Goal: Task Accomplishment & Management: Manage account settings

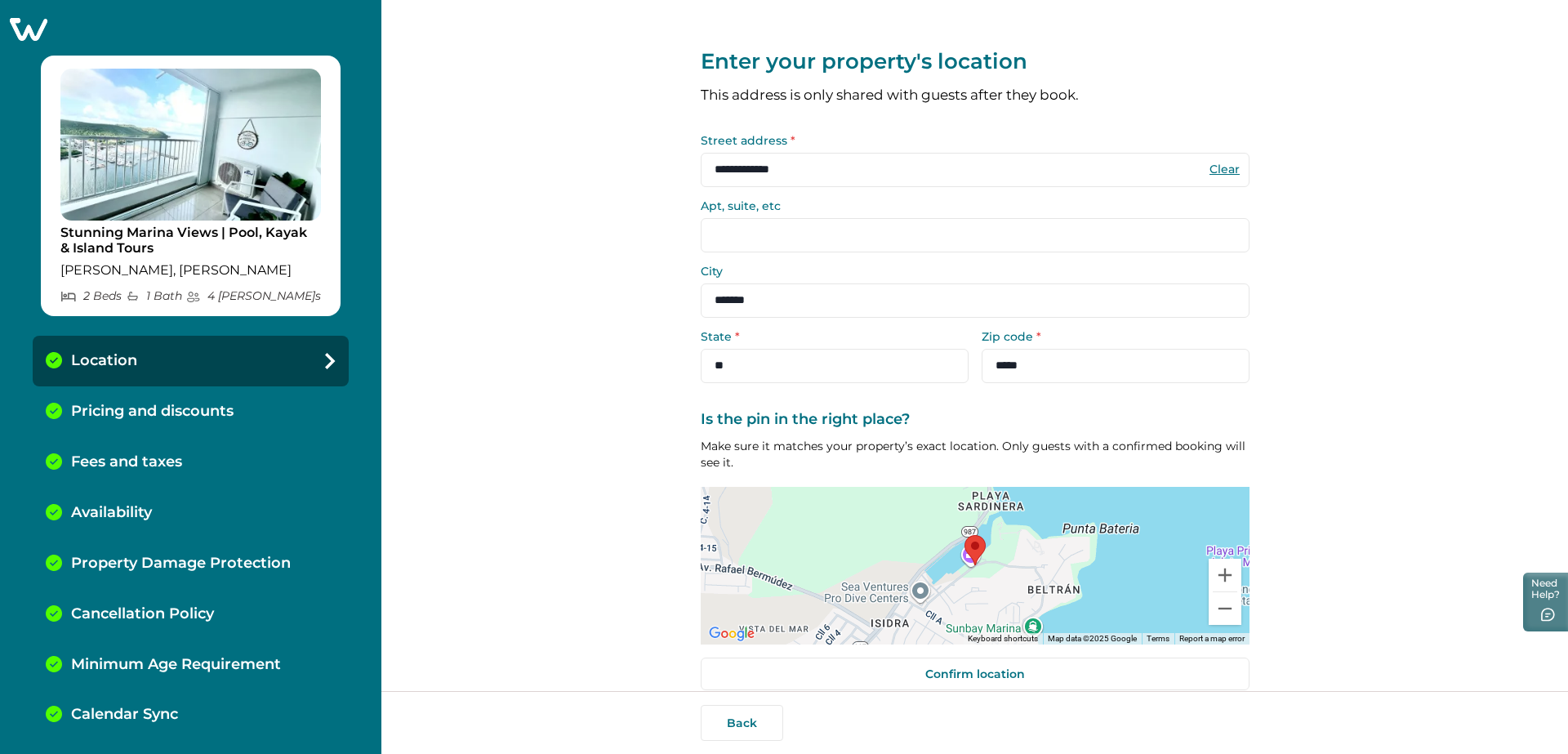
scroll to position [22, 0]
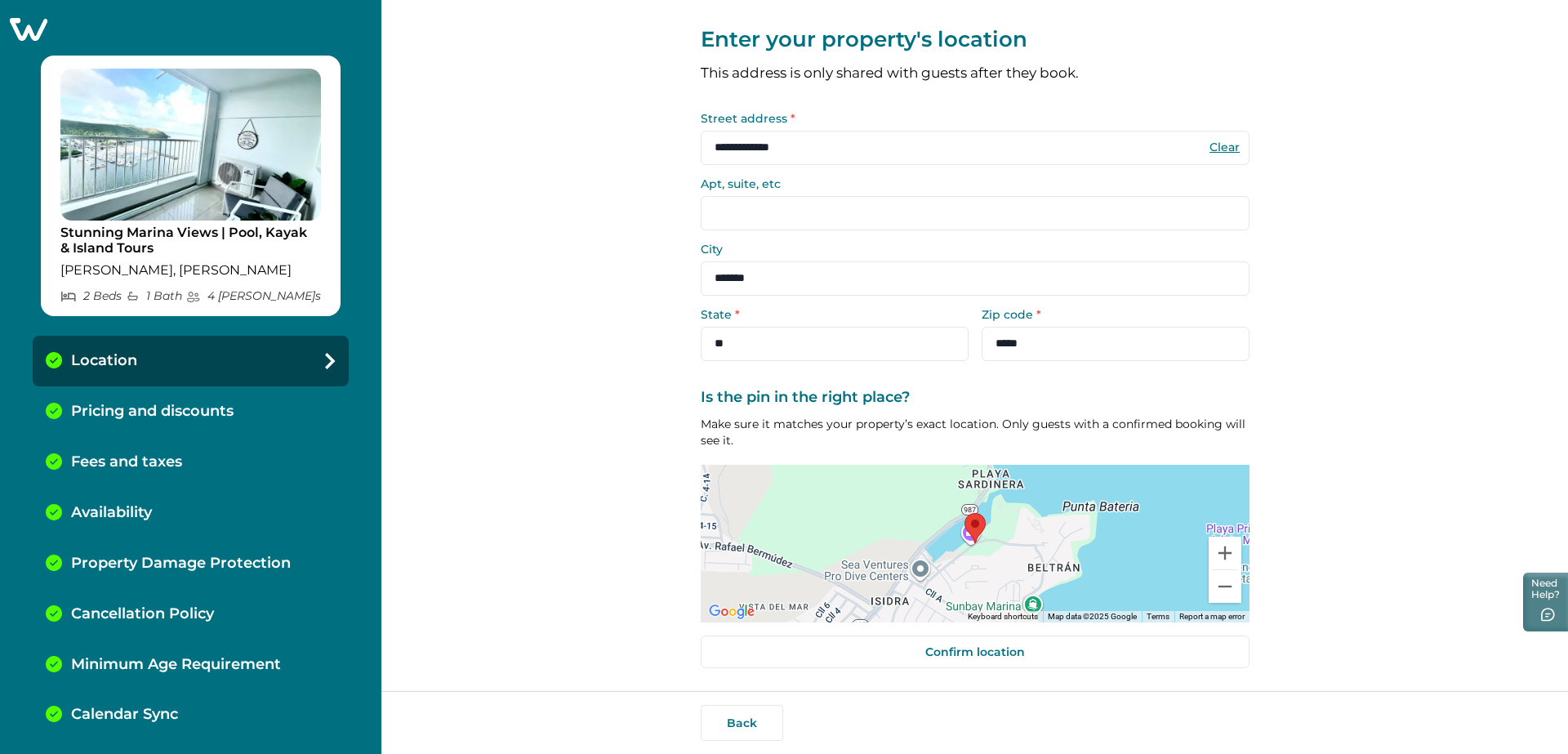
click at [30, 37] on icon at bounding box center [28, 29] width 40 height 25
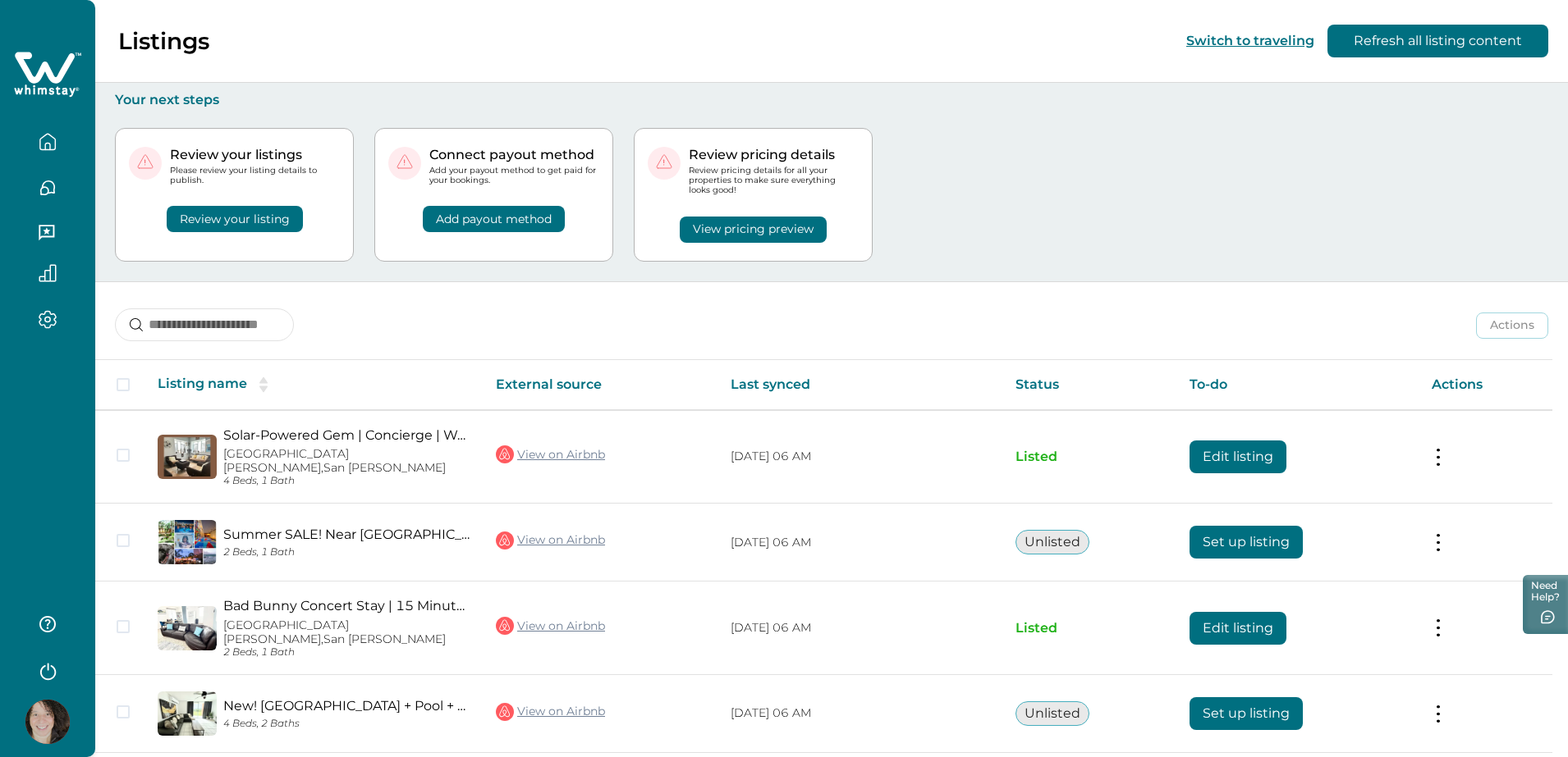
click at [273, 211] on button "Review your listing" at bounding box center [235, 219] width 137 height 26
click at [303, 165] on p "Please review your listing details to publish." at bounding box center [255, 175] width 170 height 19
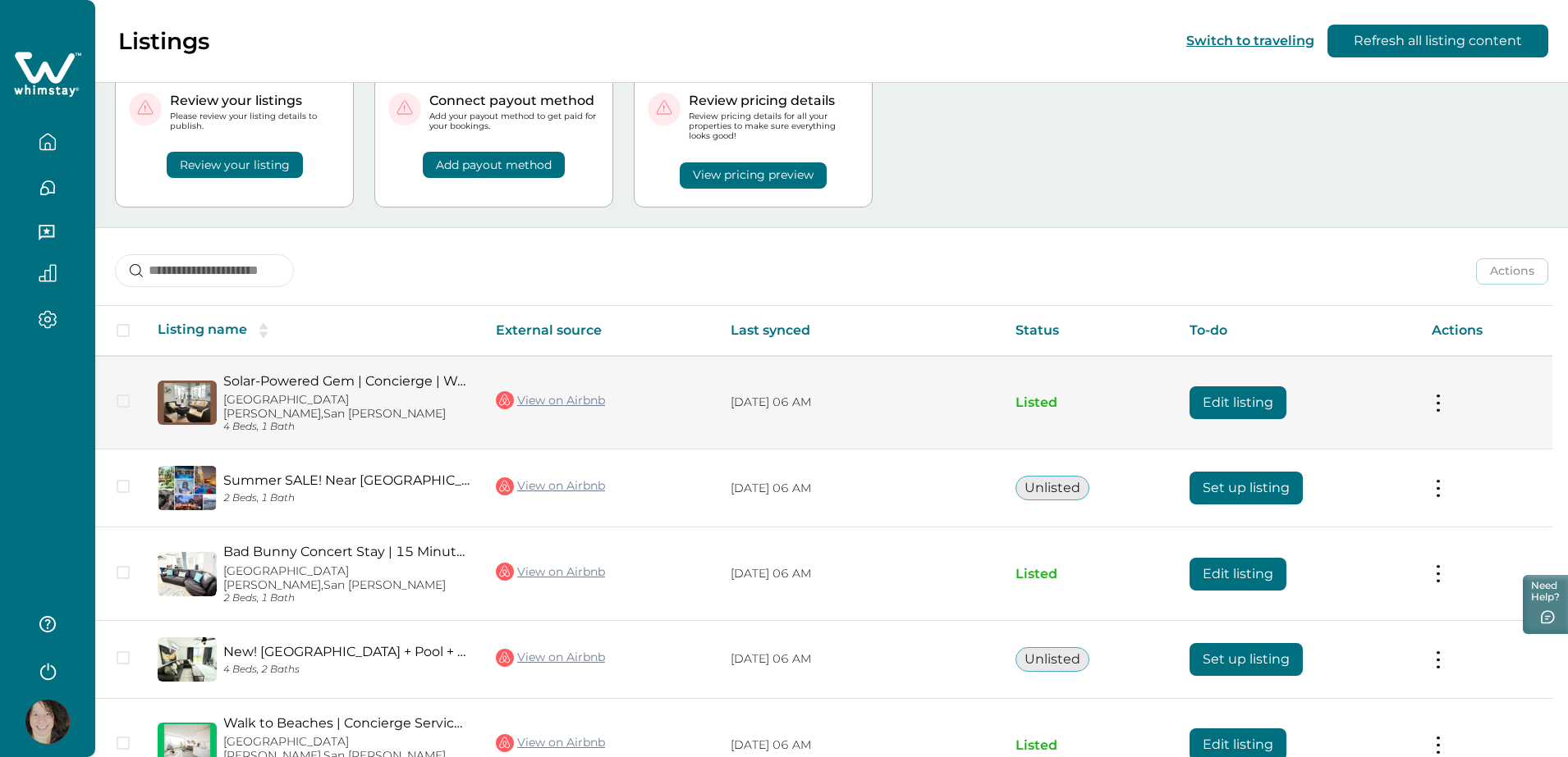
scroll to position [62, 0]
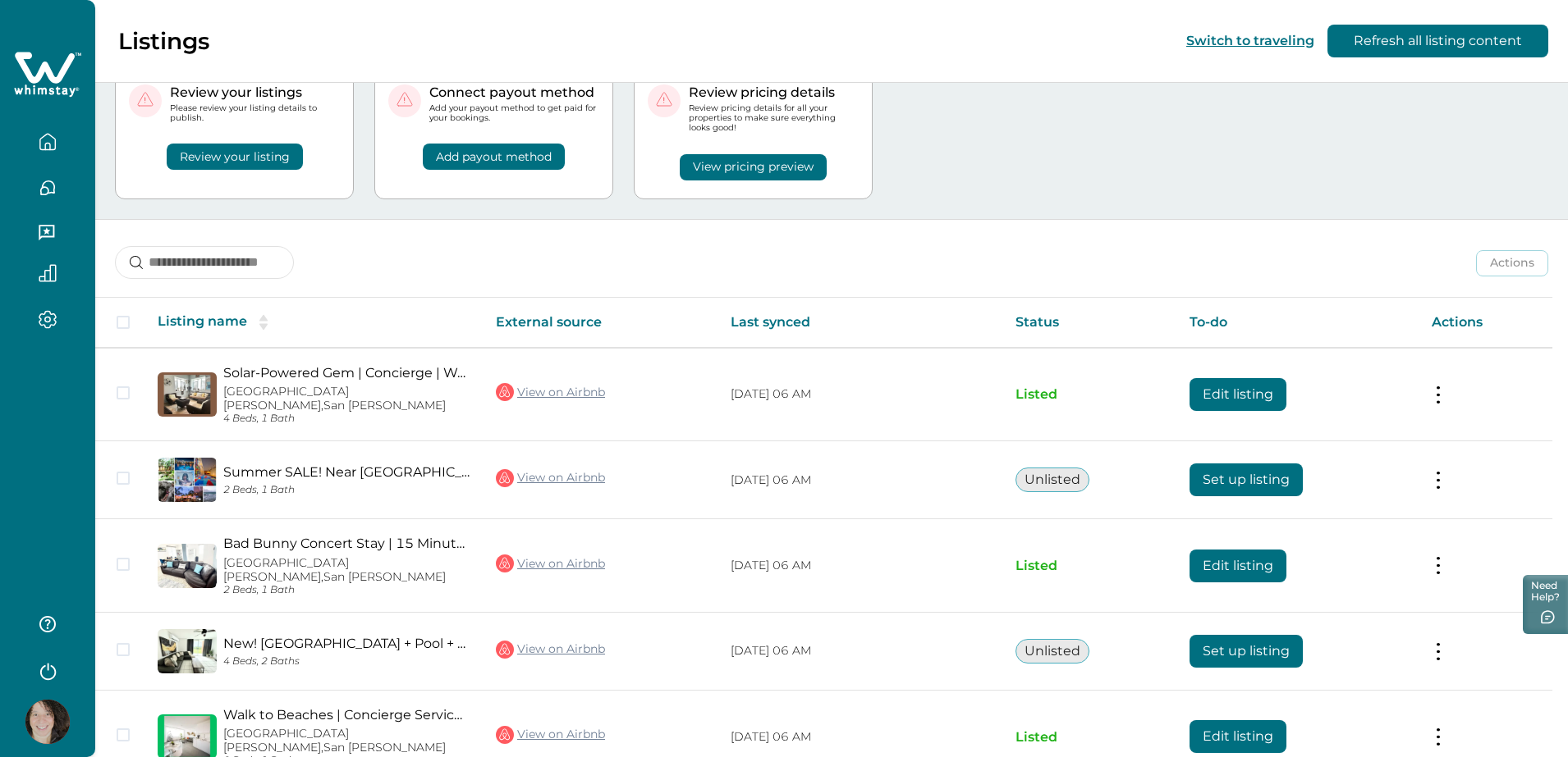
click at [273, 155] on button "Review your listing" at bounding box center [235, 157] width 137 height 26
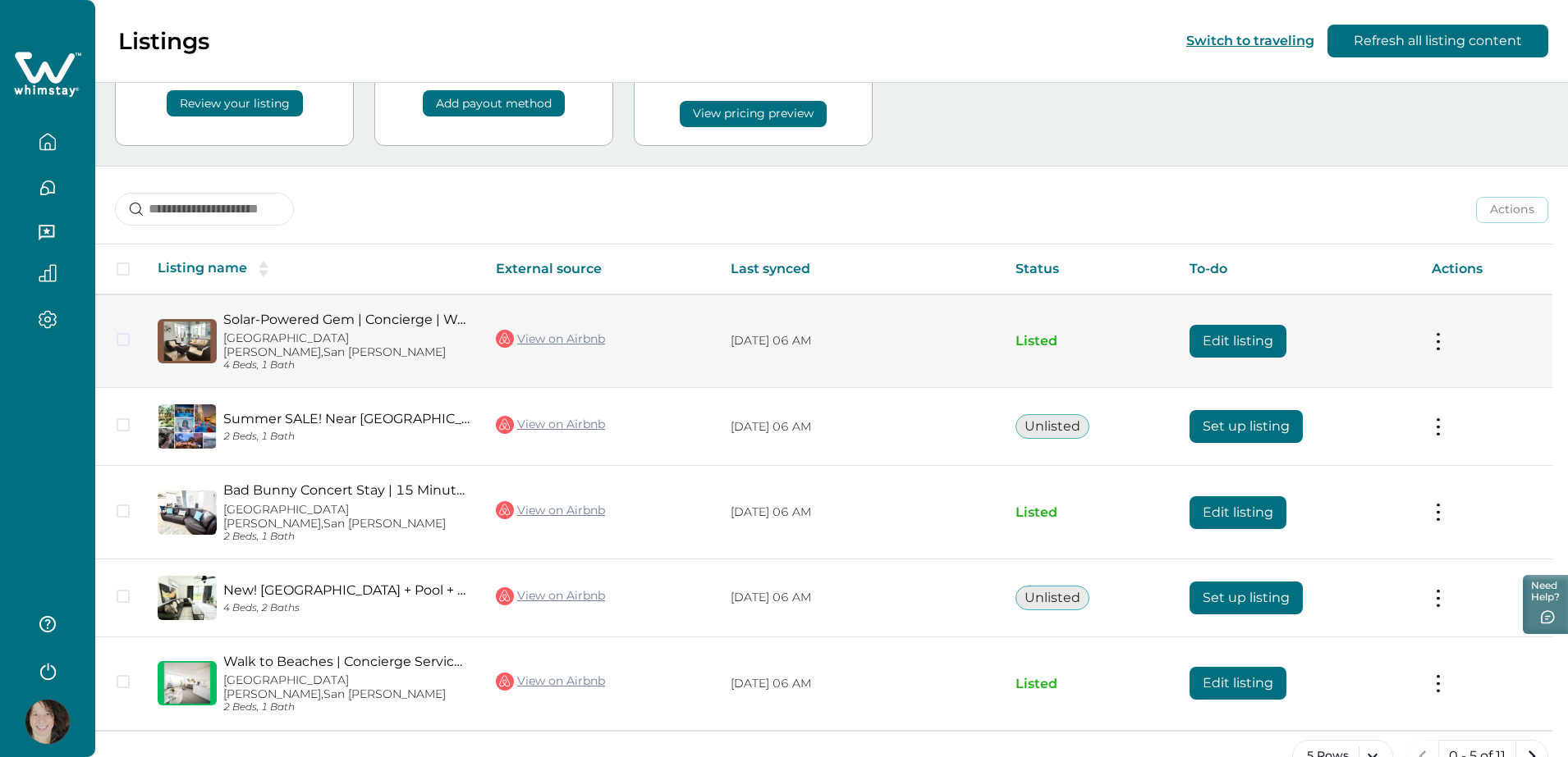
scroll to position [0, 0]
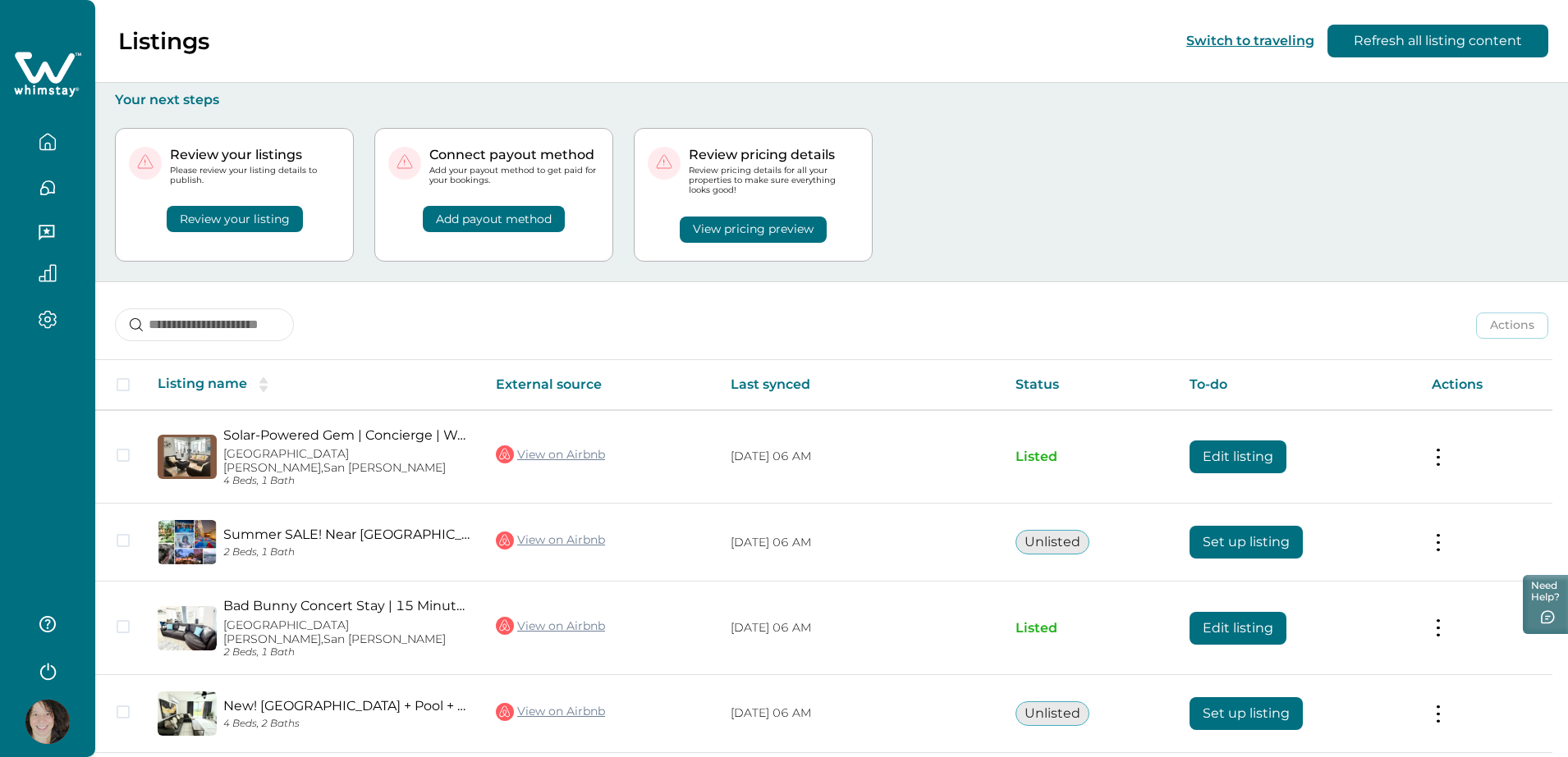
click at [282, 227] on button "Review your listing" at bounding box center [235, 219] width 137 height 26
click at [281, 223] on button "Review your listing" at bounding box center [235, 219] width 137 height 26
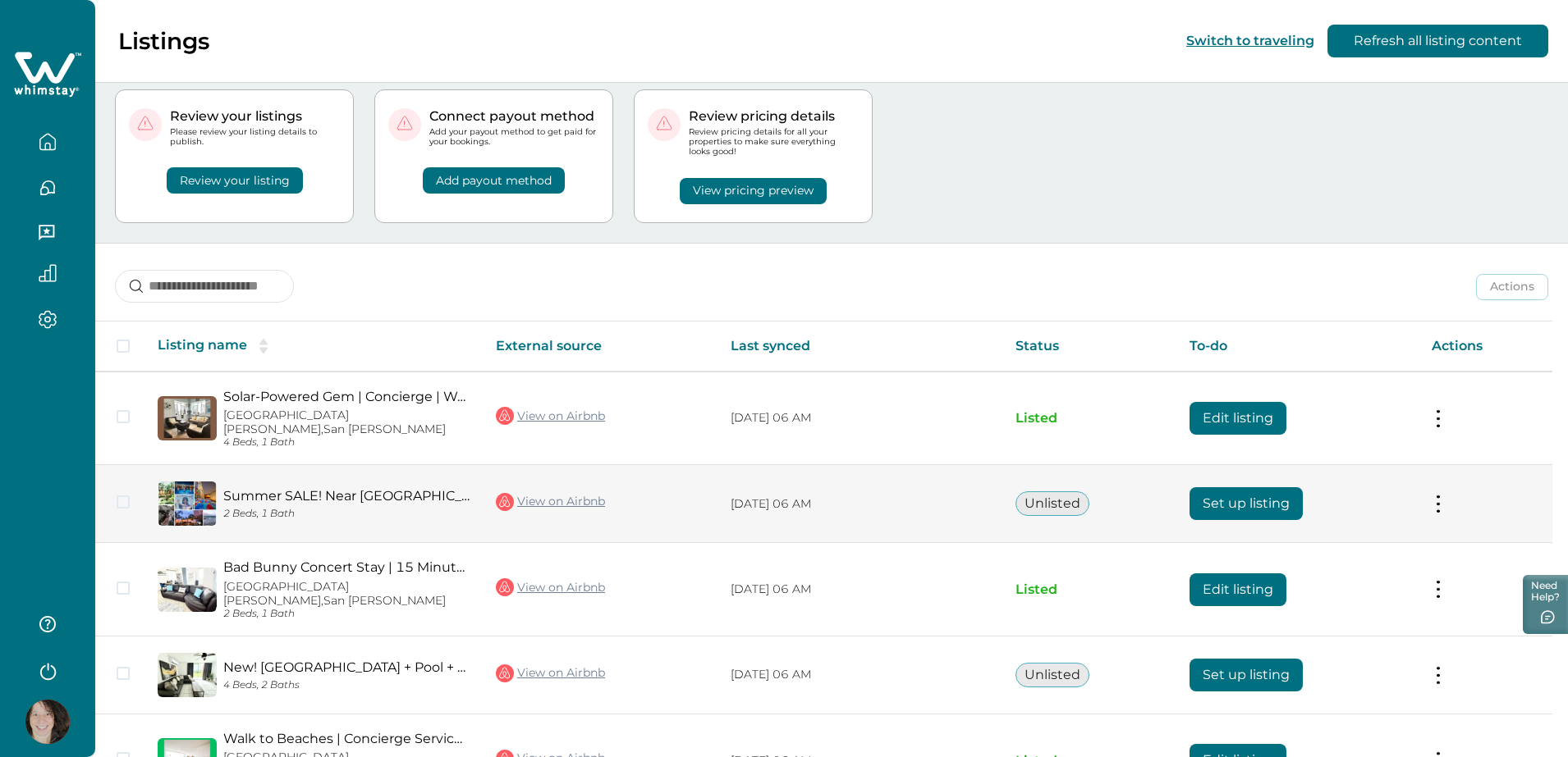
scroll to position [41, 0]
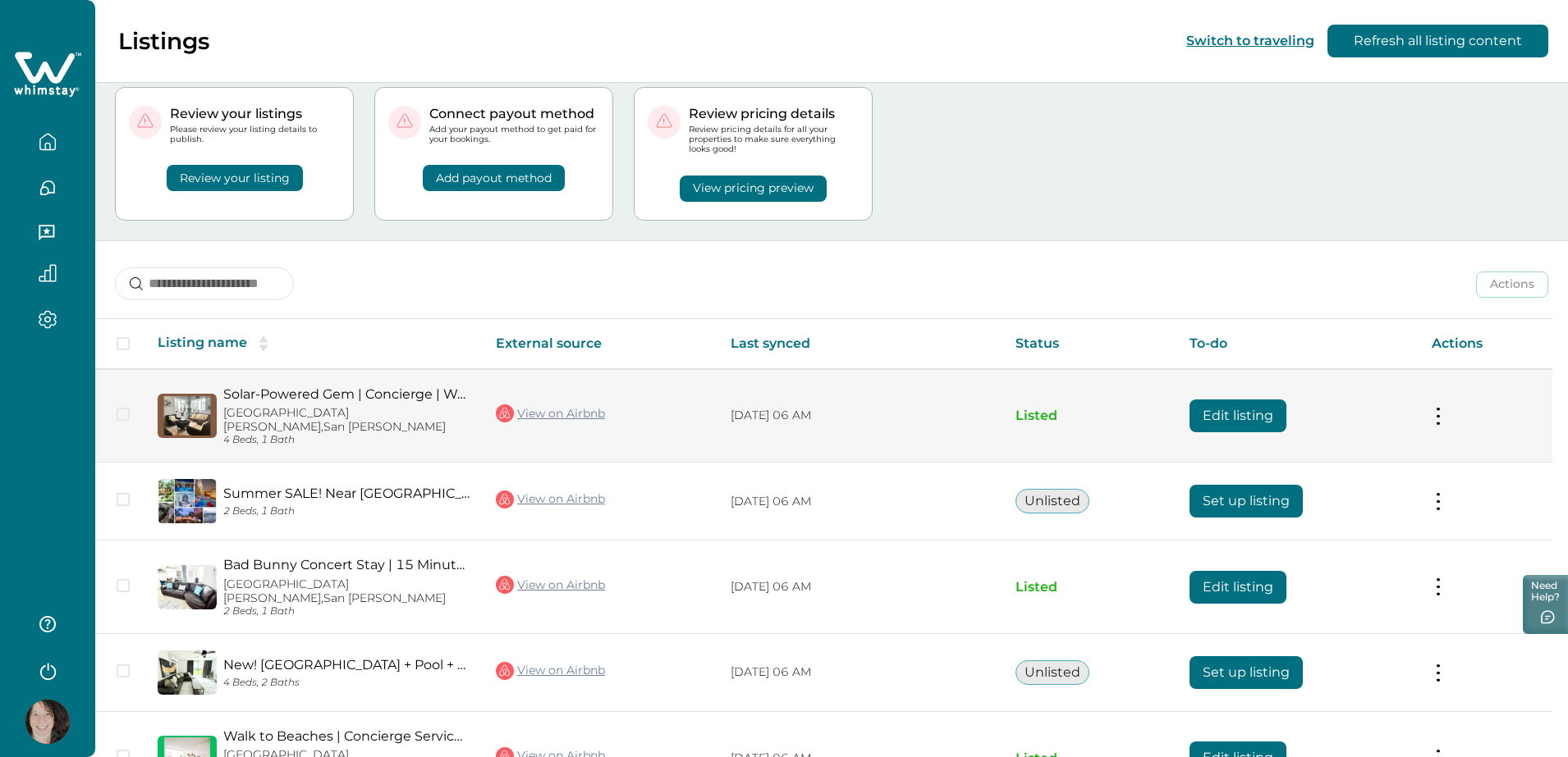
click at [1040, 410] on p "Listed" at bounding box center [1089, 416] width 148 height 17
click at [1250, 415] on button "Edit listing" at bounding box center [1237, 416] width 97 height 32
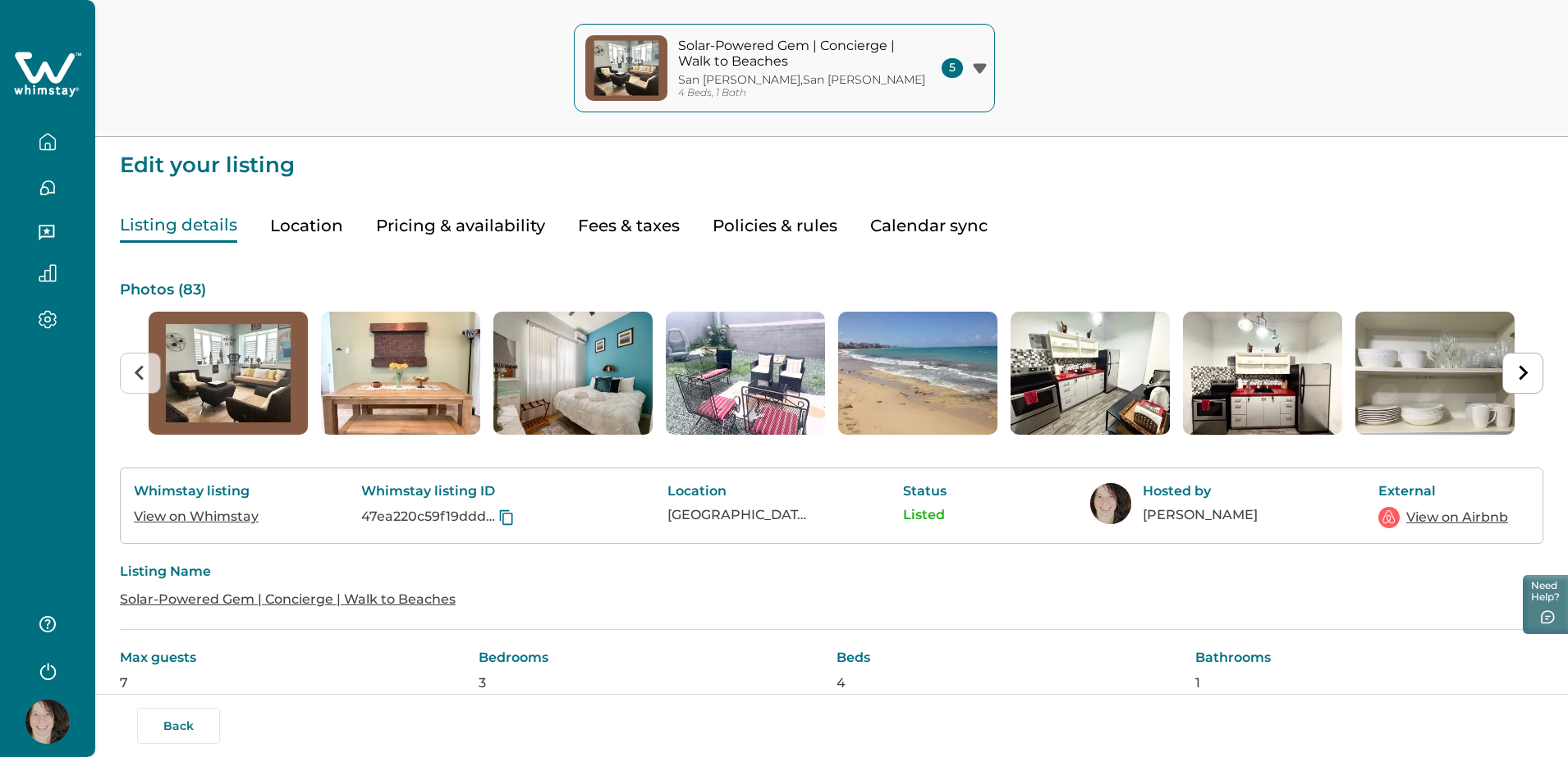
click at [317, 231] on button "Location" at bounding box center [306, 226] width 73 height 33
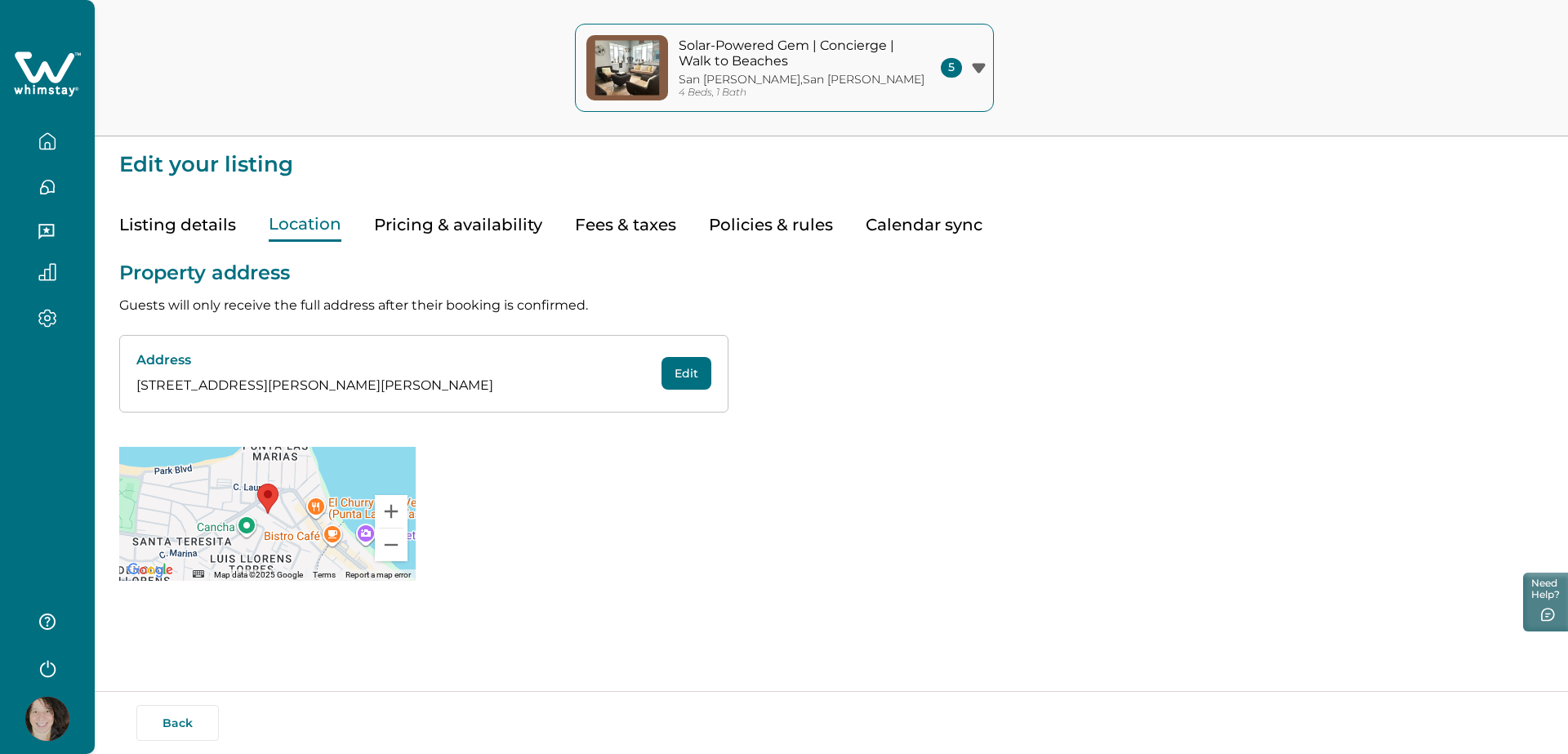
click at [437, 231] on button "Pricing & availability" at bounding box center [457, 225] width 168 height 33
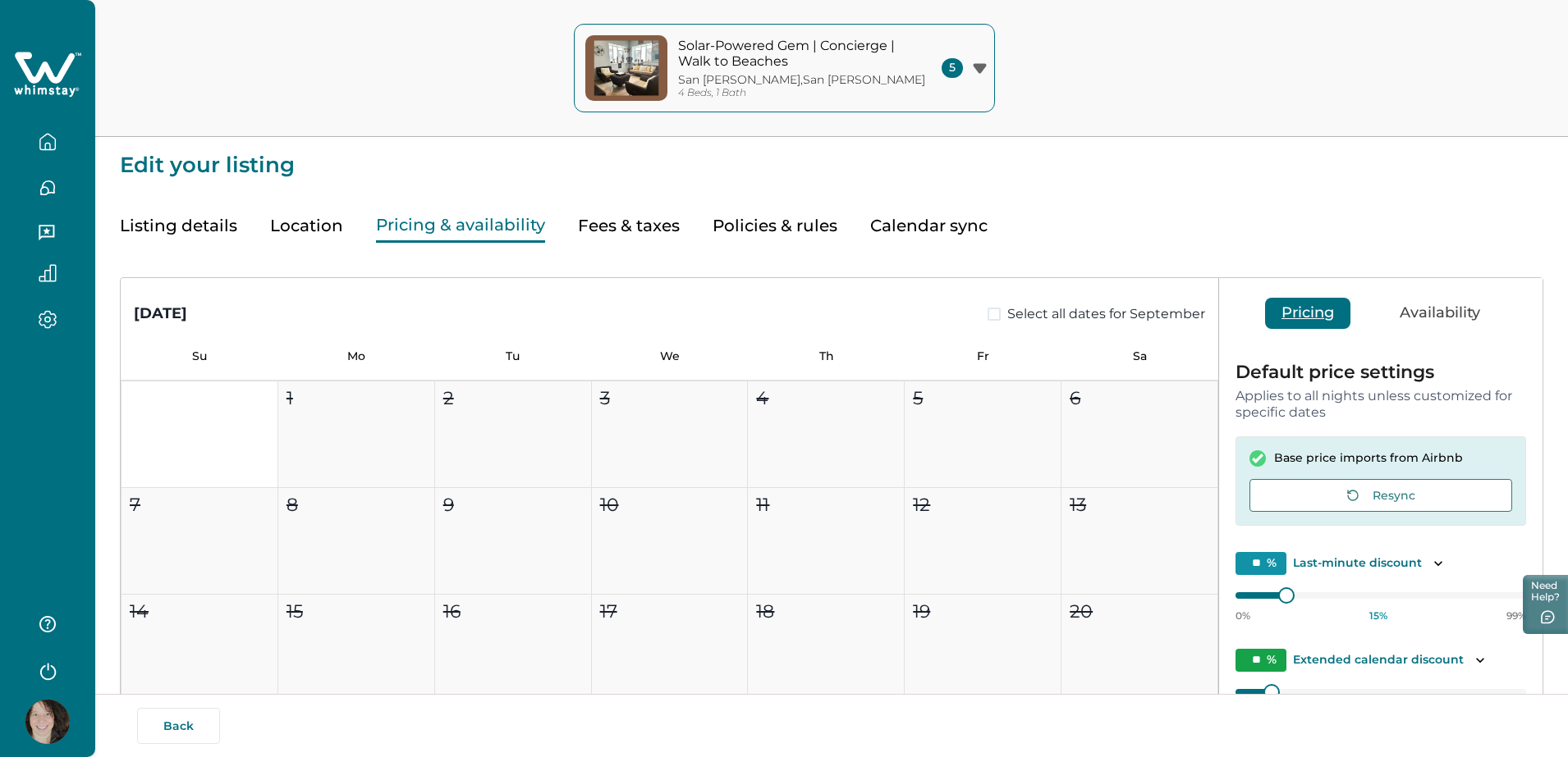
click at [660, 229] on button "Fees & taxes" at bounding box center [629, 226] width 102 height 33
type input "**"
type input "*"
type input "**"
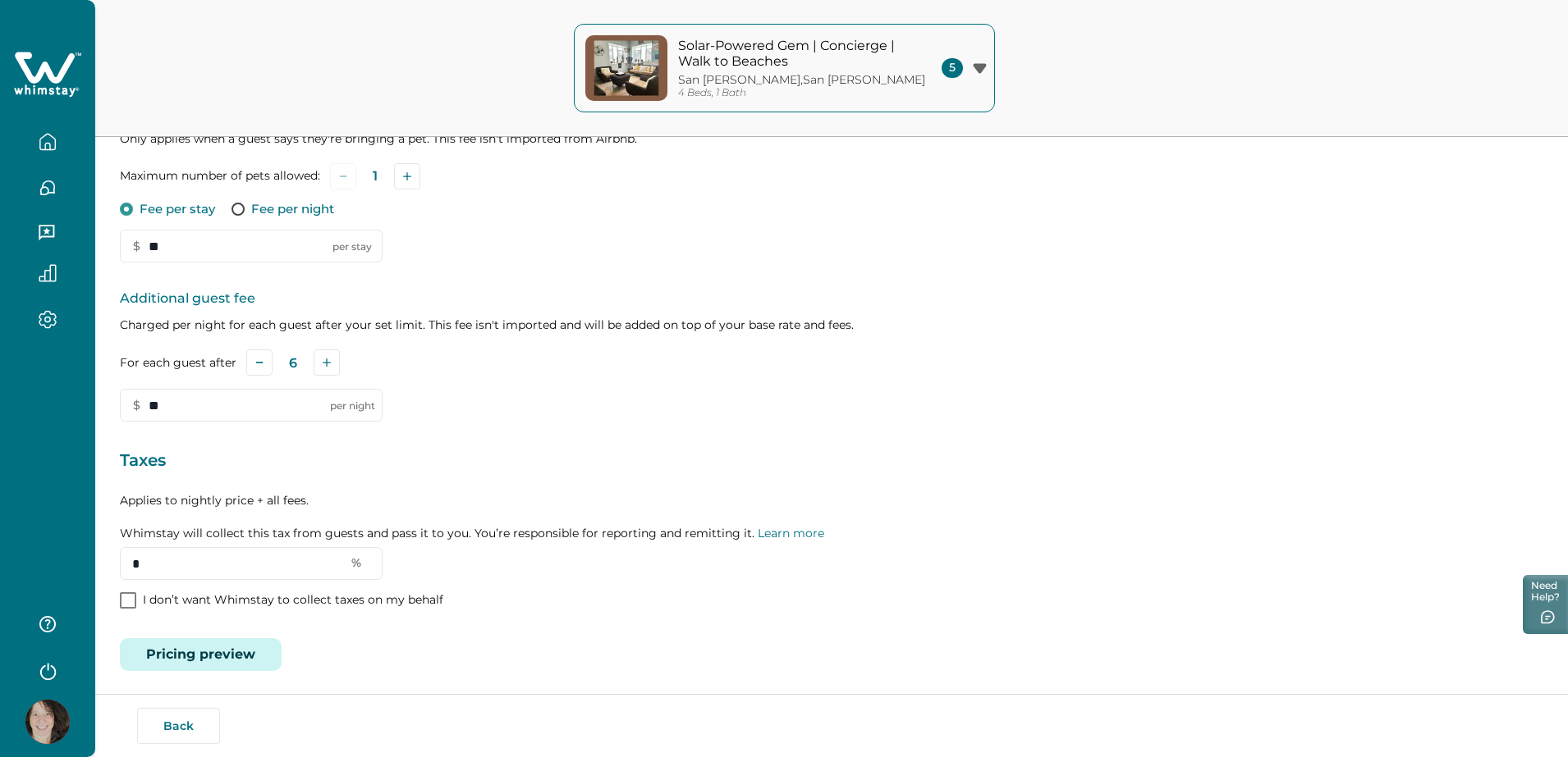
scroll to position [354, 0]
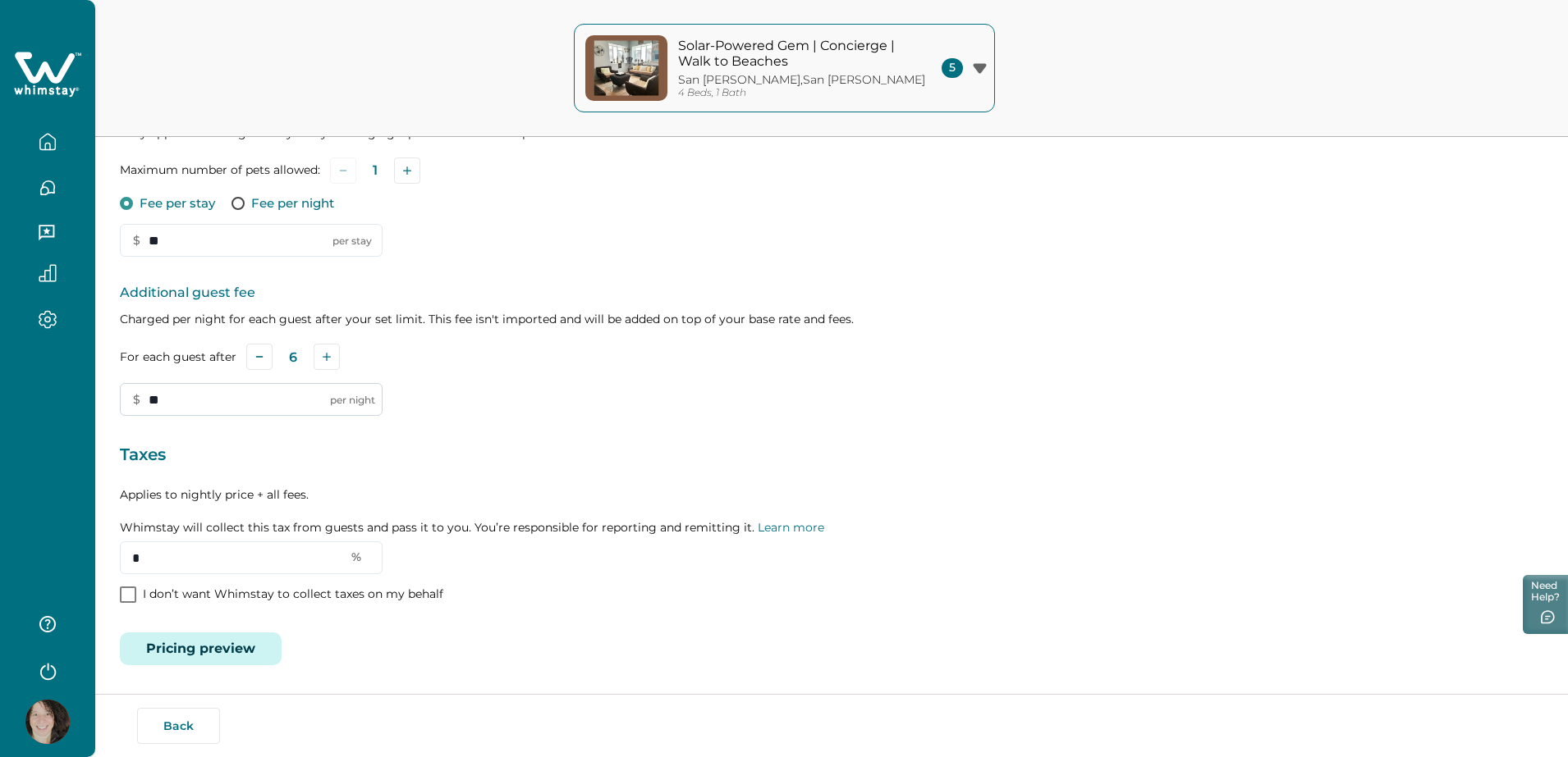
click at [156, 396] on input "**" at bounding box center [251, 399] width 263 height 32
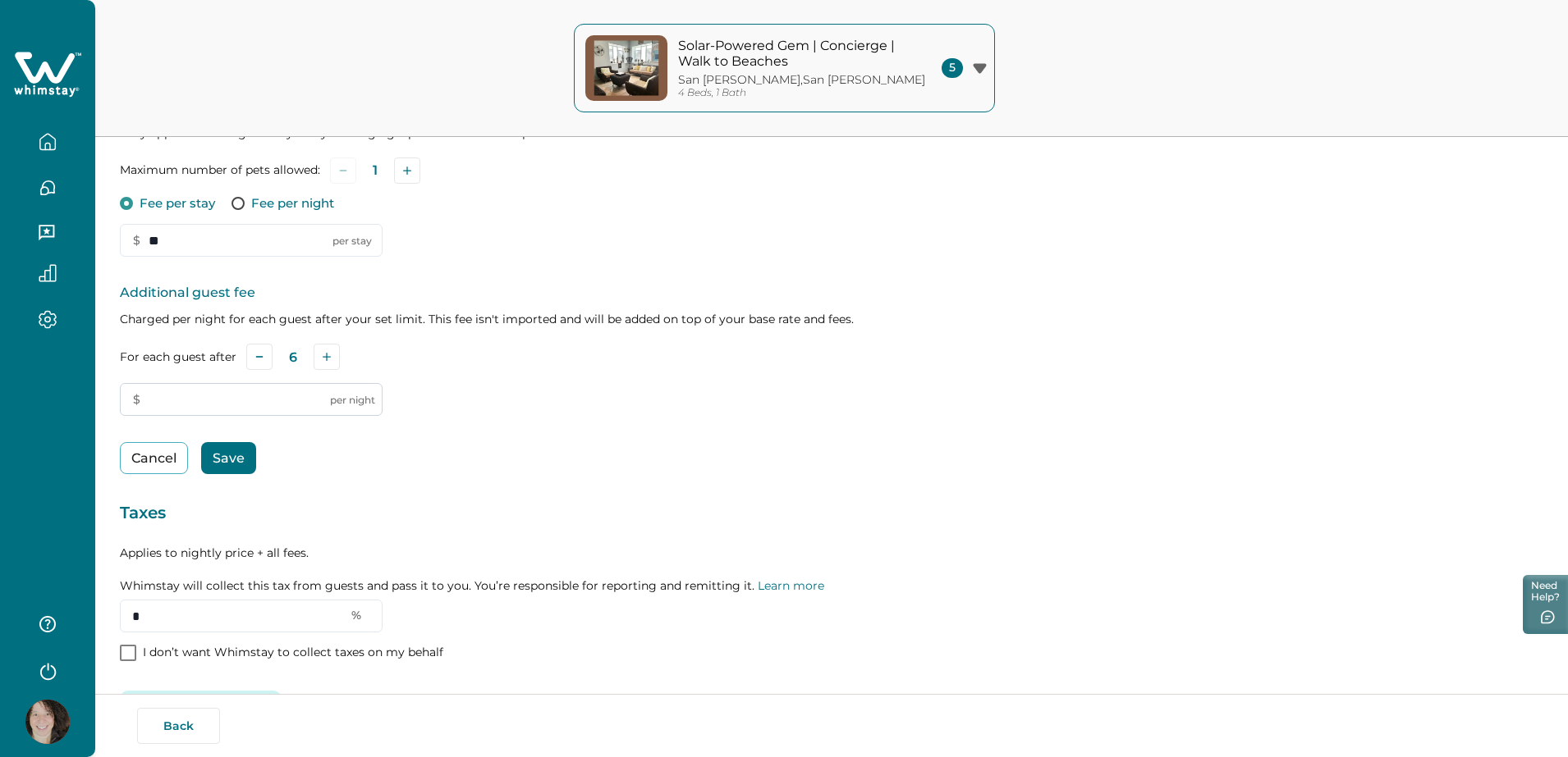
type input "*"
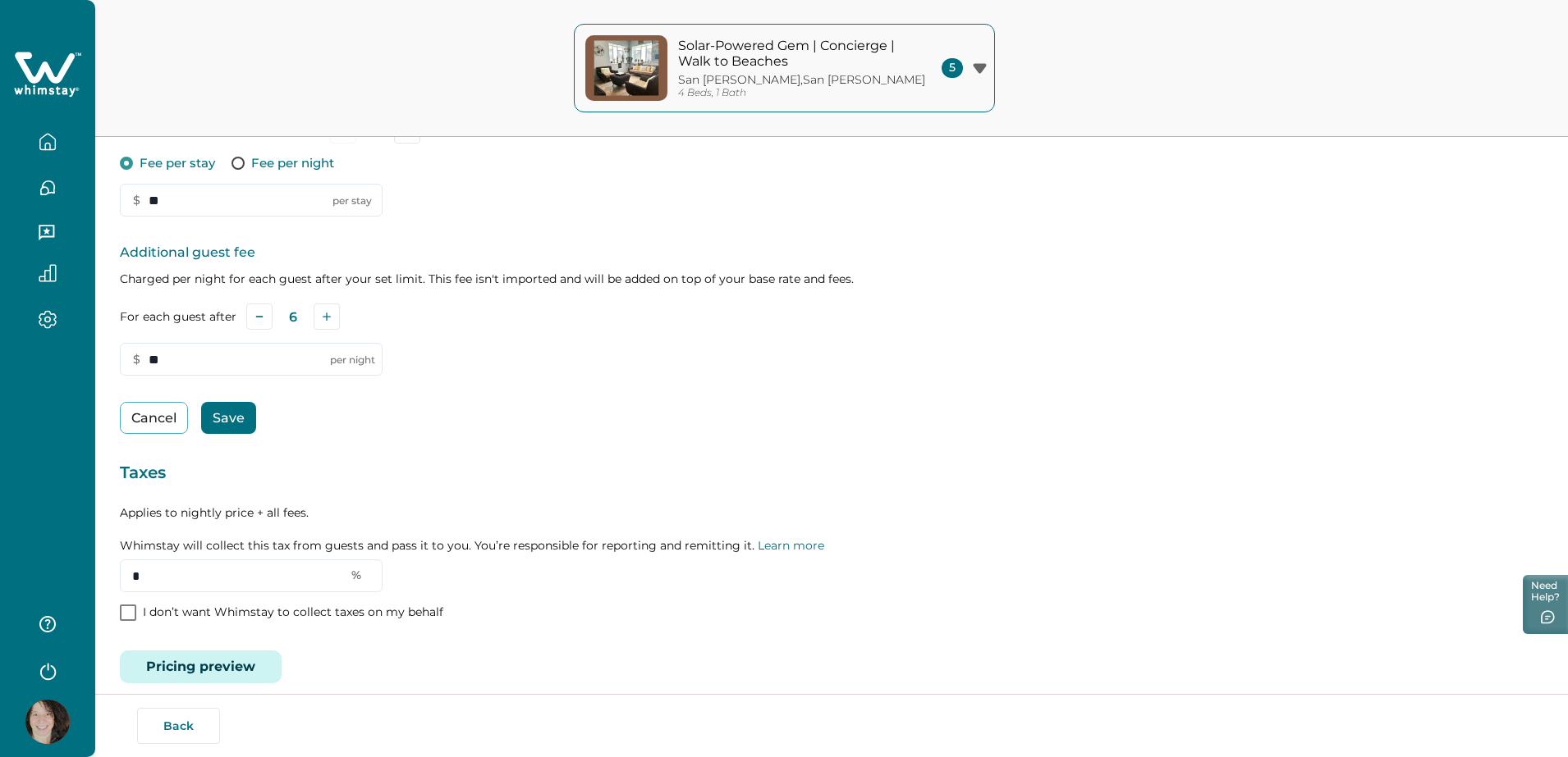
type input "**"
click at [238, 417] on button "Save" at bounding box center [229, 417] width 55 height 32
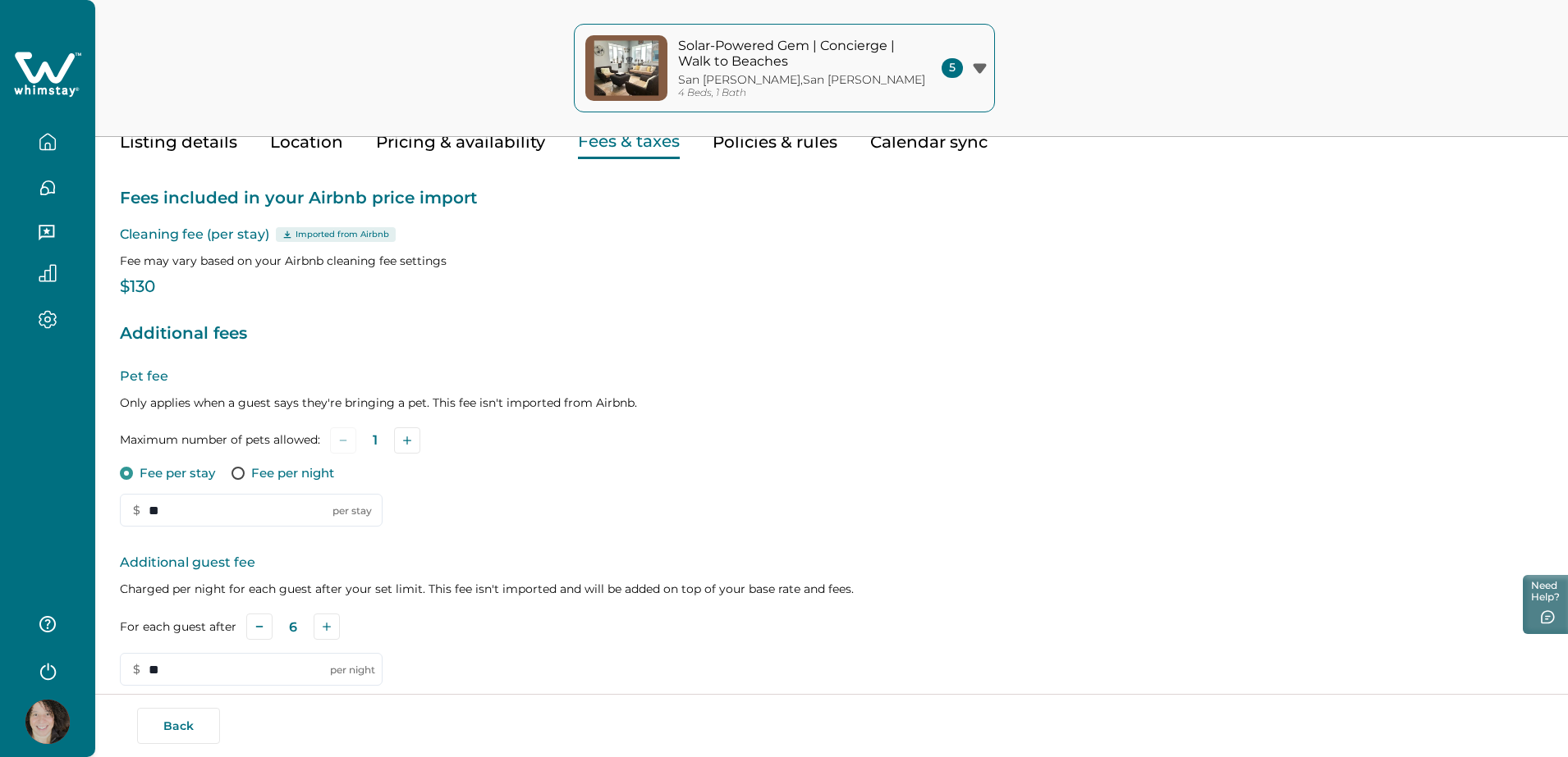
scroll to position [0, 0]
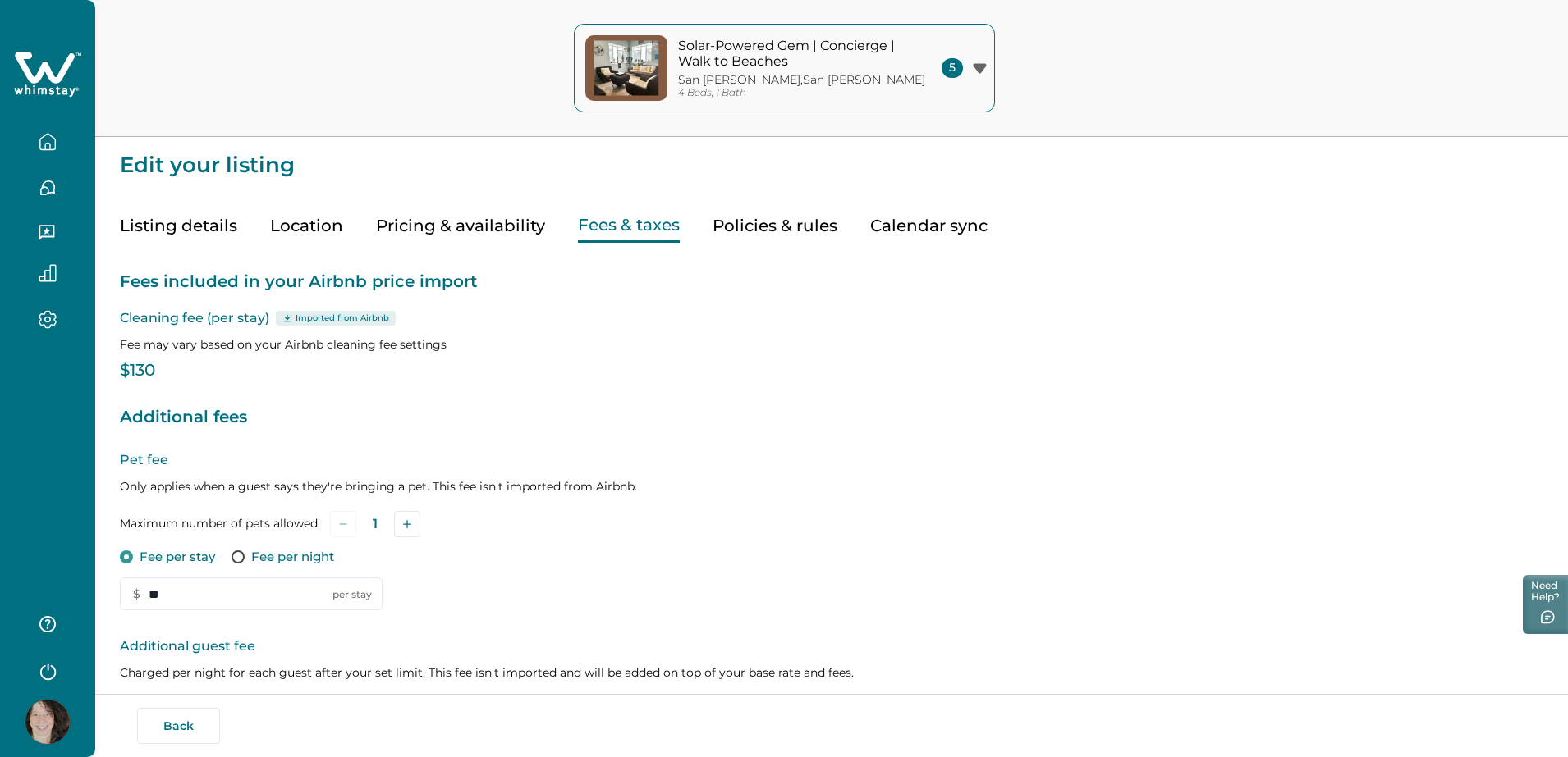
click at [732, 230] on button "Policies & rules" at bounding box center [775, 226] width 124 height 33
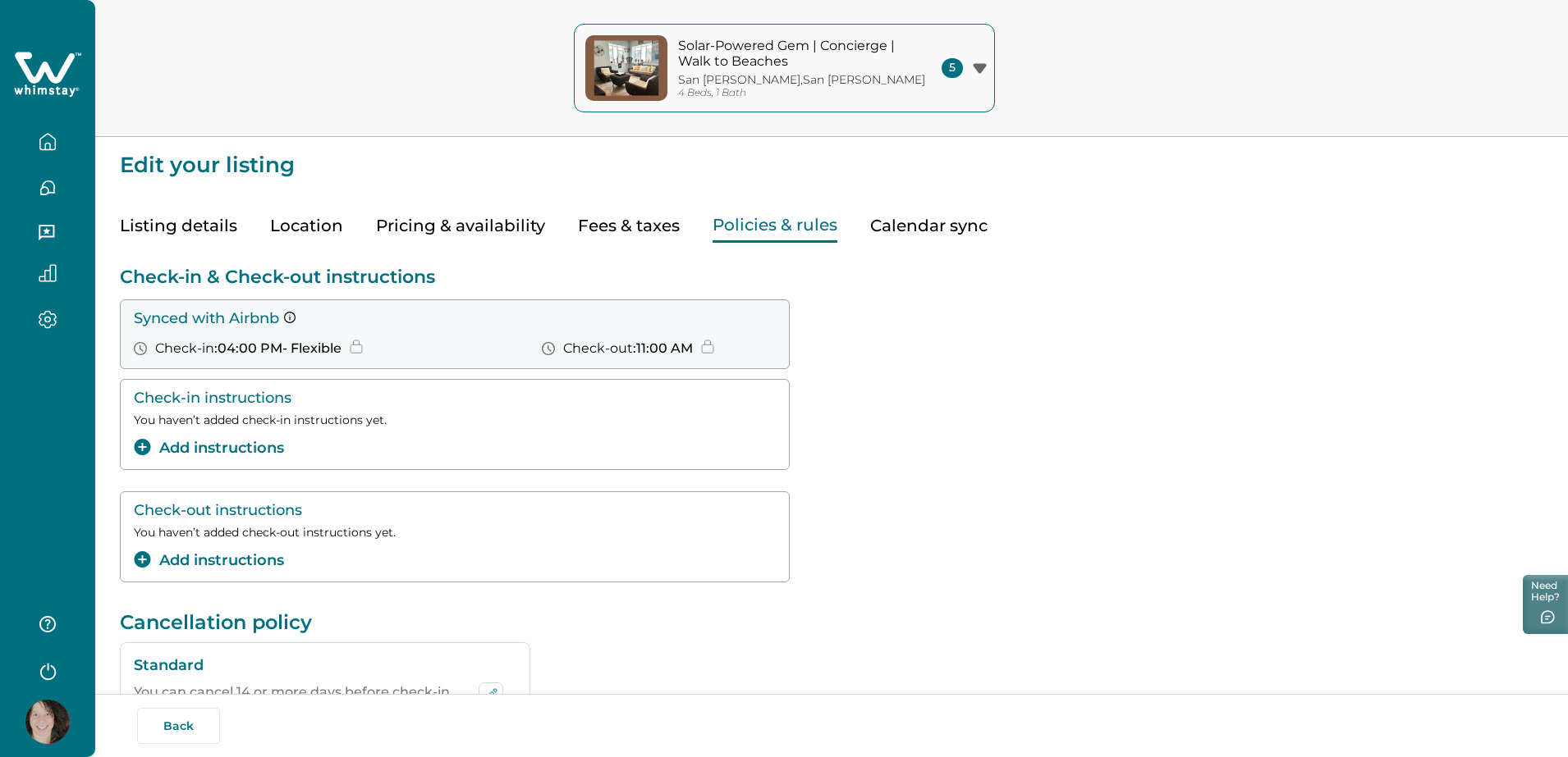
click at [278, 450] on button "Add instructions" at bounding box center [209, 448] width 151 height 22
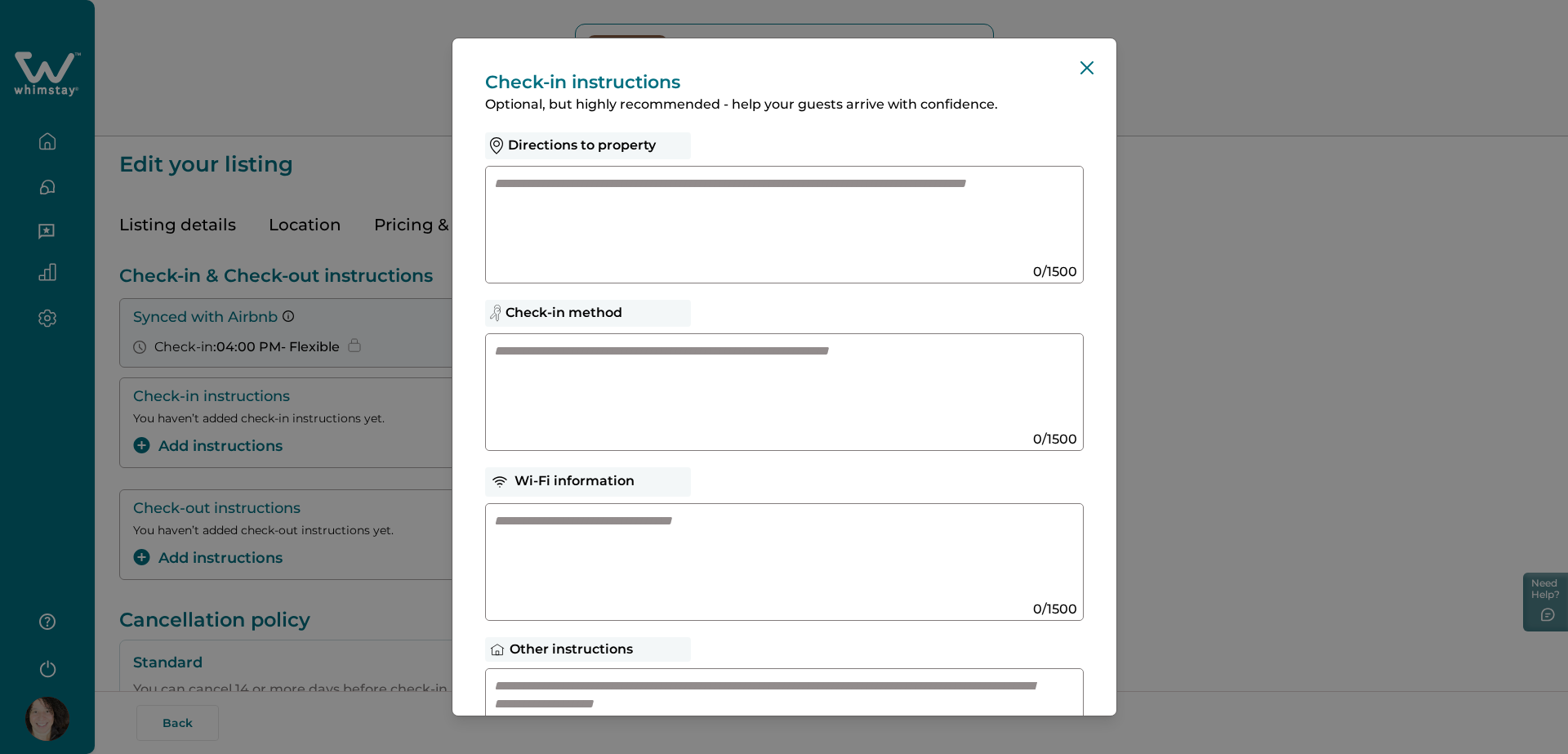
click at [663, 188] on textarea at bounding box center [768, 219] width 549 height 87
type textarea "**********"
click at [680, 356] on textarea at bounding box center [768, 386] width 549 height 87
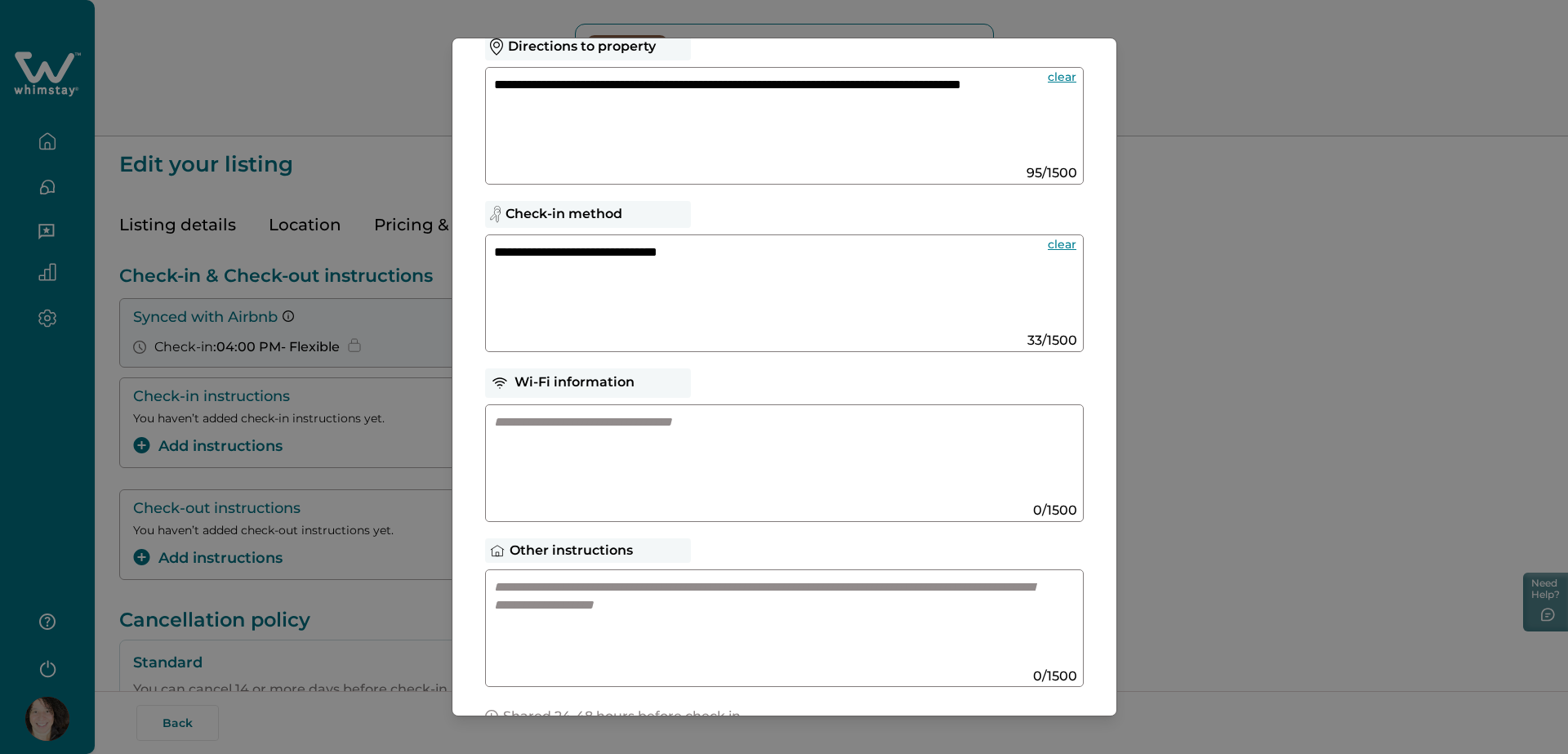
scroll to position [132, 0]
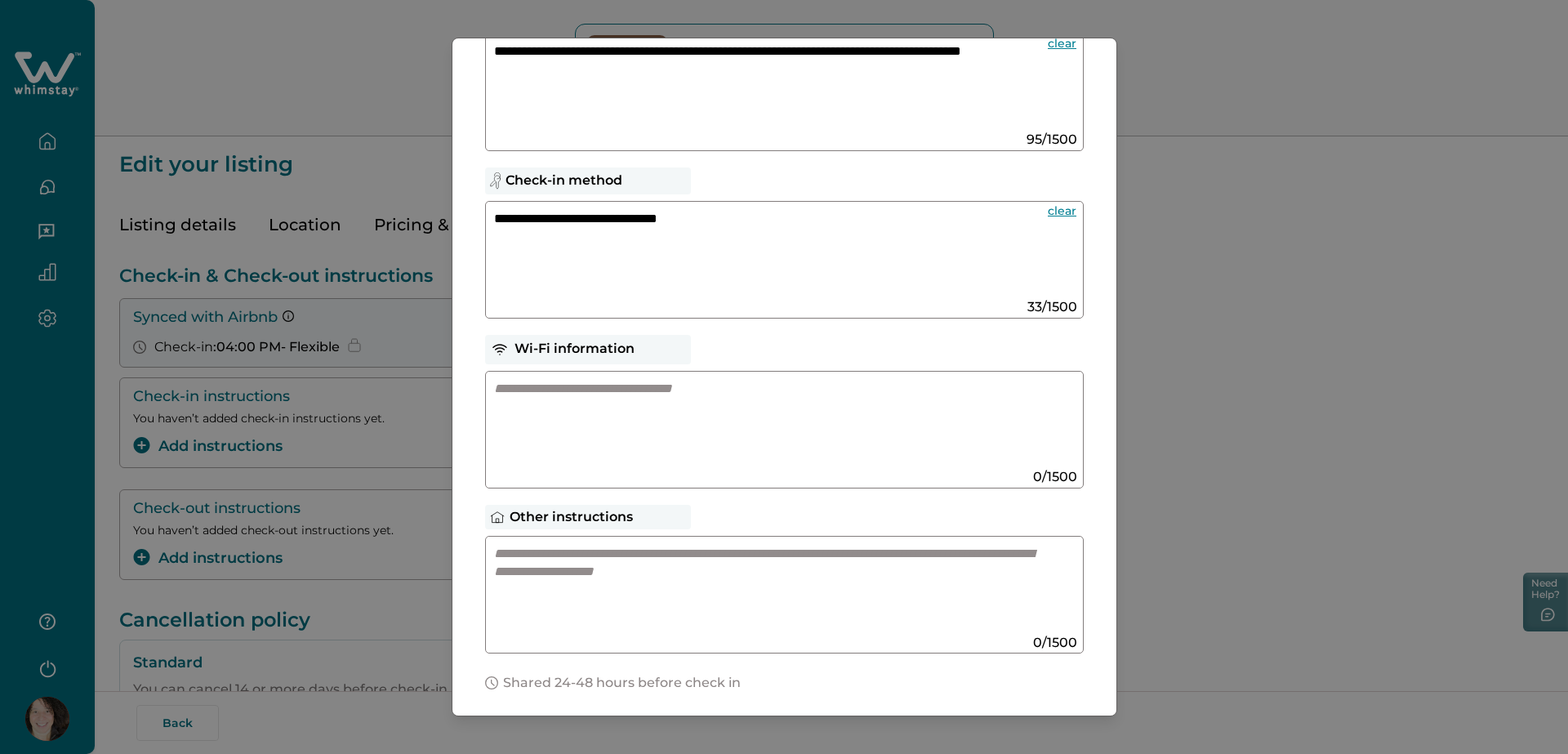
type textarea "**********"
click at [622, 387] on textarea at bounding box center [768, 424] width 549 height 87
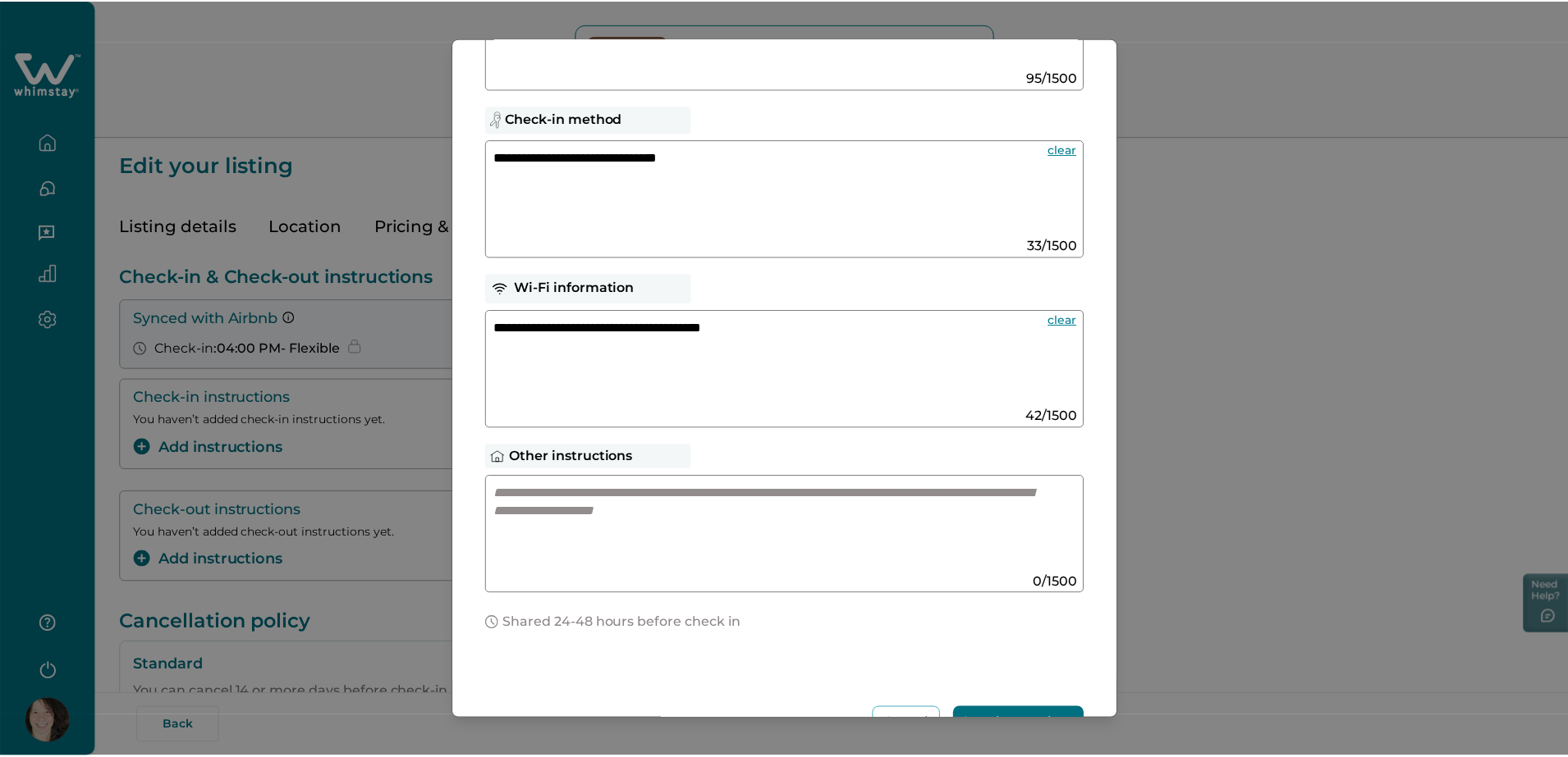
scroll to position [256, 0]
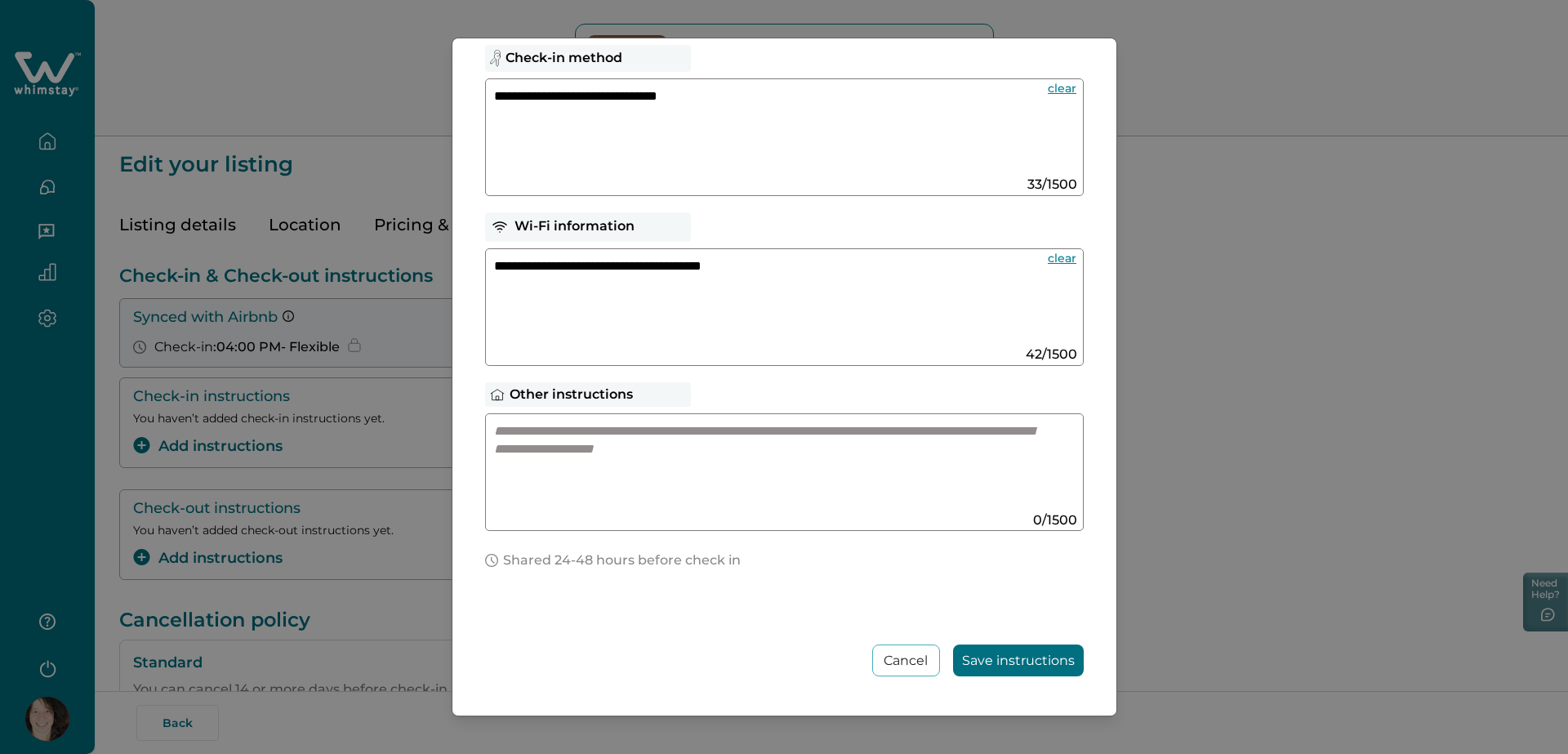
type textarea "**********"
click at [570, 433] on textarea at bounding box center [768, 466] width 549 height 87
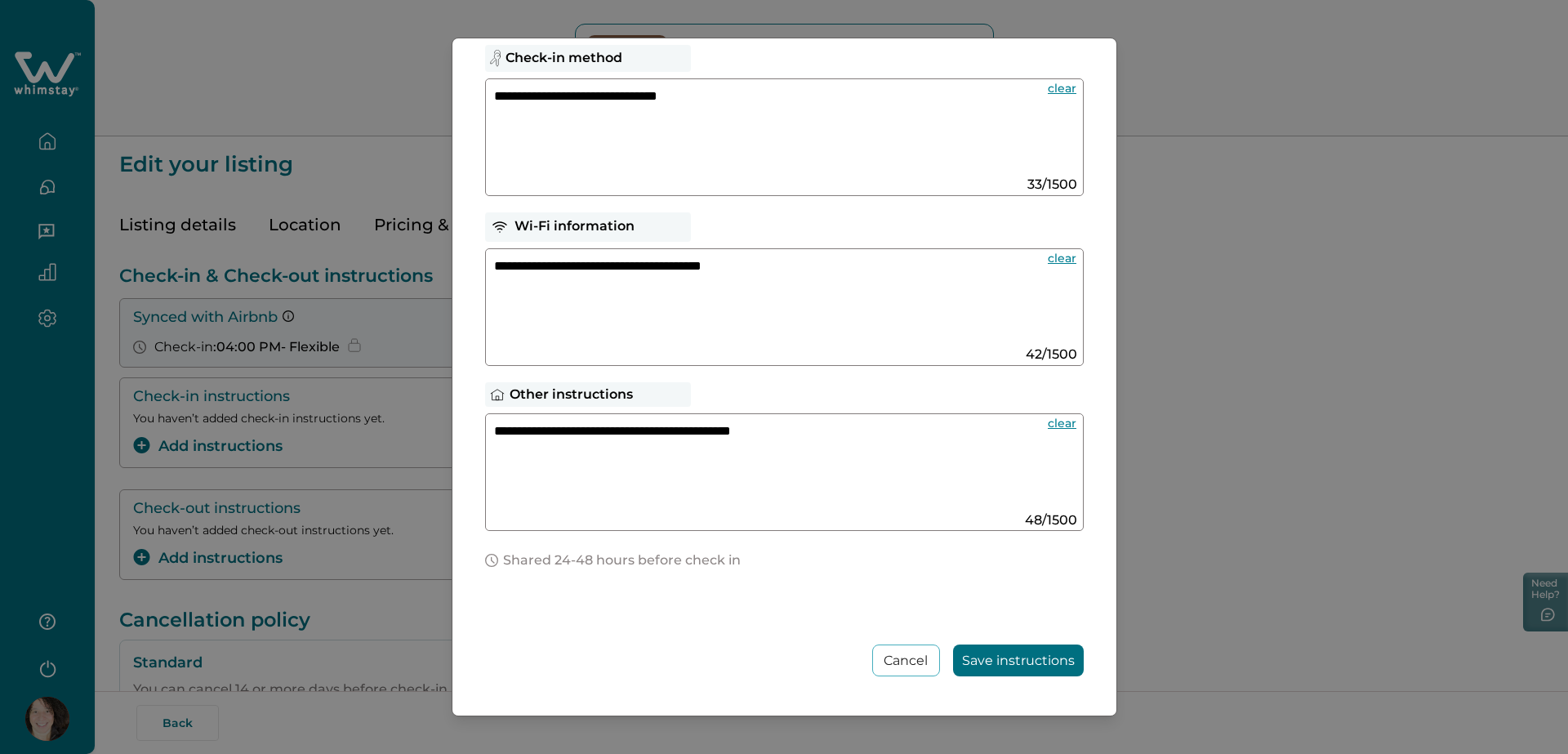
type textarea "**********"
click at [986, 660] on button "Save instructions" at bounding box center [1018, 661] width 131 height 32
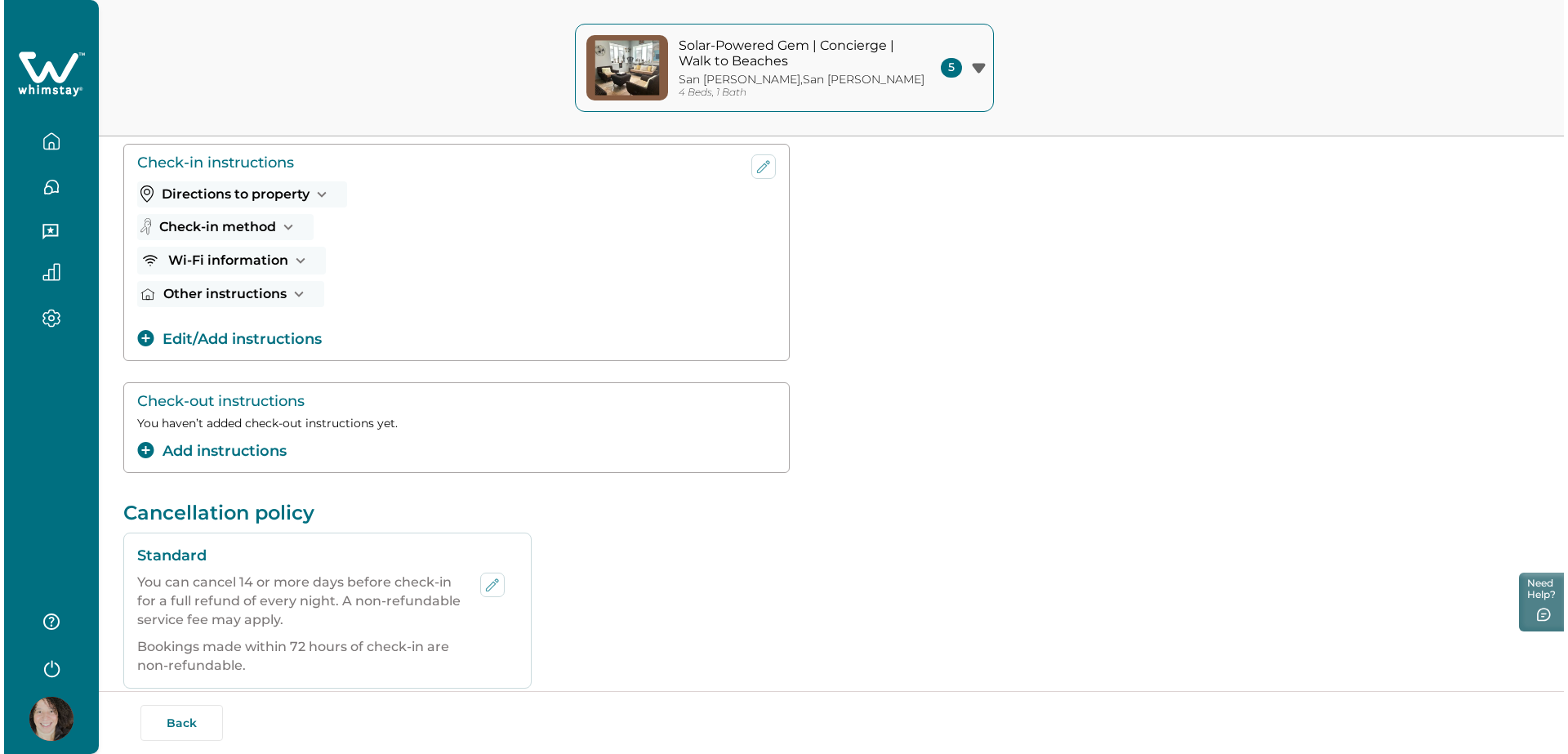
scroll to position [236, 0]
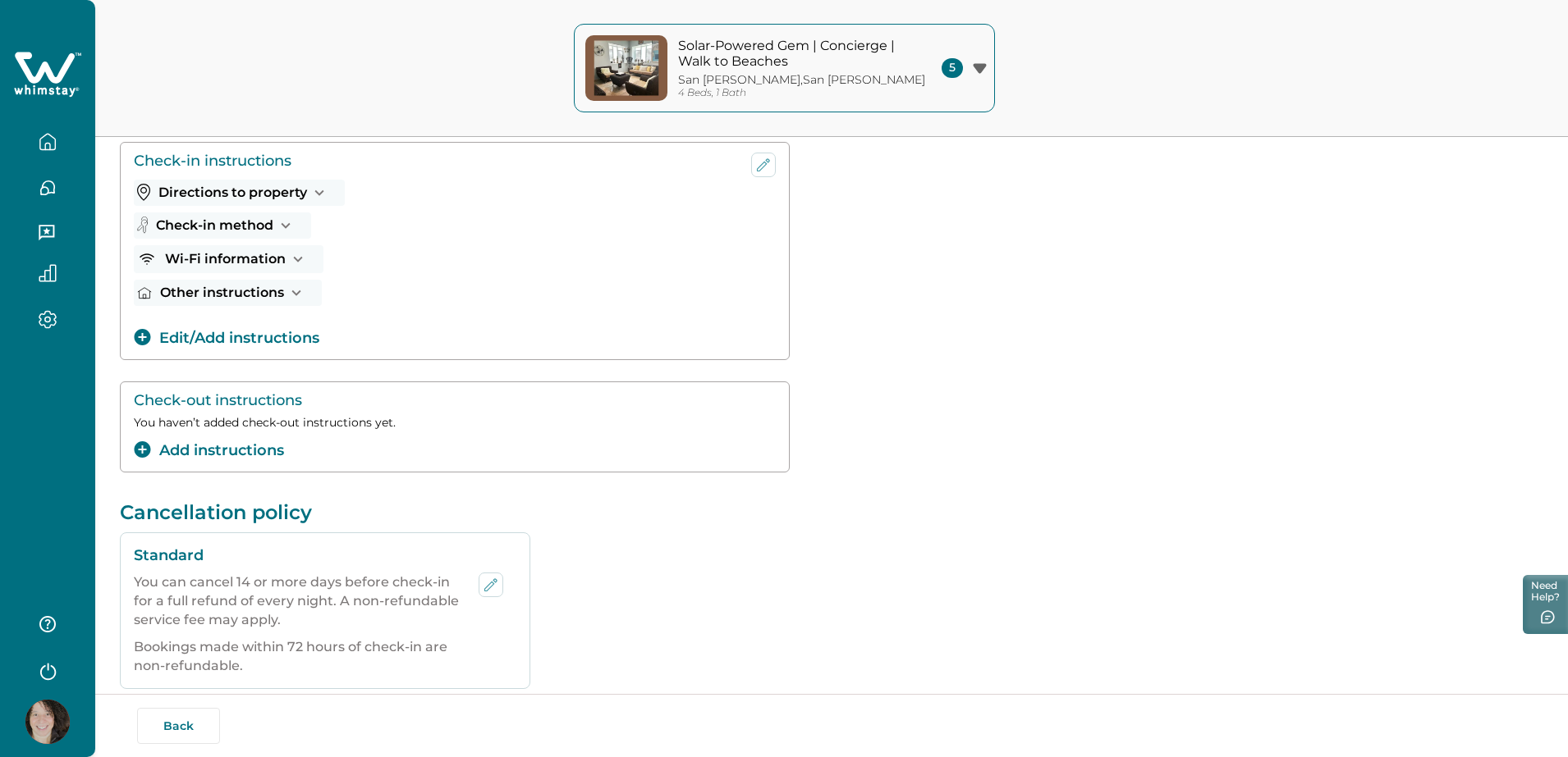
click at [270, 447] on button "Add instructions" at bounding box center [209, 450] width 151 height 22
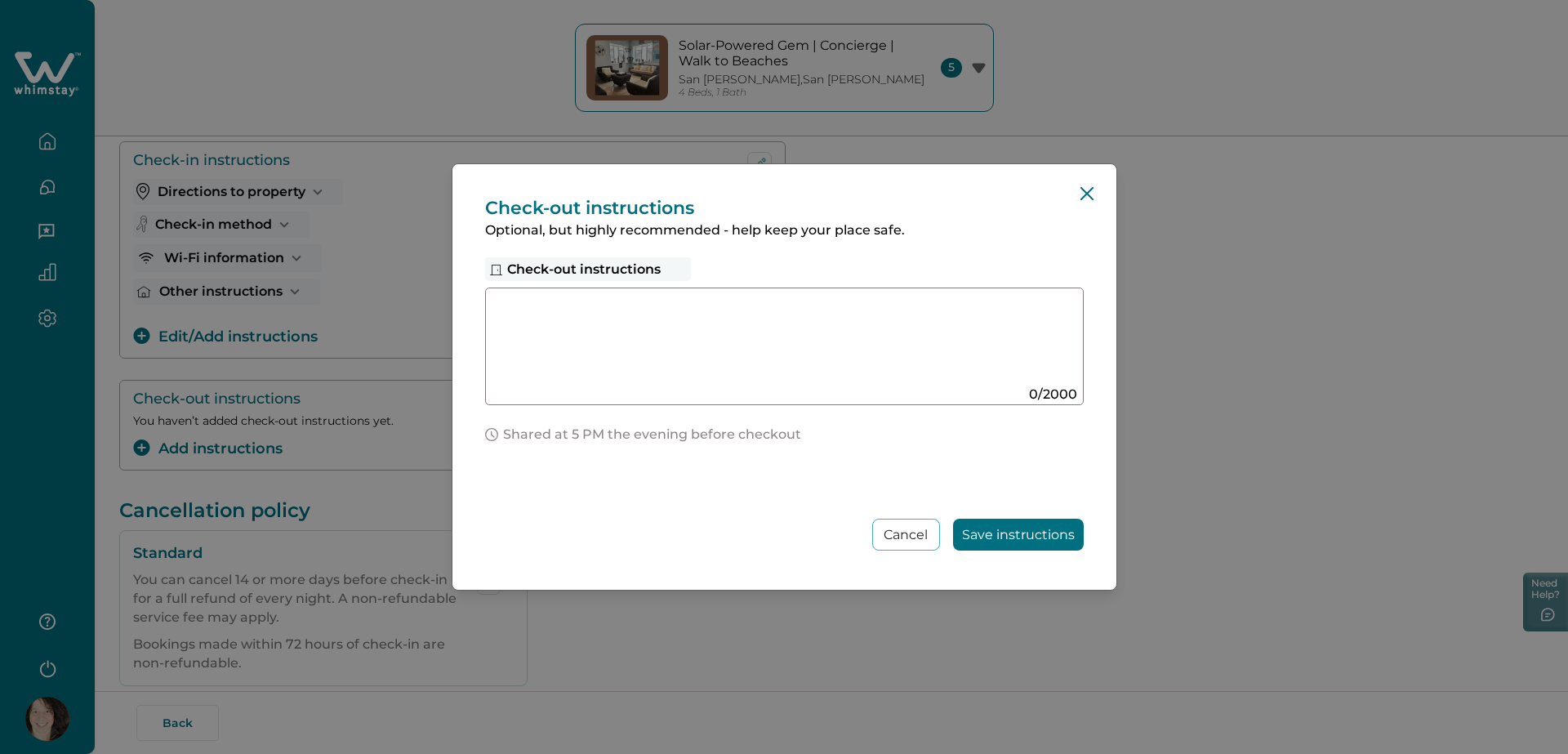
click at [590, 316] on textarea at bounding box center [768, 340] width 549 height 87
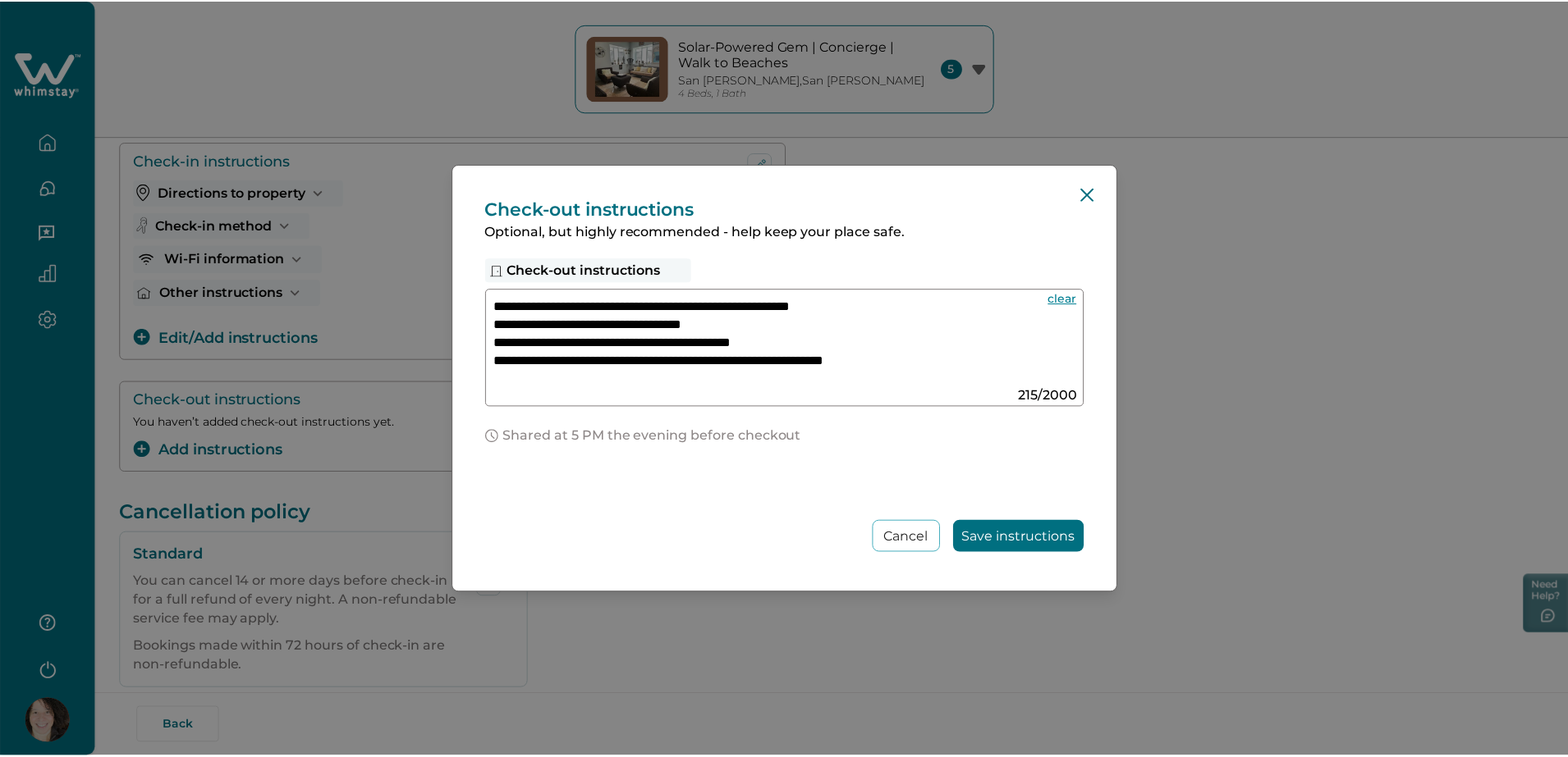
scroll to position [2, 0]
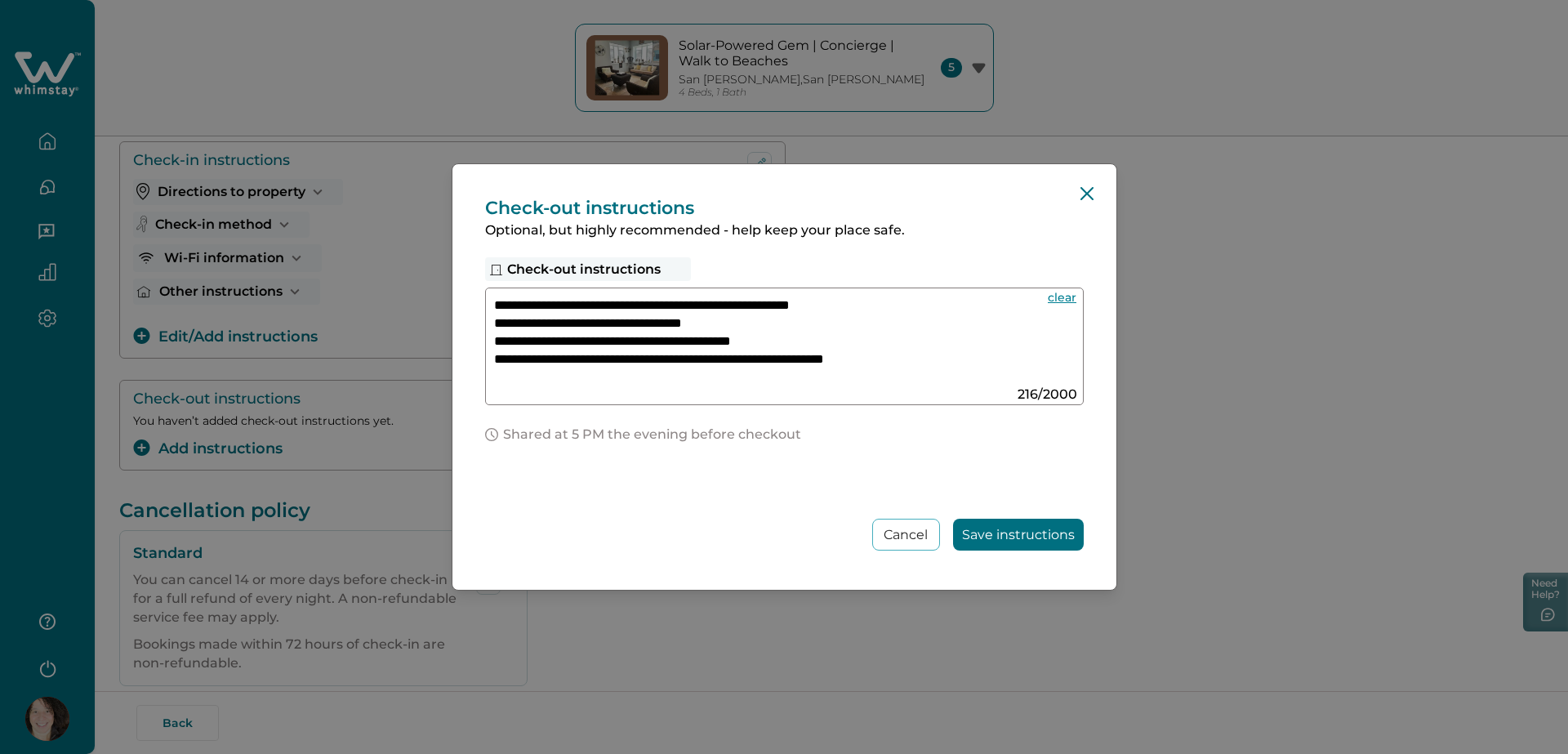
type textarea "**********"
click at [992, 526] on button "Save instructions" at bounding box center [1018, 534] width 131 height 32
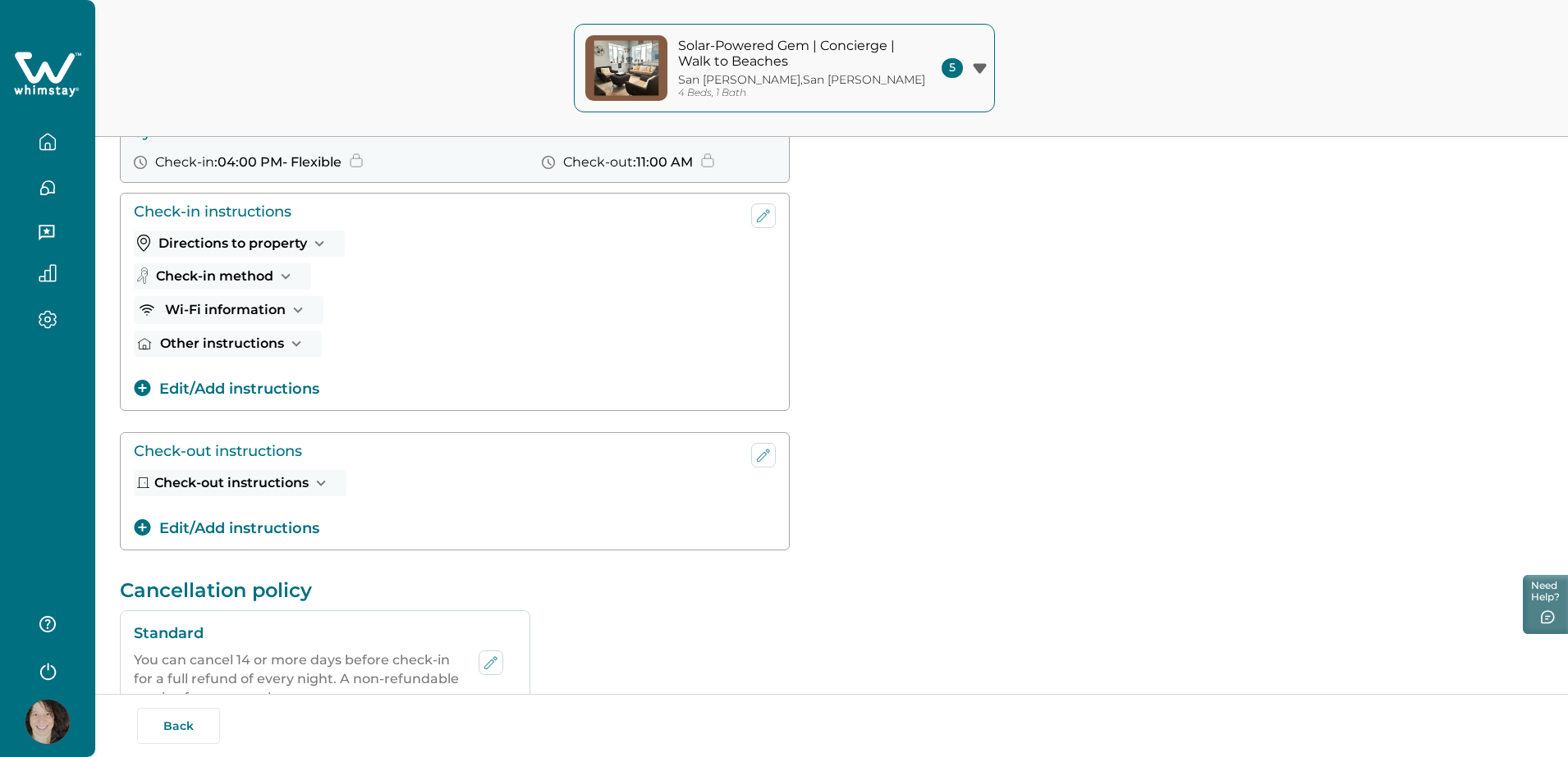
scroll to position [0, 0]
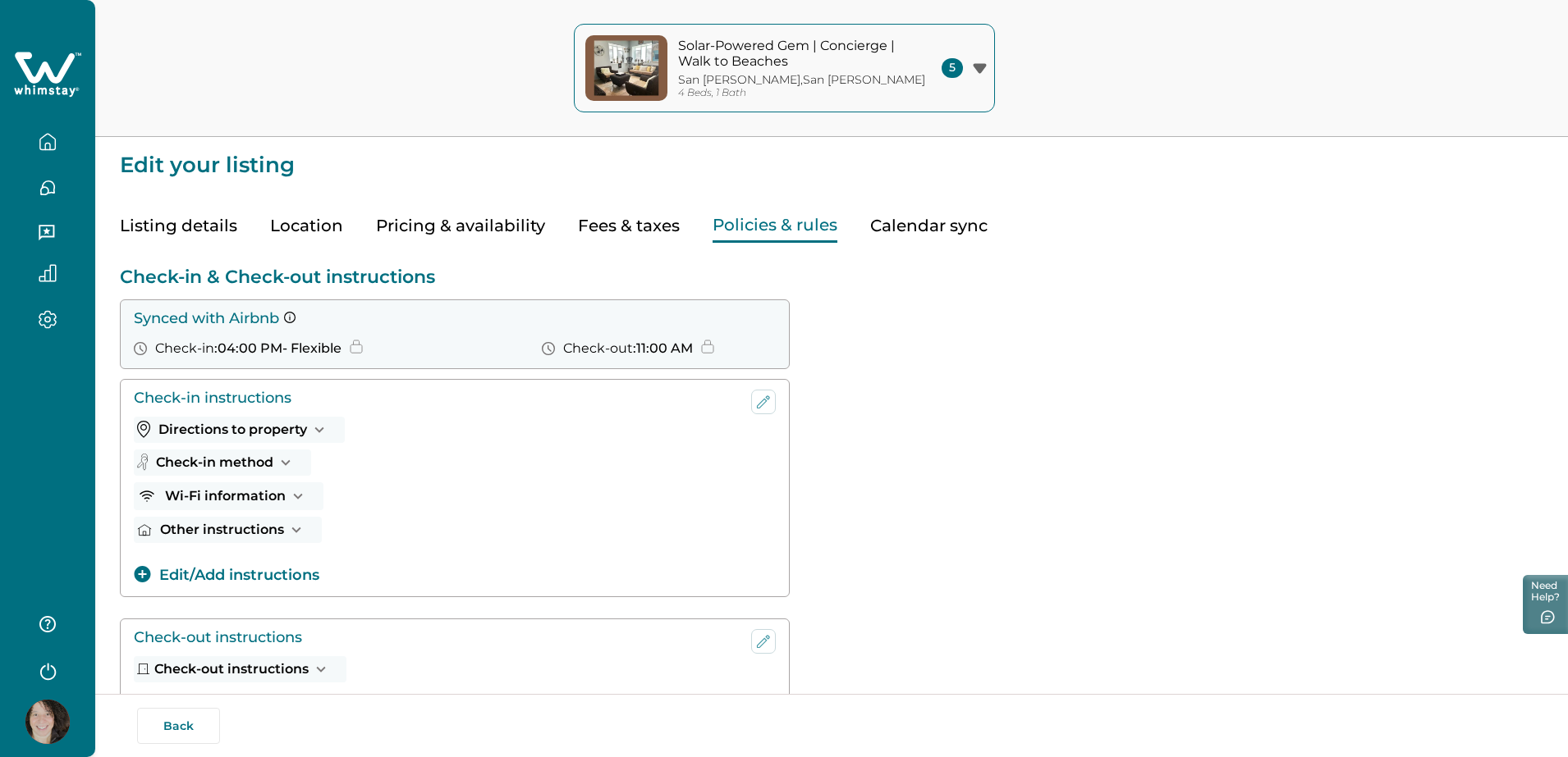
click at [968, 230] on button "Calendar sync" at bounding box center [929, 226] width 117 height 33
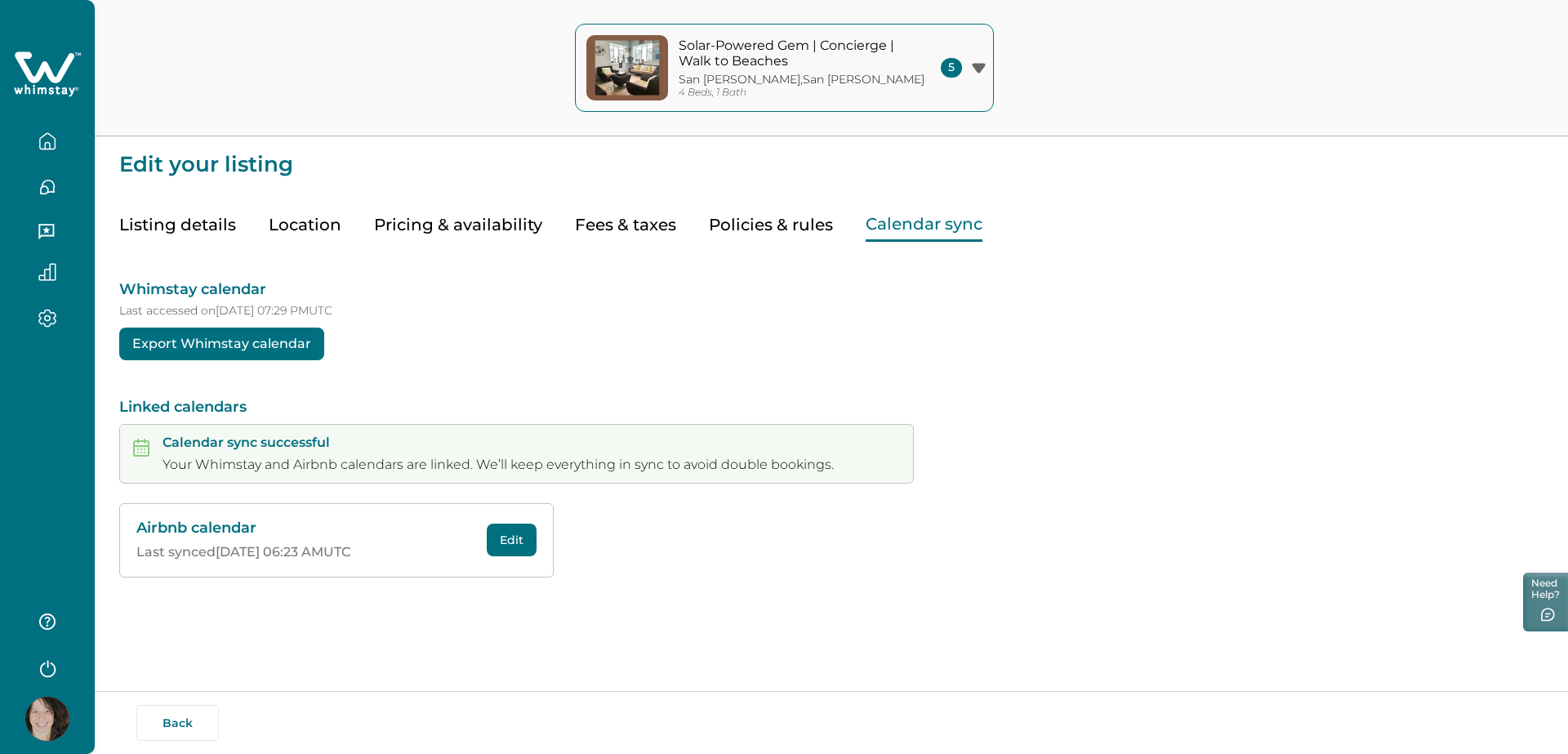
click at [522, 541] on button "Edit" at bounding box center [511, 540] width 50 height 32
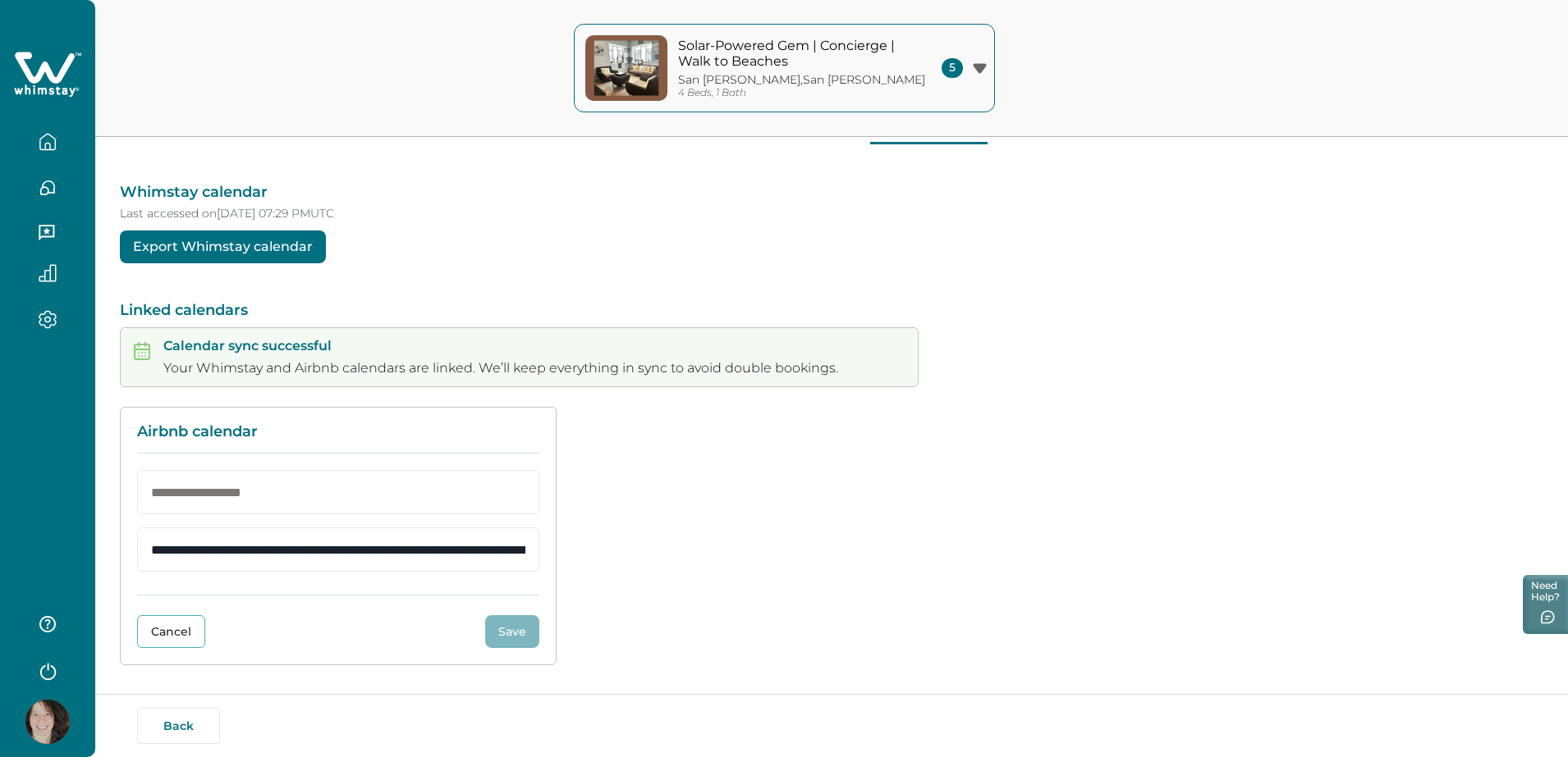
scroll to position [96, 0]
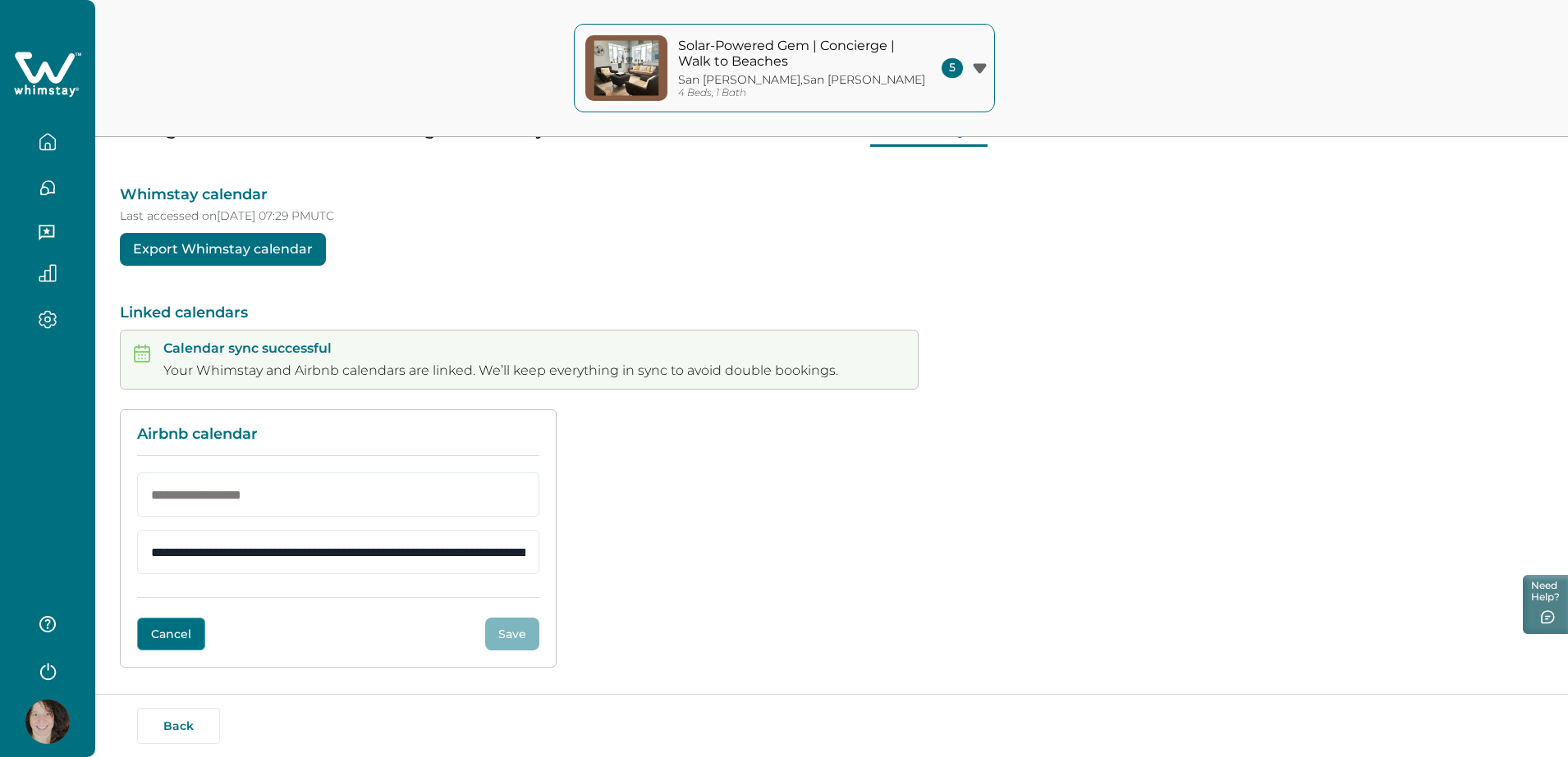
click at [185, 636] on button "Cancel" at bounding box center [172, 634] width 68 height 32
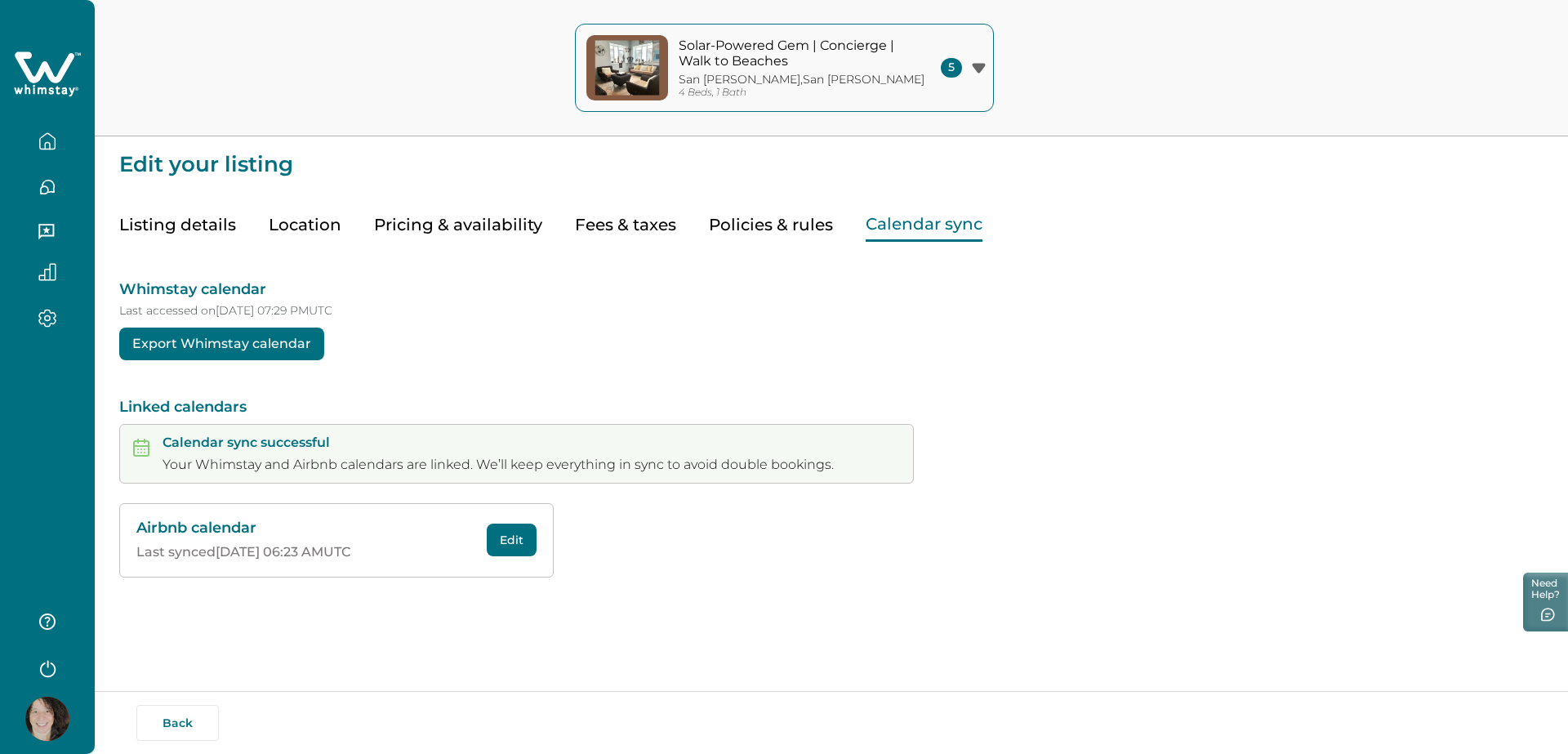
click at [47, 142] on icon "button" at bounding box center [48, 145] width 5 height 6
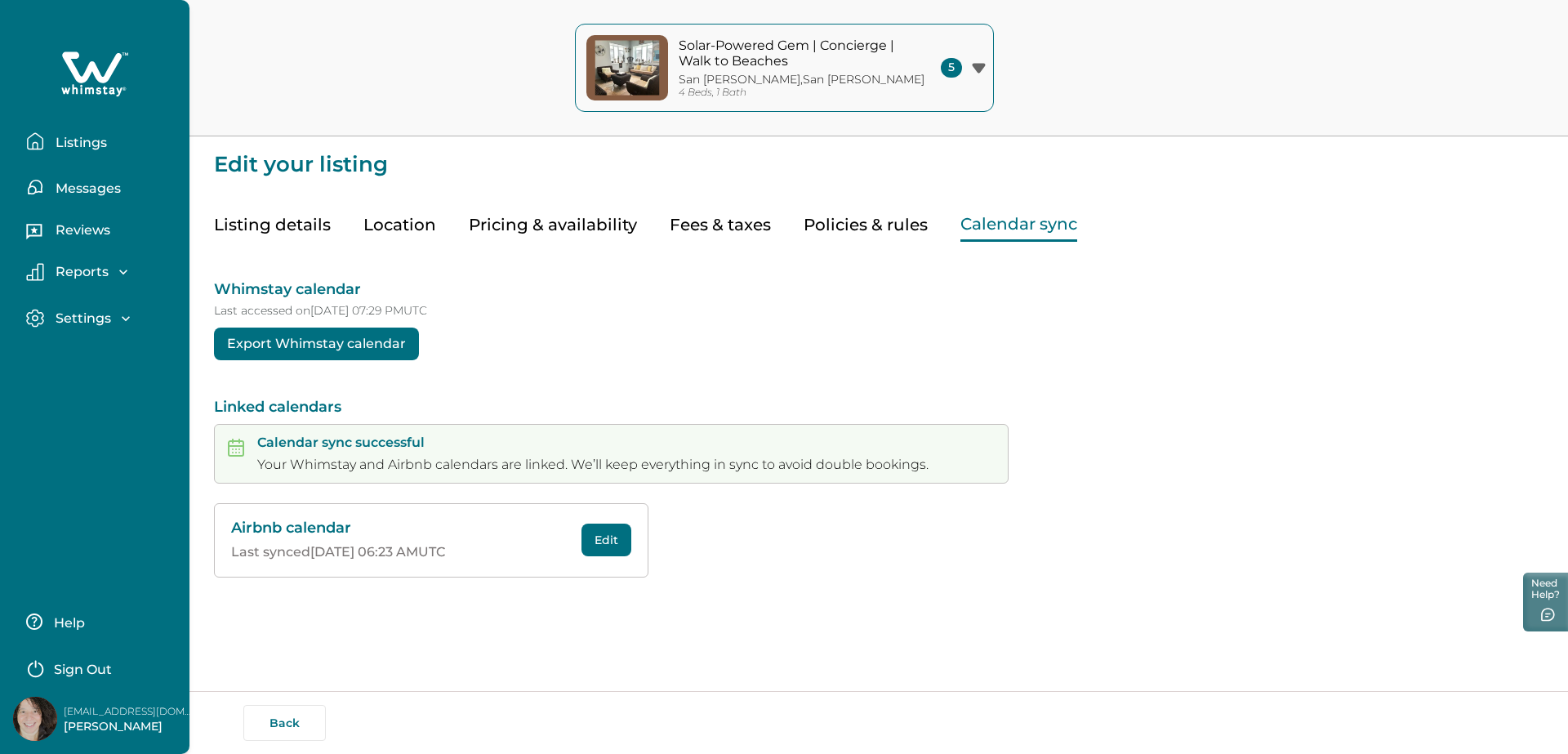
click at [84, 192] on p "Messages" at bounding box center [85, 188] width 71 height 17
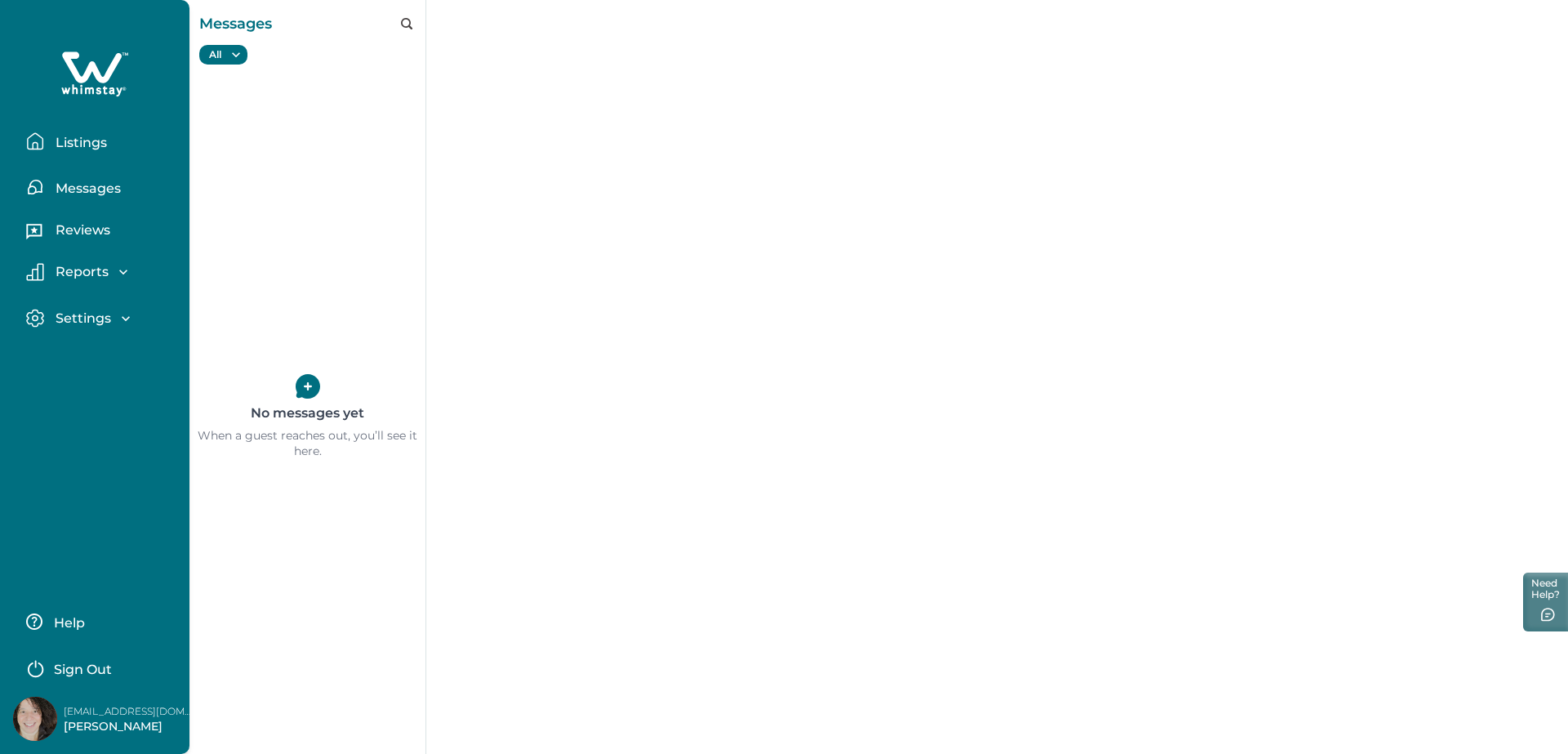
click at [86, 144] on p "Listings" at bounding box center [78, 143] width 57 height 17
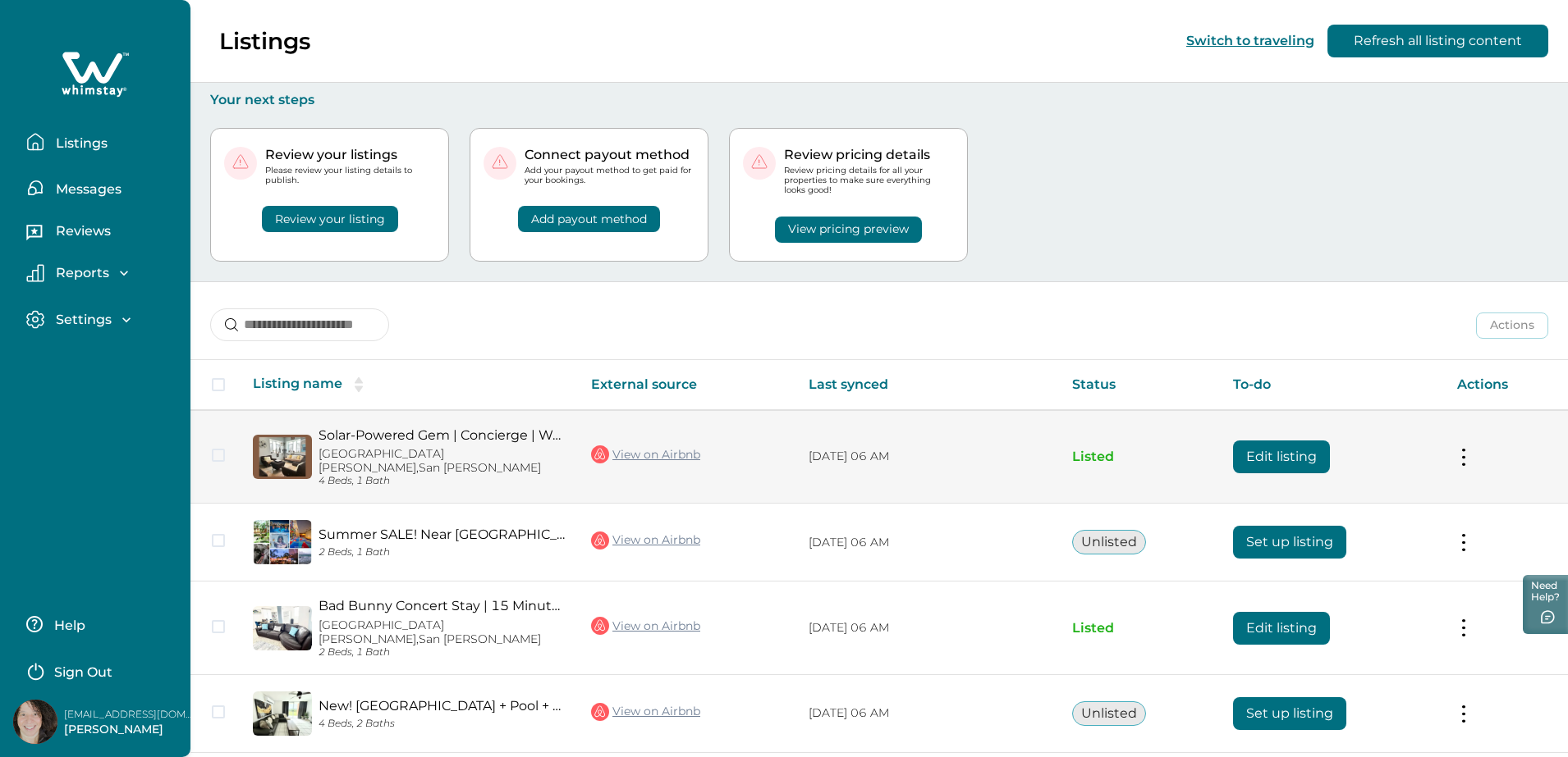
click at [1274, 452] on button "Edit listing" at bounding box center [1281, 456] width 97 height 32
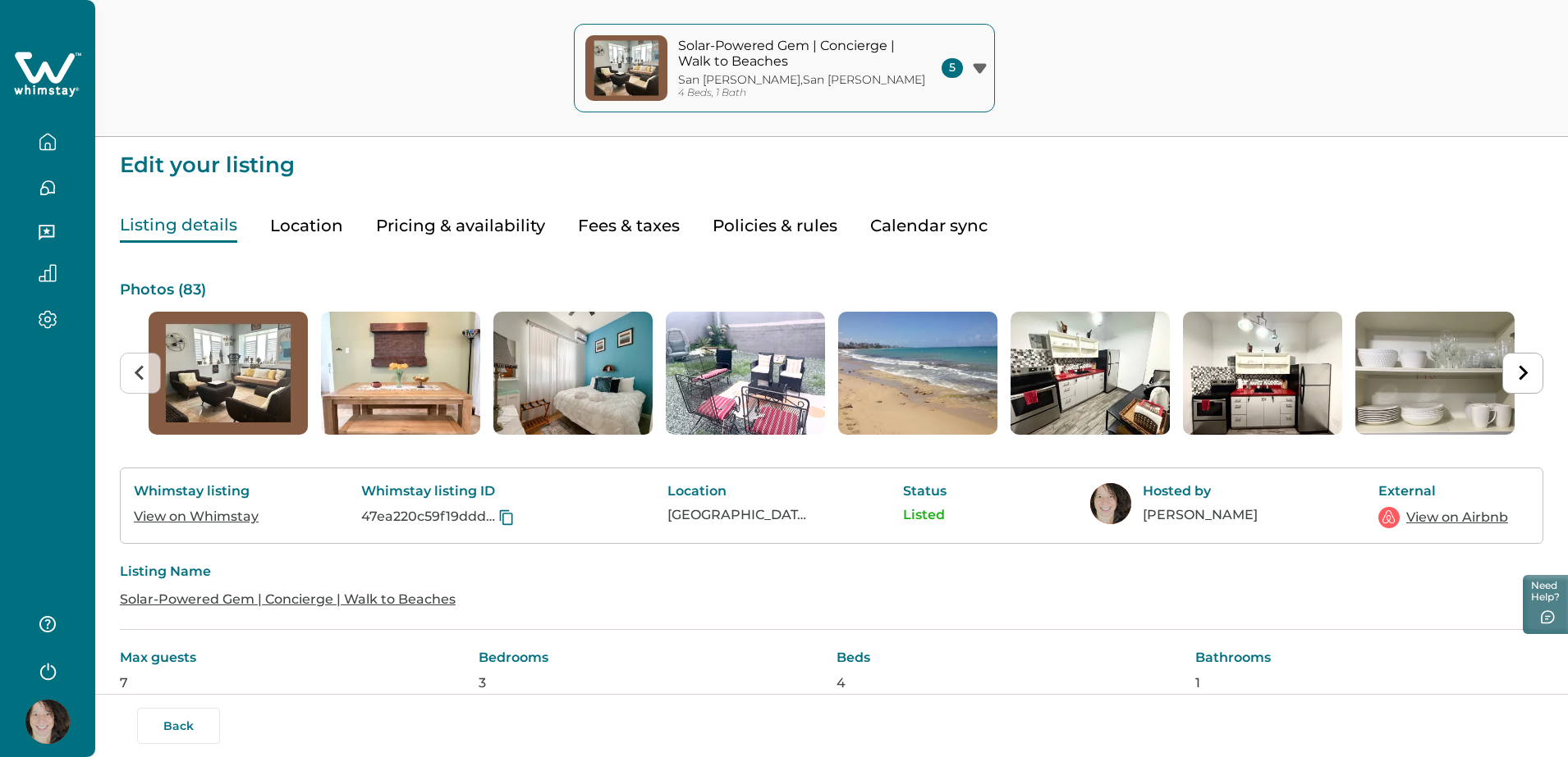
click at [225, 520] on link "View on Whimstay" at bounding box center [196, 516] width 124 height 16
click at [193, 291] on p "Photos ( 83 )" at bounding box center [832, 290] width 1424 height 17
click at [211, 221] on button "Listing details" at bounding box center [179, 226] width 117 height 33
click at [168, 292] on p "Photos ( 83 )" at bounding box center [832, 290] width 1424 height 17
click at [184, 292] on p "Photos ( 83 )" at bounding box center [832, 290] width 1424 height 17
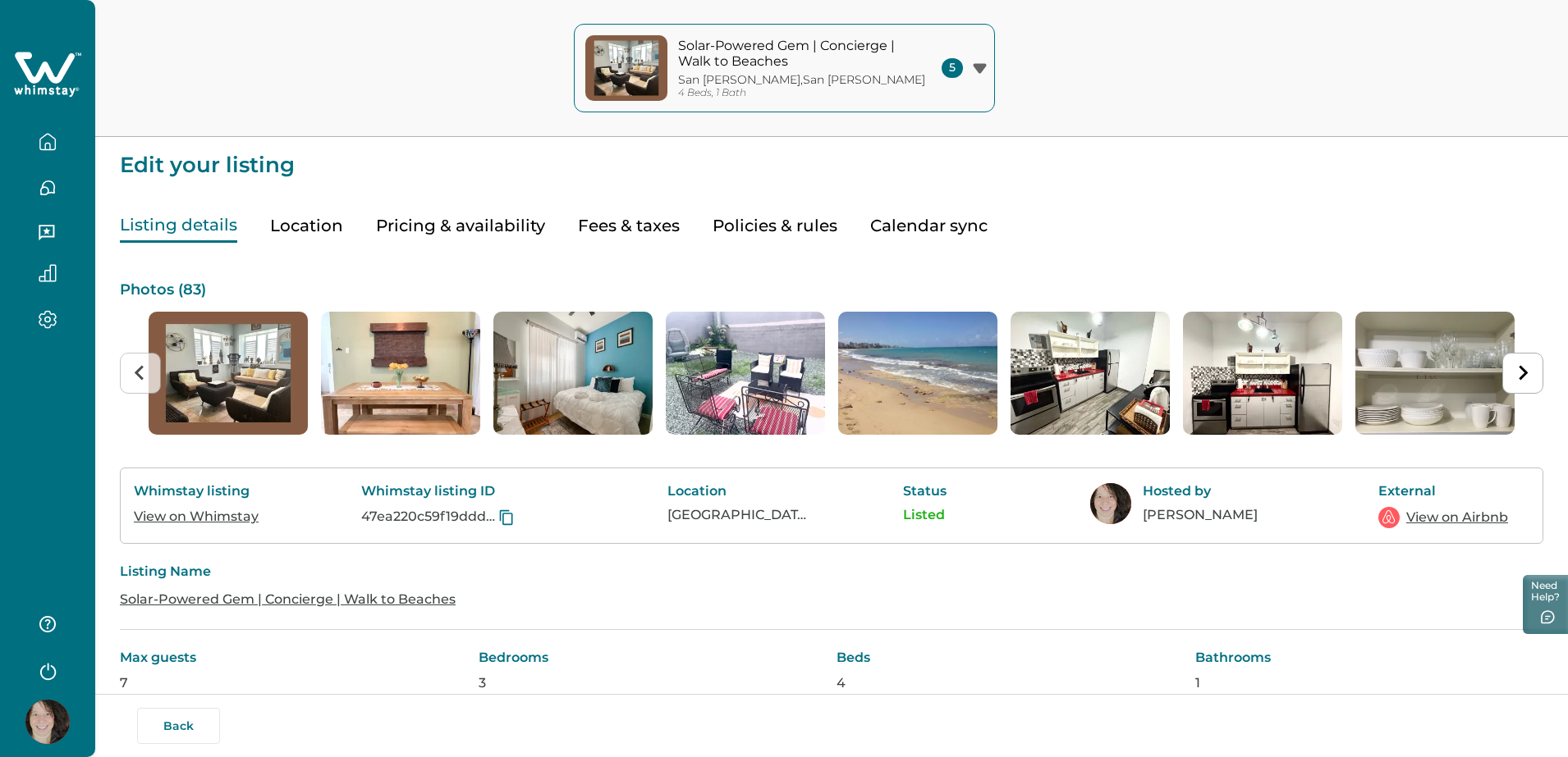
click at [46, 318] on icon "button" at bounding box center [48, 320] width 5 height 5
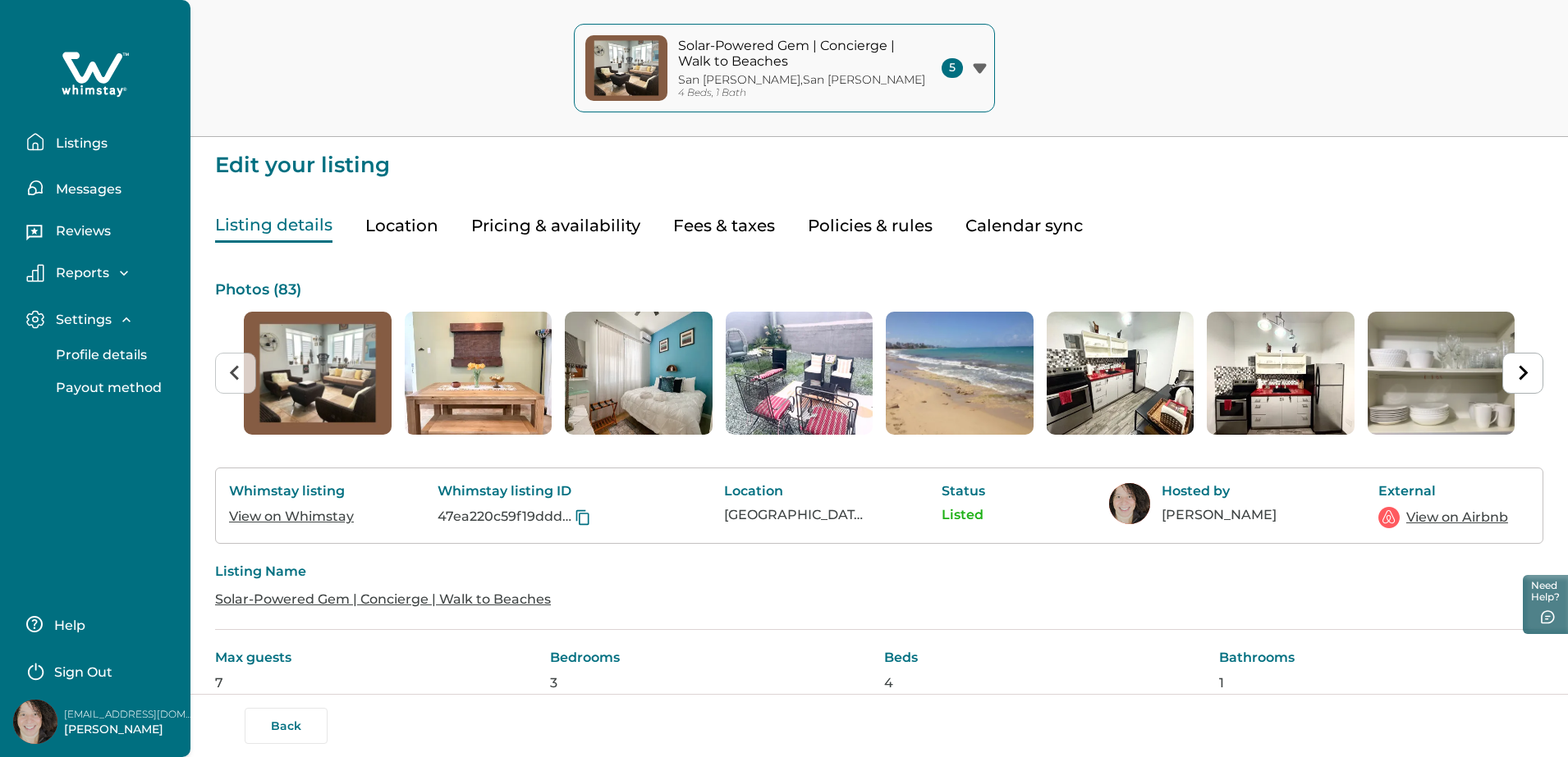
click at [90, 357] on p "Profile details" at bounding box center [99, 355] width 96 height 17
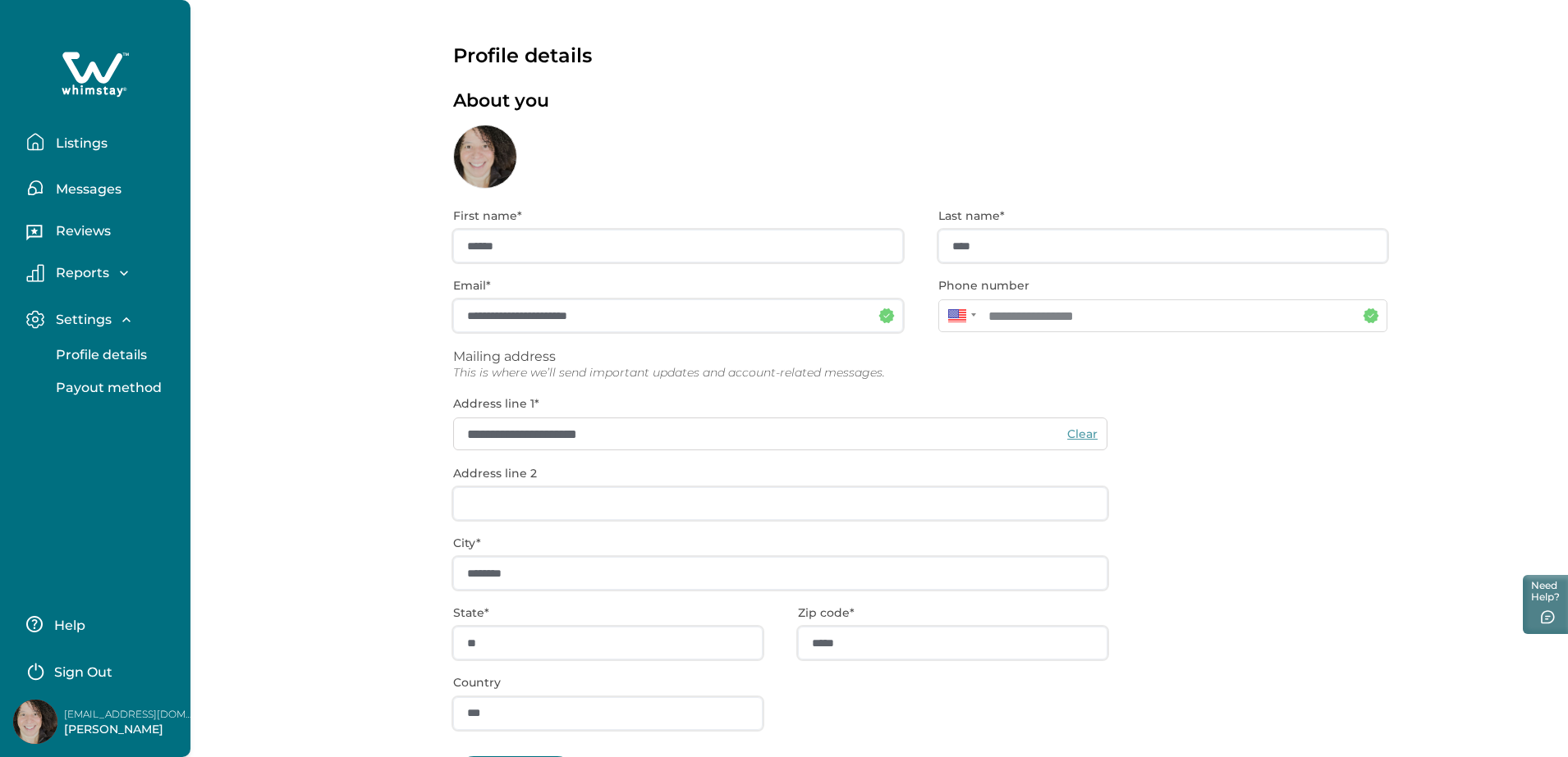
click at [97, 142] on p "Listings" at bounding box center [79, 144] width 57 height 17
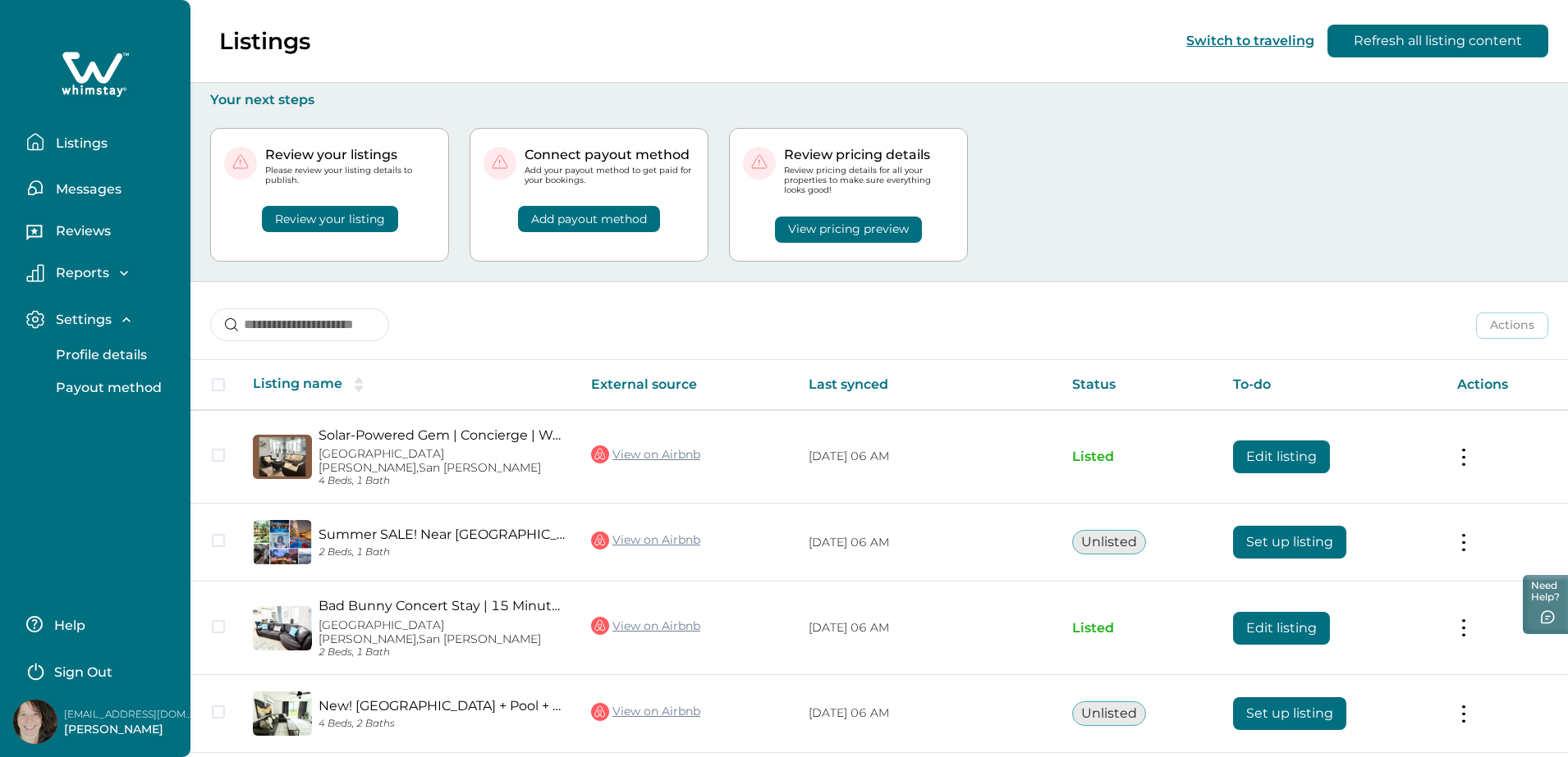
click at [363, 219] on div "Review your listing" at bounding box center [329, 208] width 211 height 46
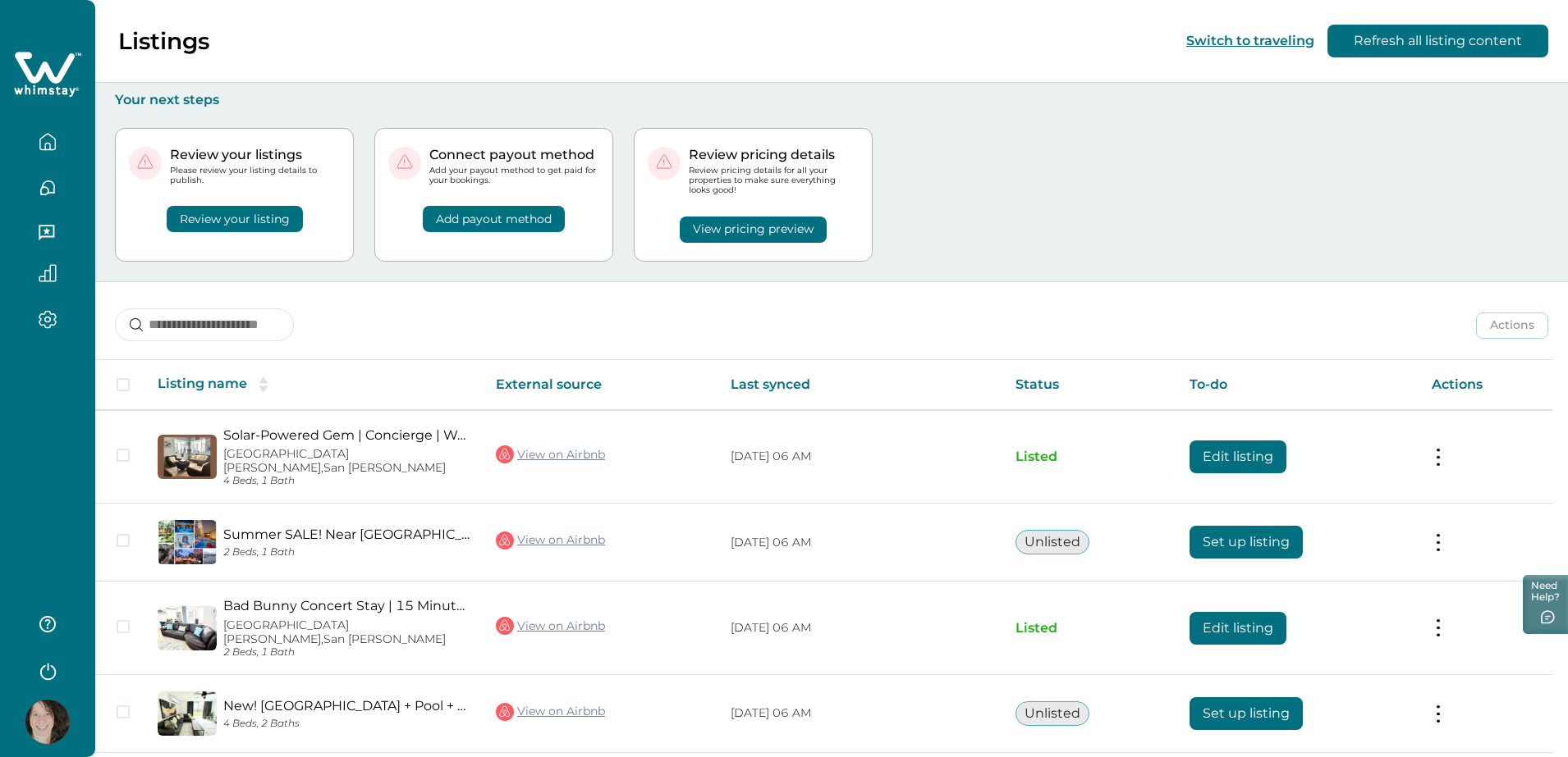
click at [282, 231] on button "Review your listing" at bounding box center [235, 219] width 137 height 26
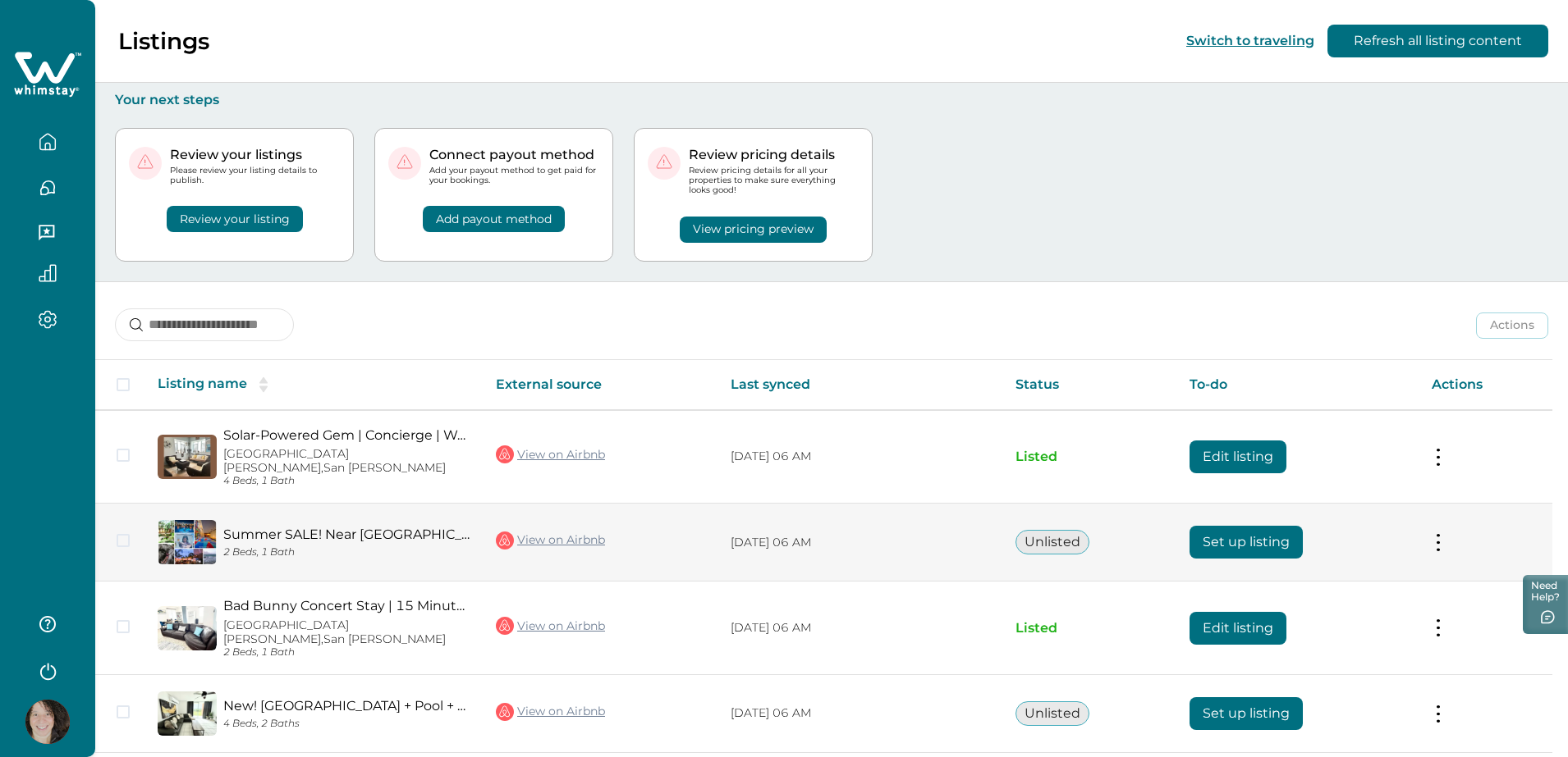
click at [1445, 534] on button at bounding box center [1438, 543] width 13 height 18
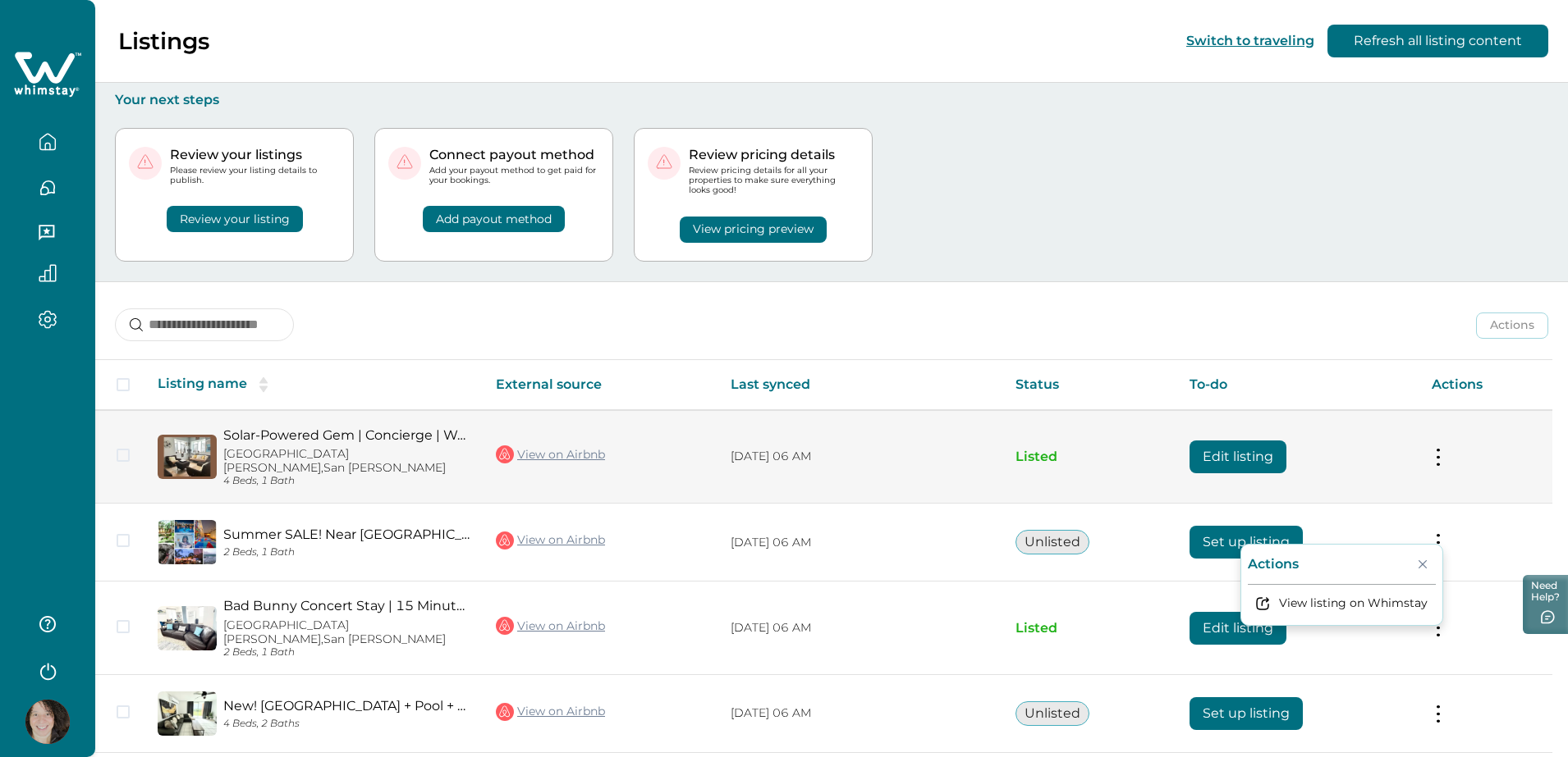
click at [1361, 473] on td "Edit listing" at bounding box center [1297, 457] width 243 height 94
click at [1264, 445] on button "Edit listing" at bounding box center [1237, 456] width 97 height 32
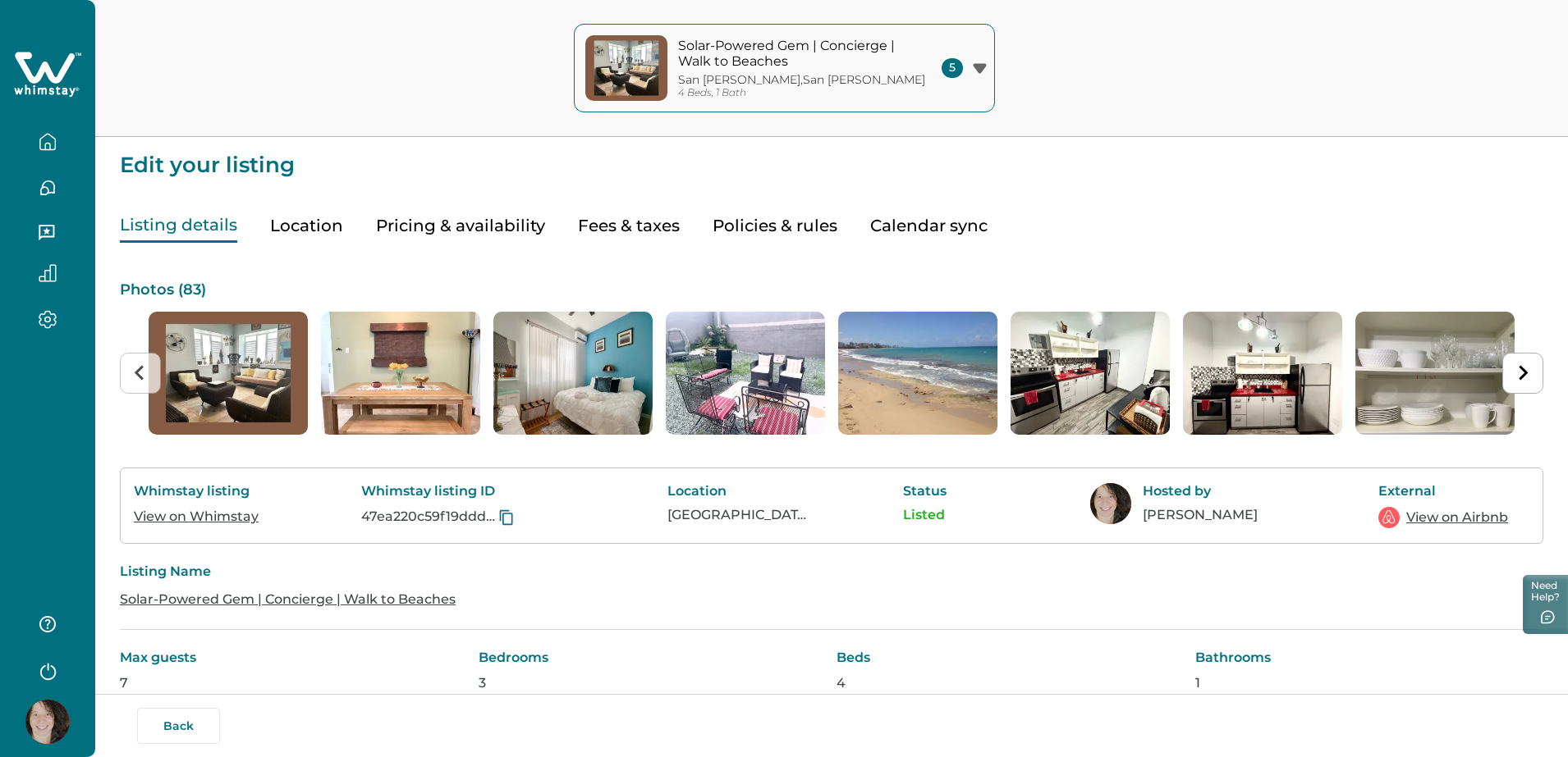
click at [973, 63] on icon "button" at bounding box center [980, 68] width 14 height 11
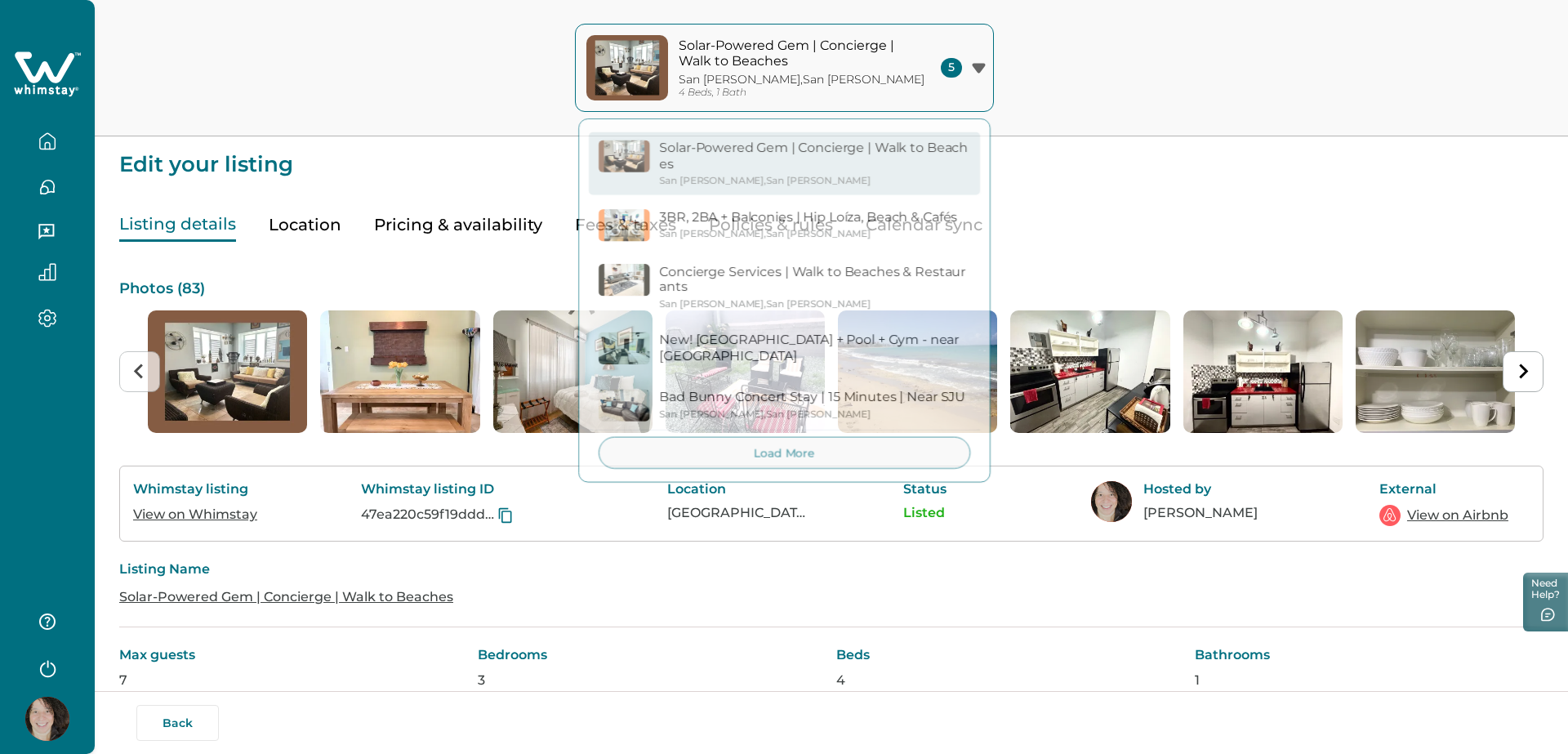
click at [1084, 86] on div "Solar-Powered Gem | Concierge | Walk to Beaches San Juan , San Juan 4 Beds, 1 B…" at bounding box center [784, 68] width 1568 height 137
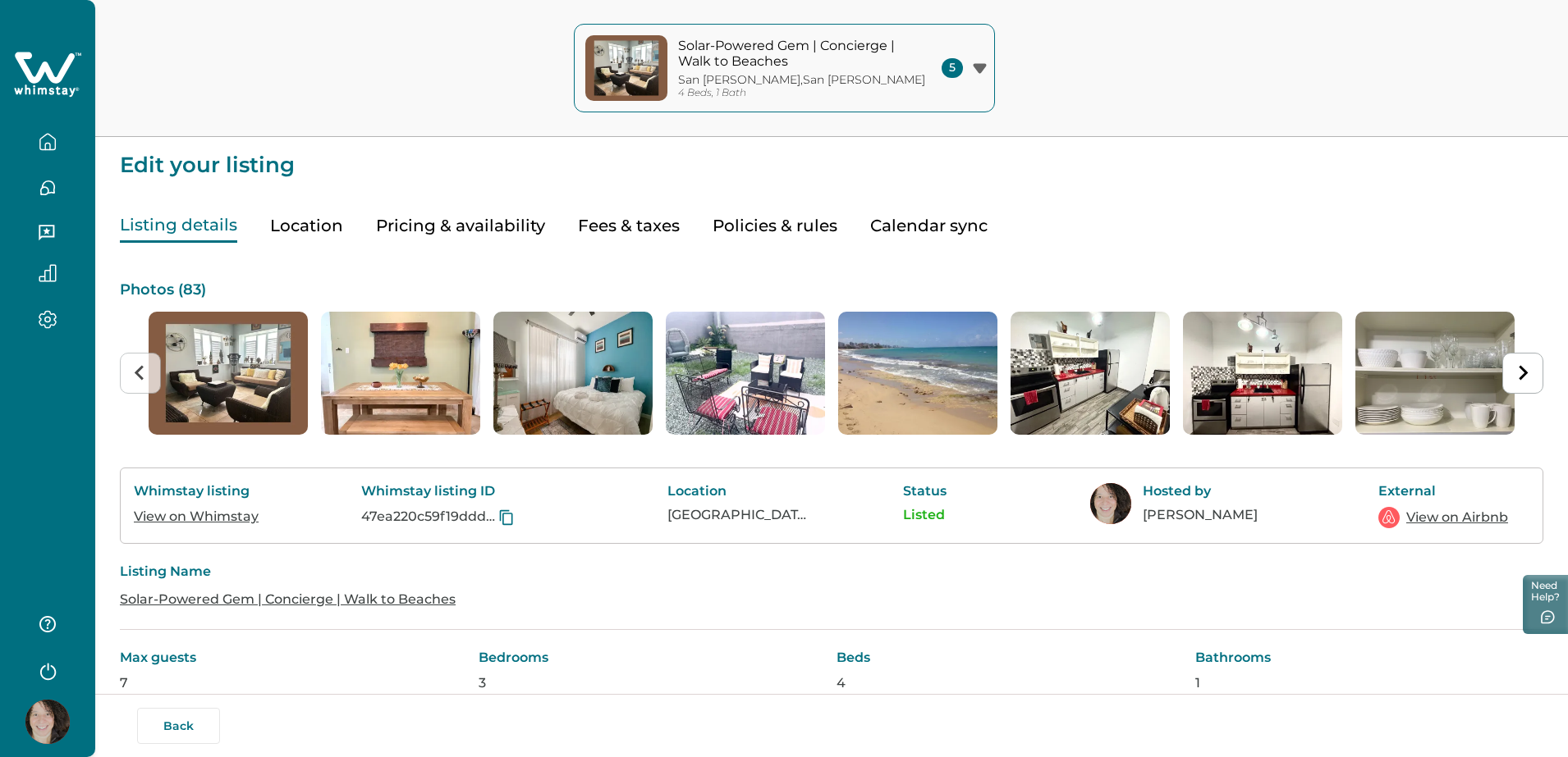
click at [947, 73] on span "5" at bounding box center [952, 68] width 21 height 19
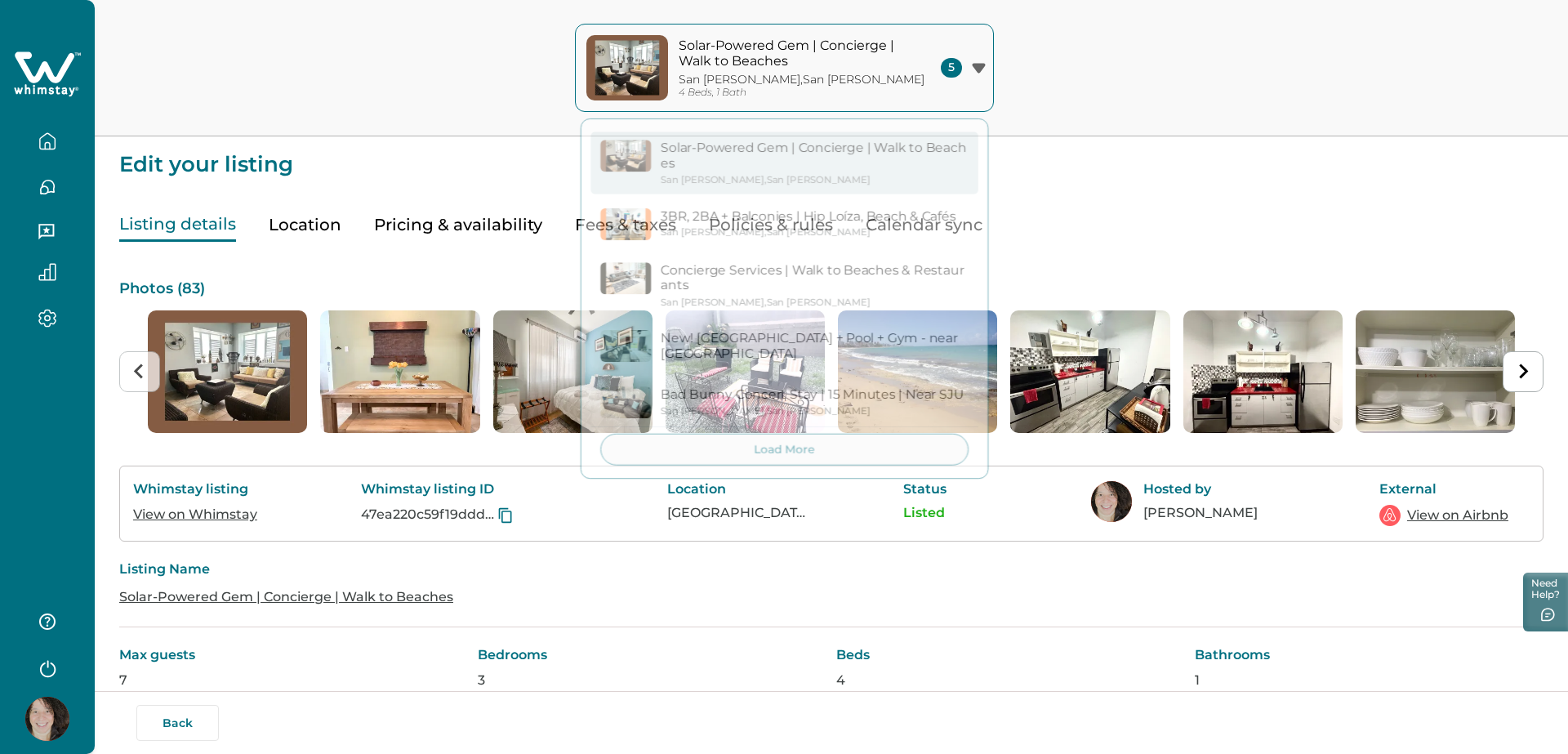
click at [1046, 75] on div "Solar-Powered Gem | Concierge | Walk to Beaches San Juan , San Juan 4 Beds, 1 B…" at bounding box center [784, 68] width 1568 height 137
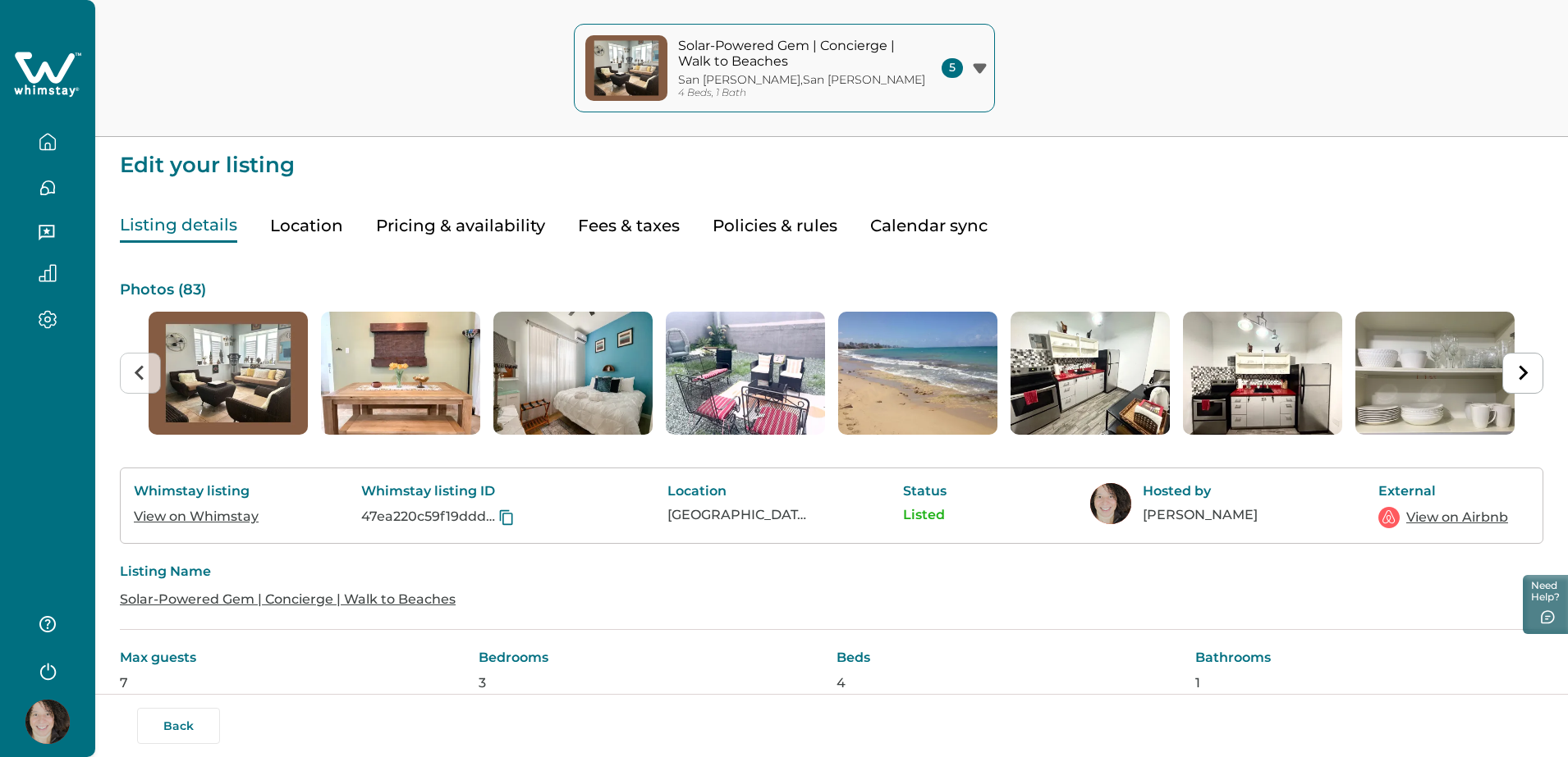
click at [1459, 515] on link "View on Airbnb" at bounding box center [1457, 517] width 102 height 19
click at [46, 231] on icon "button" at bounding box center [46, 233] width 16 height 16
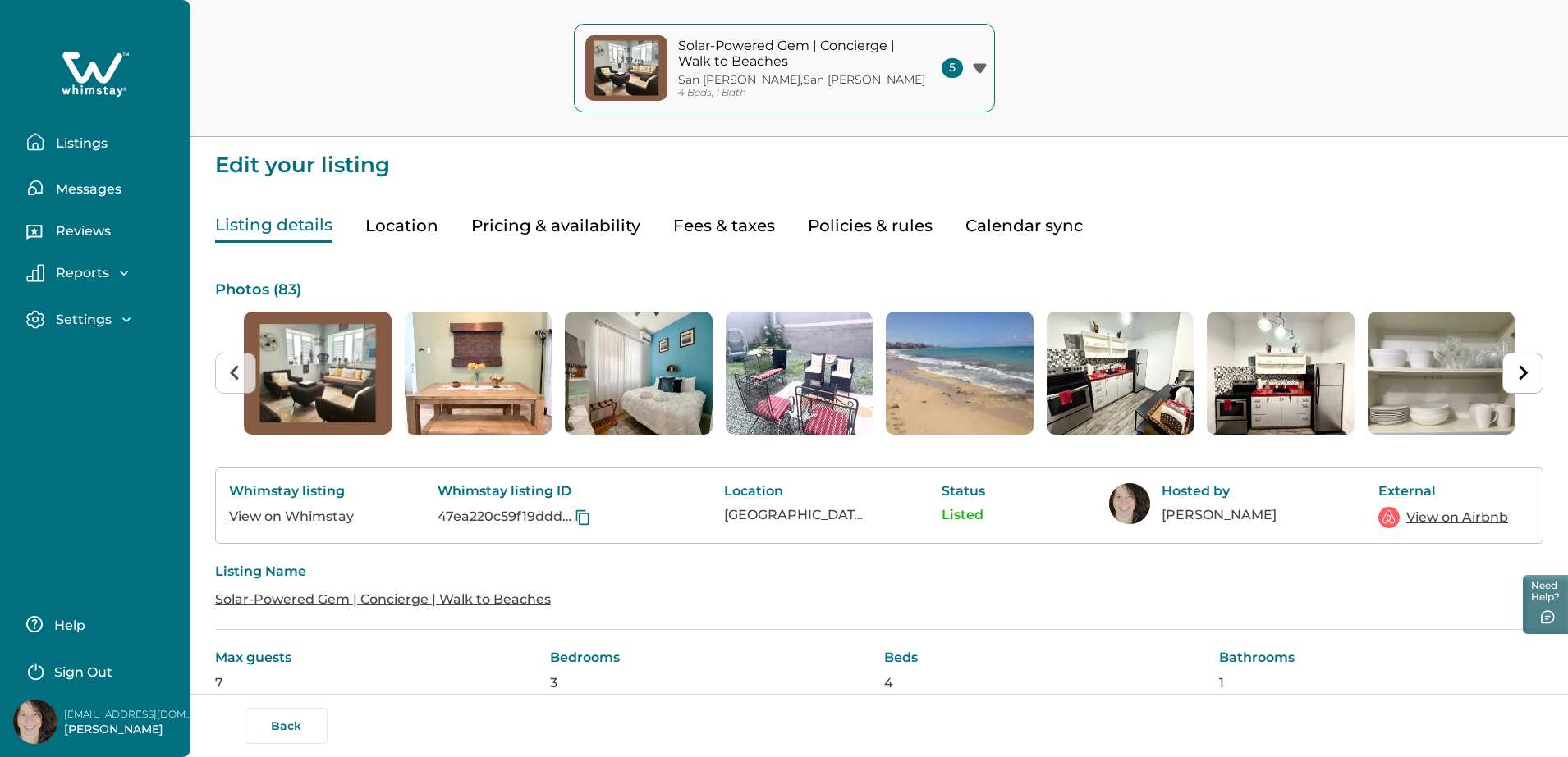
click at [124, 320] on icon "button" at bounding box center [126, 320] width 8 height 5
click at [92, 139] on p "Listings" at bounding box center [79, 144] width 57 height 17
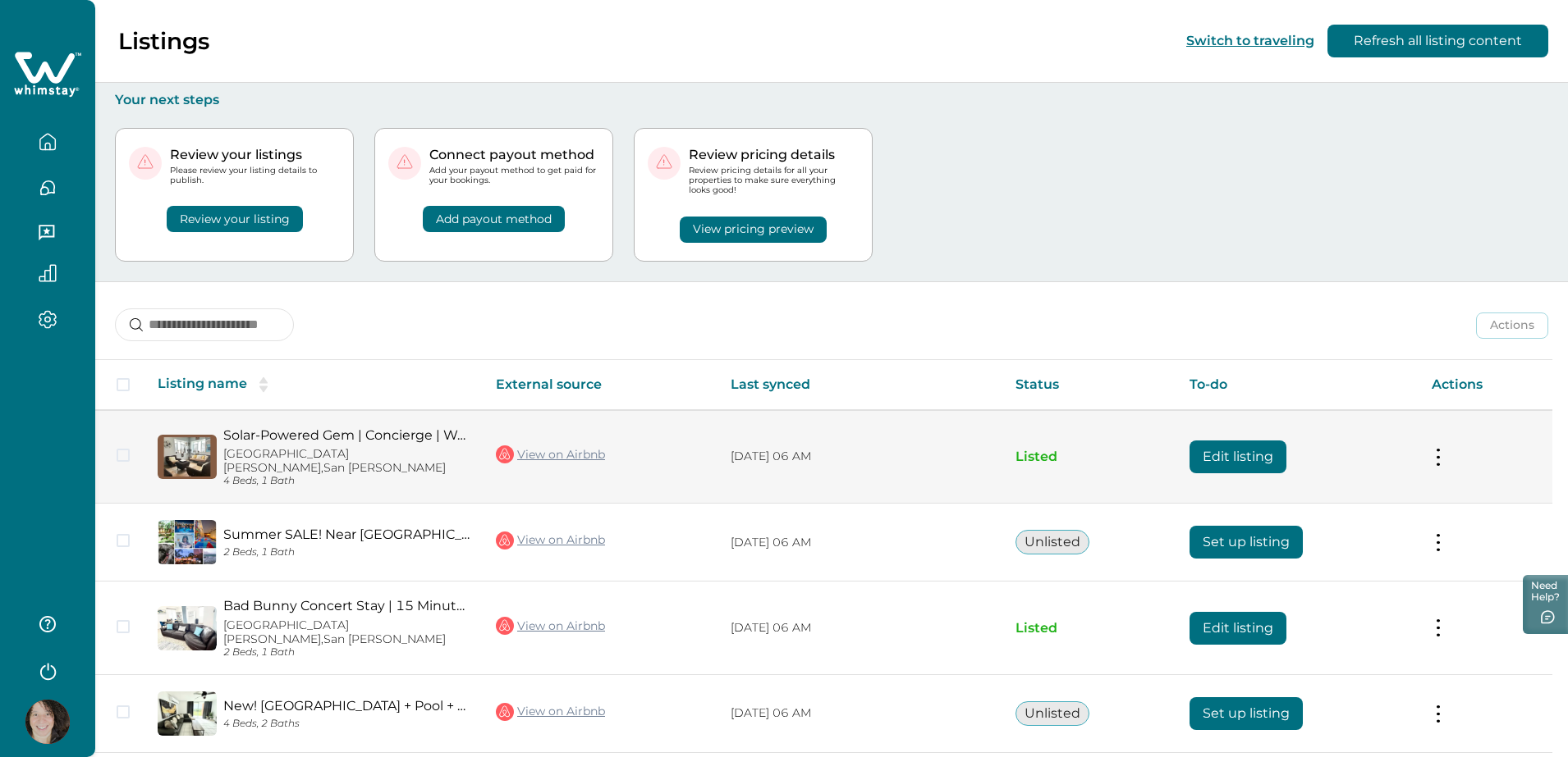
click at [1466, 442] on td "Actions View listing on Whimstay Unlist listing View listing details" at bounding box center [1485, 457] width 134 height 94
click at [1445, 449] on button at bounding box center [1438, 457] width 13 height 18
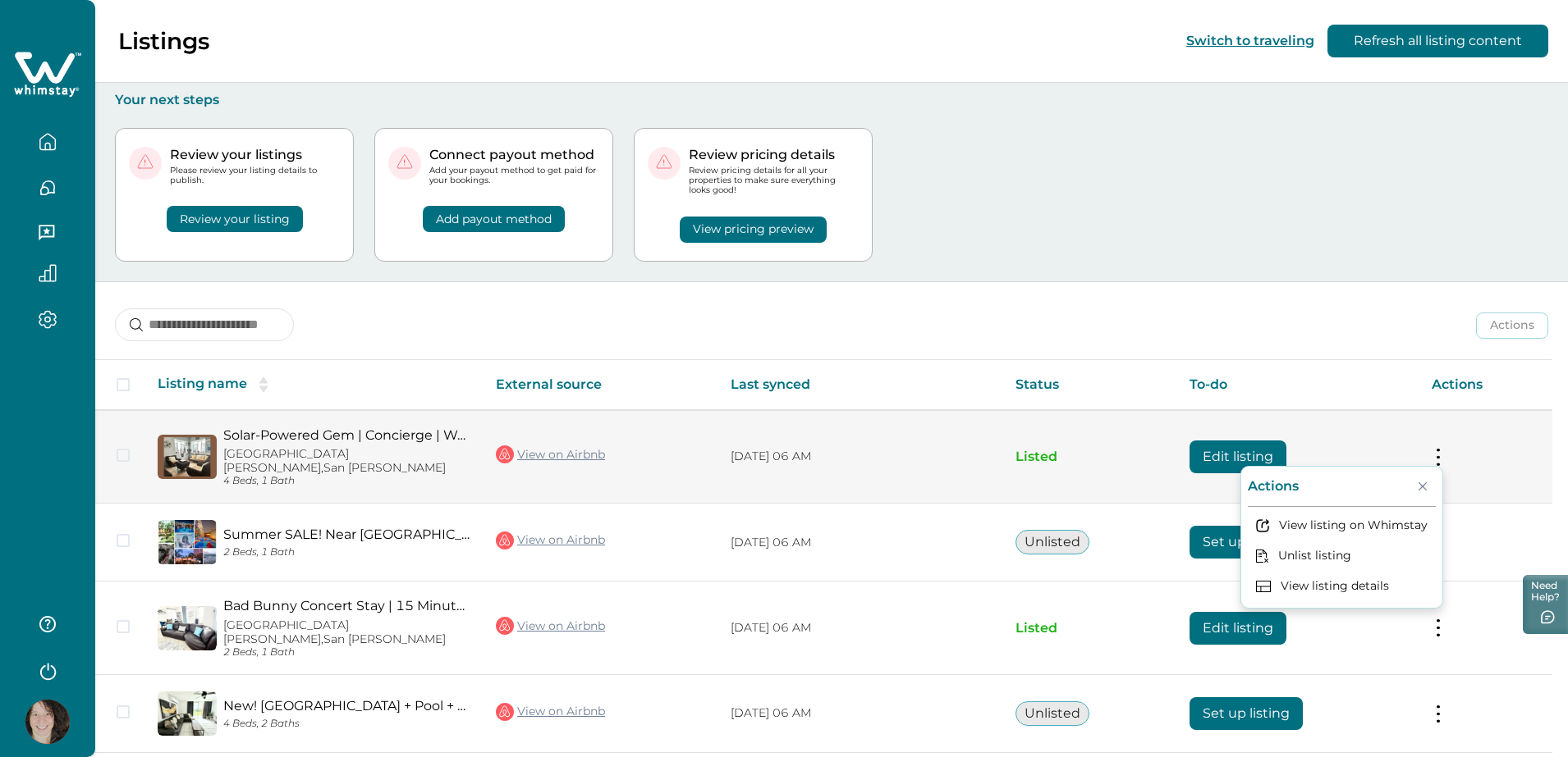
click at [1522, 426] on td "Actions View listing on Whimstay Unlist listing View listing details" at bounding box center [1485, 457] width 134 height 94
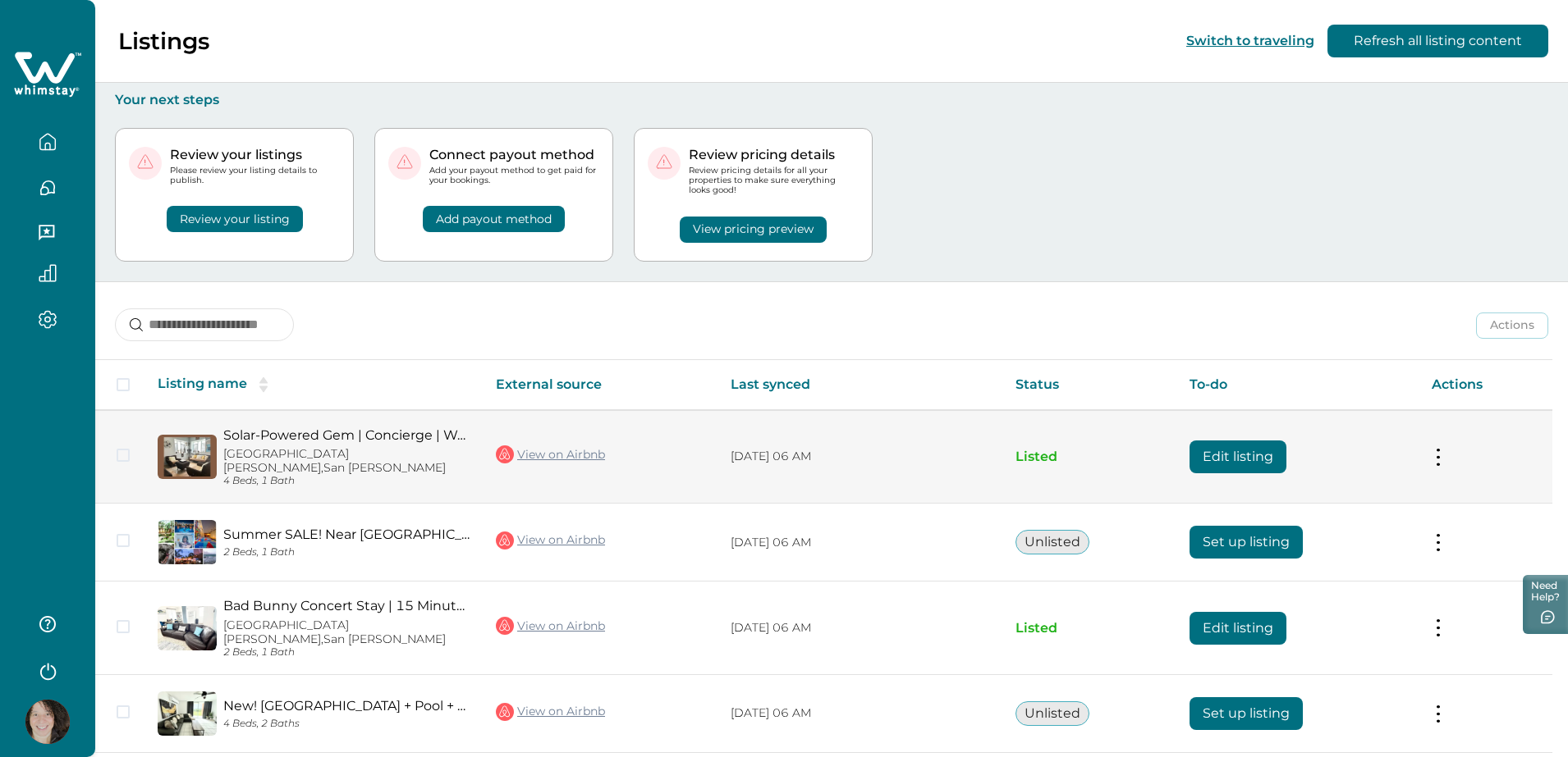
click at [1445, 449] on button at bounding box center [1438, 457] width 13 height 18
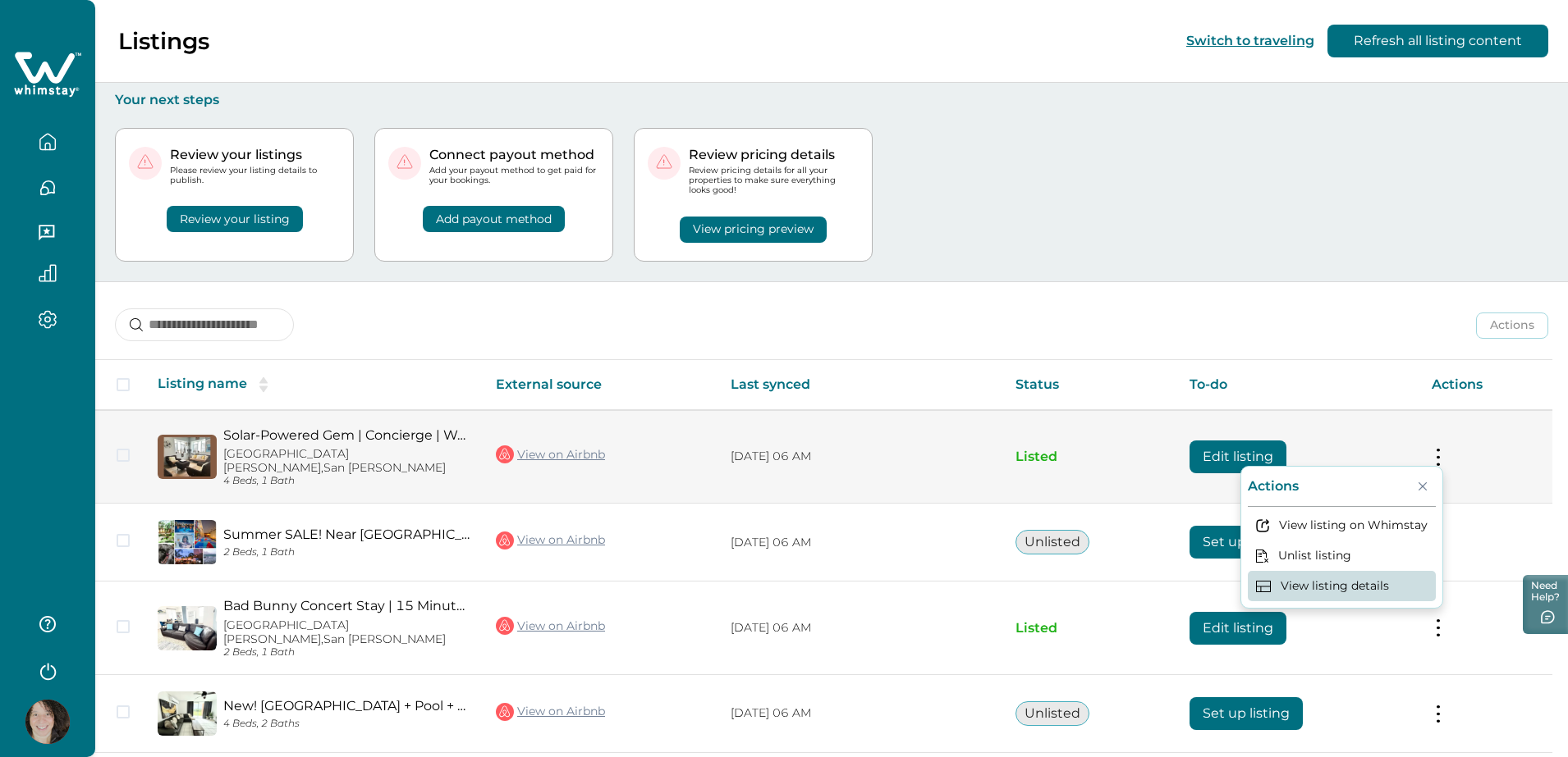
click at [1389, 585] on button "View listing details" at bounding box center [1341, 585] width 188 height 31
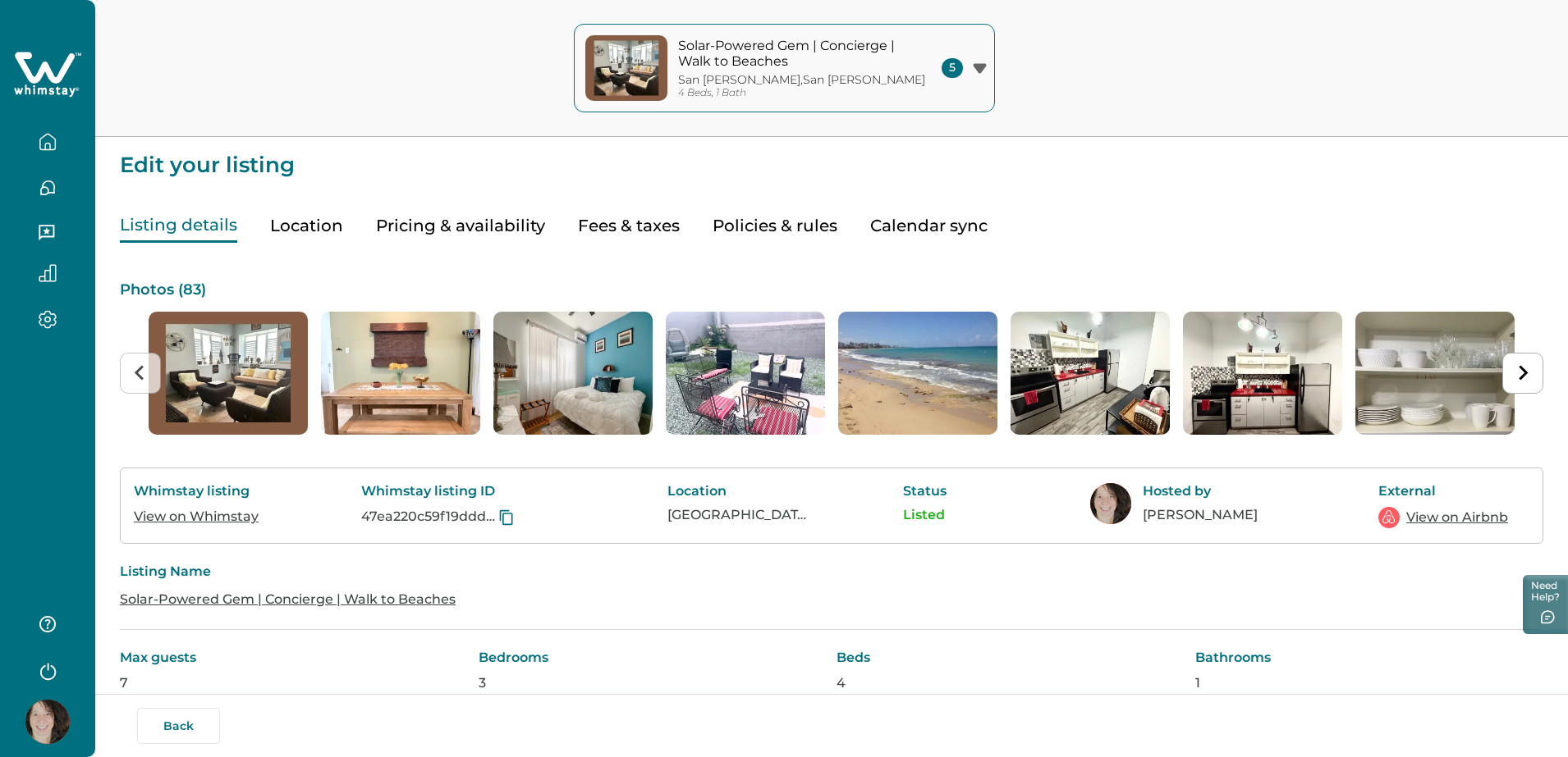
click at [131, 282] on p "Photos ( 83 )" at bounding box center [832, 290] width 1424 height 17
click at [1530, 373] on button "Next slide" at bounding box center [1522, 373] width 41 height 41
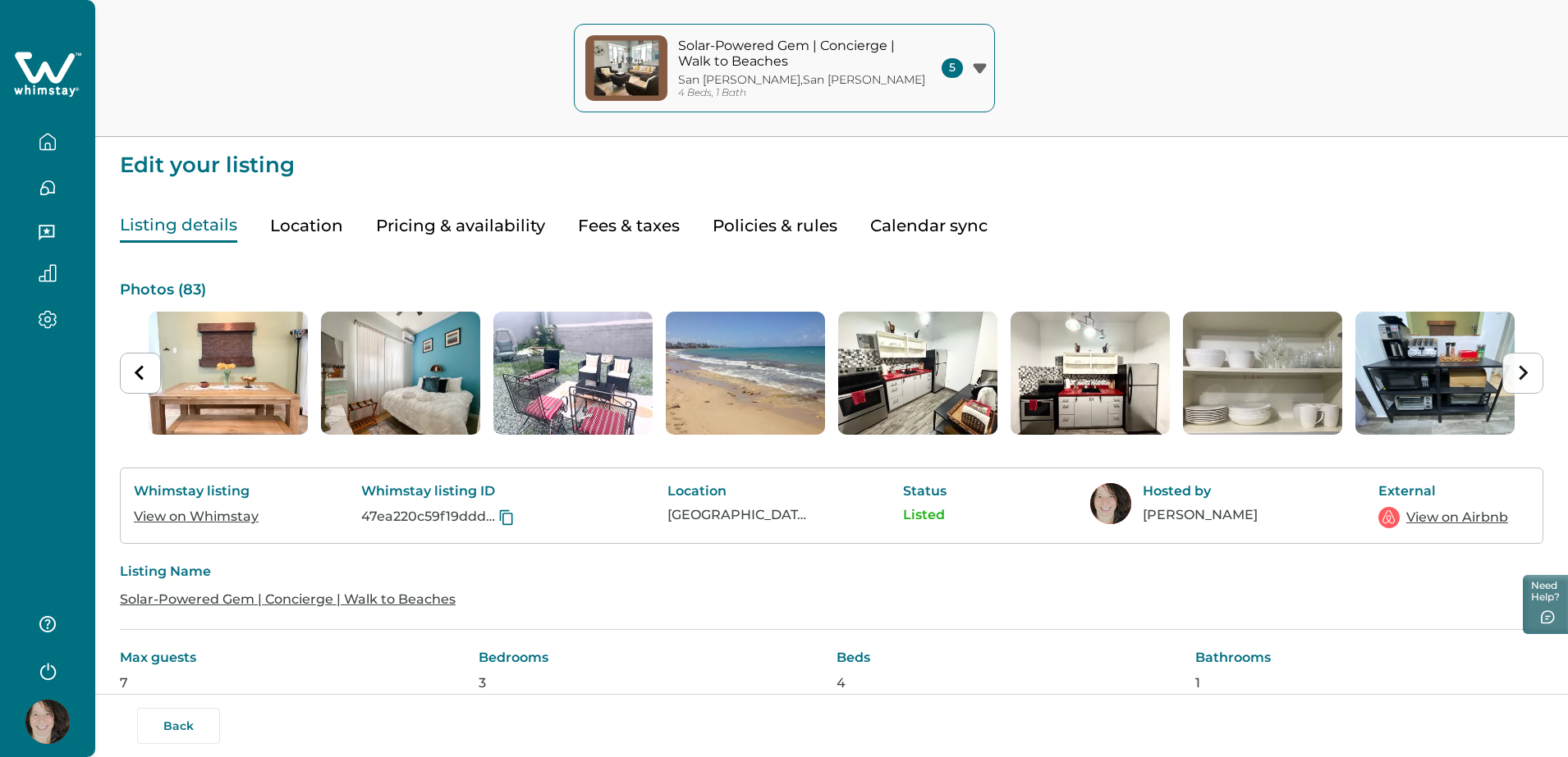
click at [1530, 373] on button "Next slide" at bounding box center [1522, 373] width 41 height 41
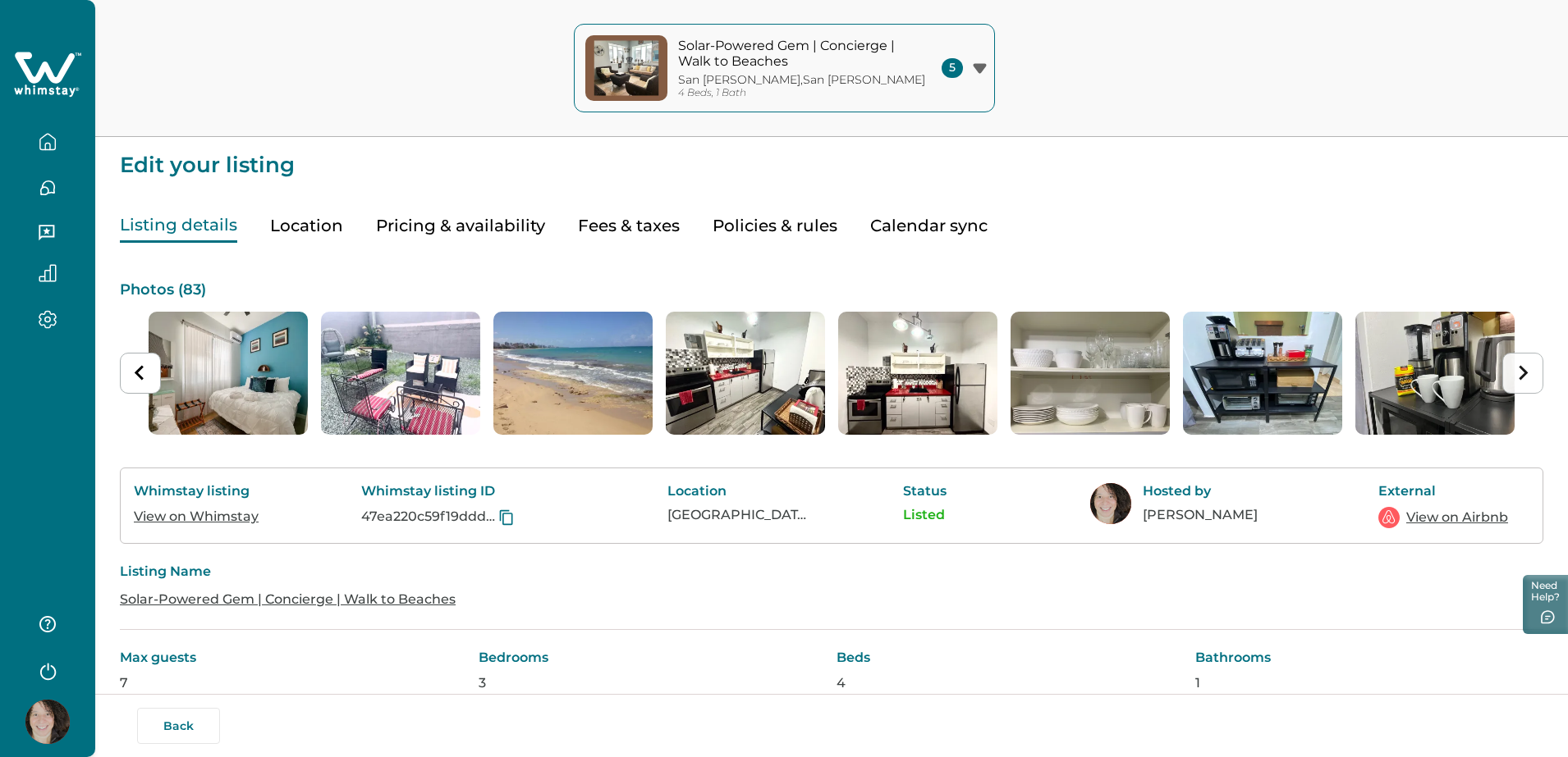
click at [1530, 373] on button "Next slide" at bounding box center [1522, 373] width 41 height 41
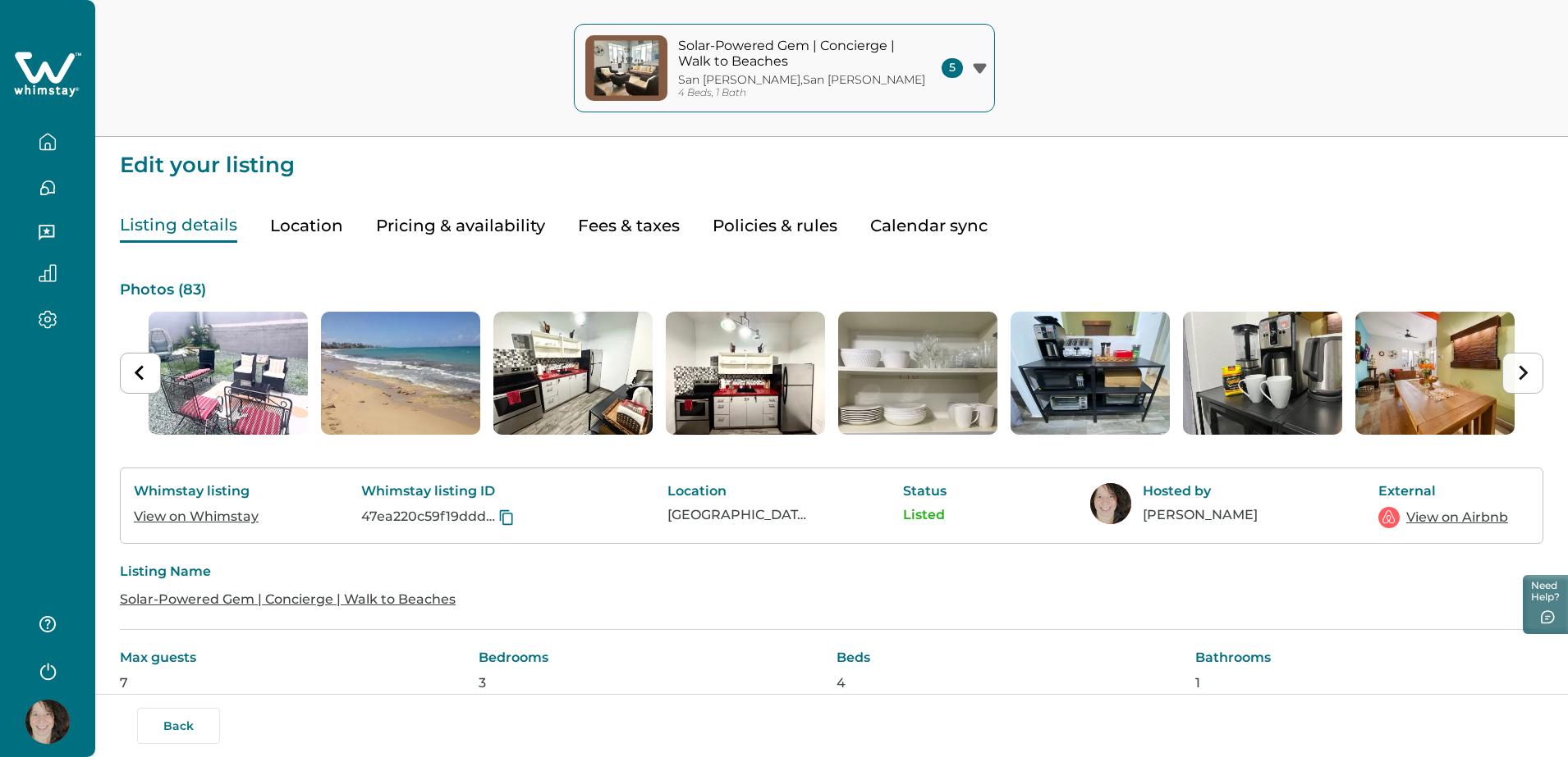
click at [1530, 373] on button "Next slide" at bounding box center [1522, 373] width 41 height 41
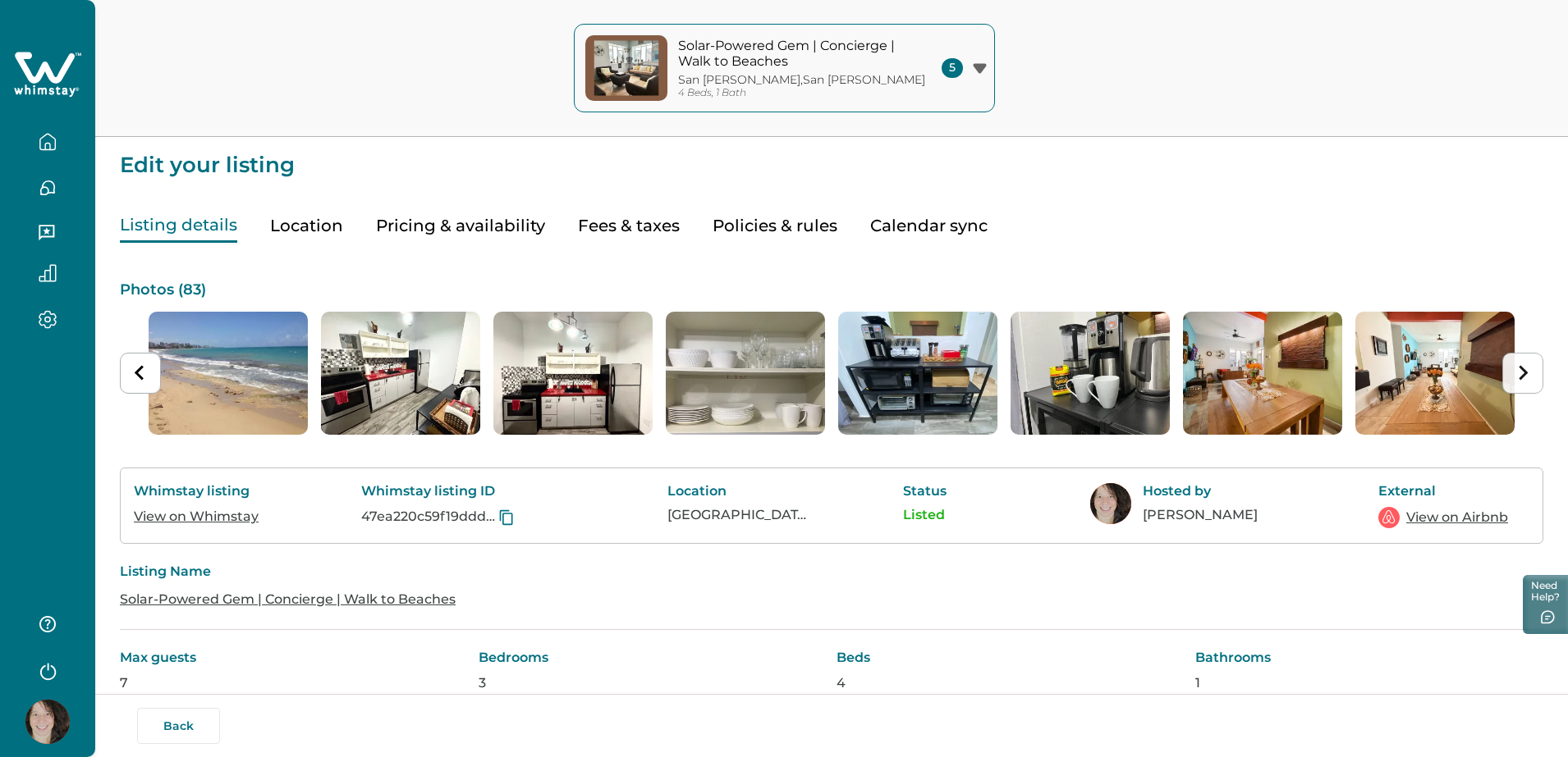
click at [1530, 373] on button "Next slide" at bounding box center [1522, 373] width 41 height 41
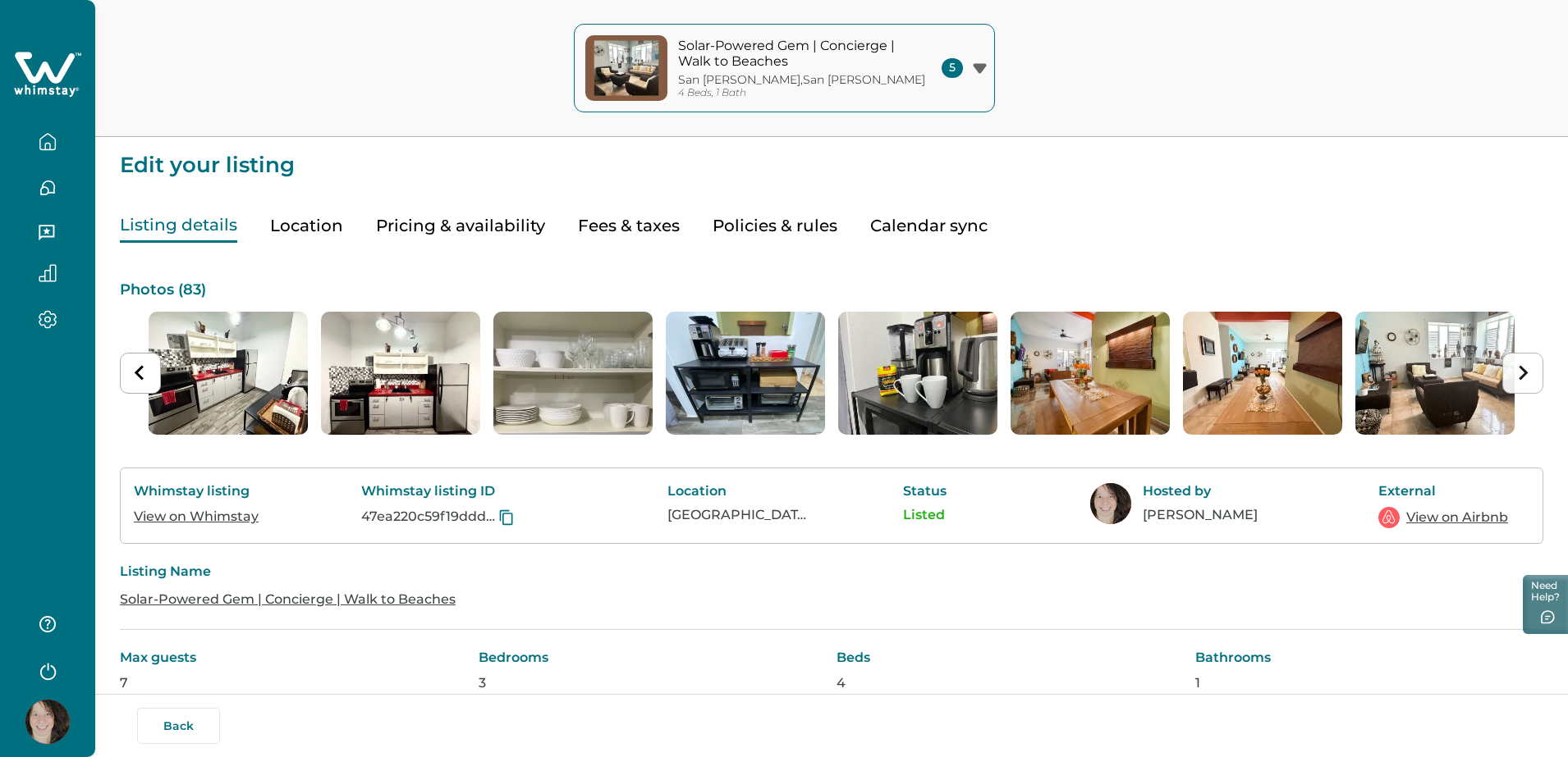
click at [1530, 373] on button "Next slide" at bounding box center [1522, 373] width 41 height 41
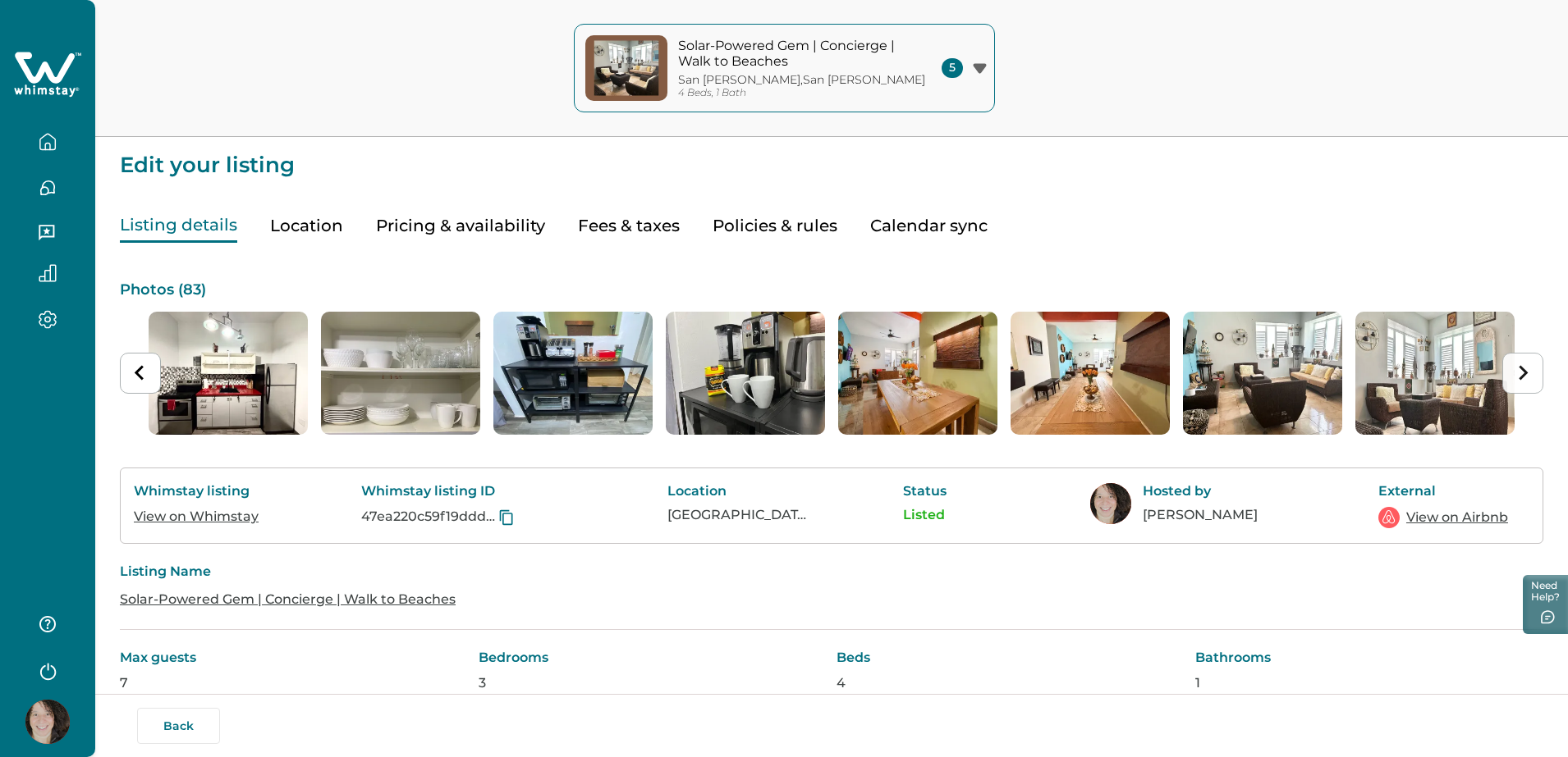
click at [1530, 373] on button "Next slide" at bounding box center [1522, 373] width 41 height 41
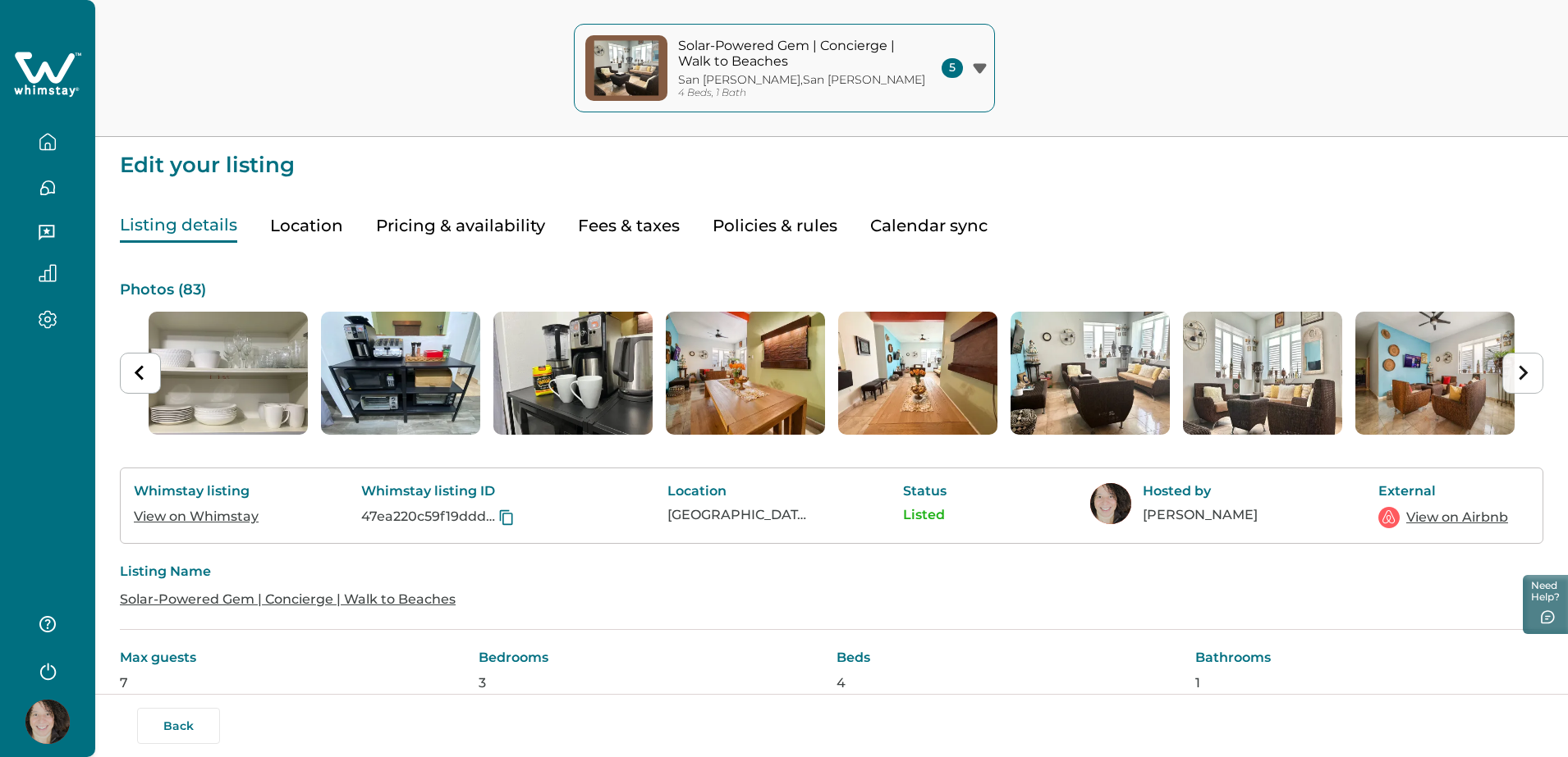
click at [1530, 373] on button "Next slide" at bounding box center [1522, 373] width 41 height 41
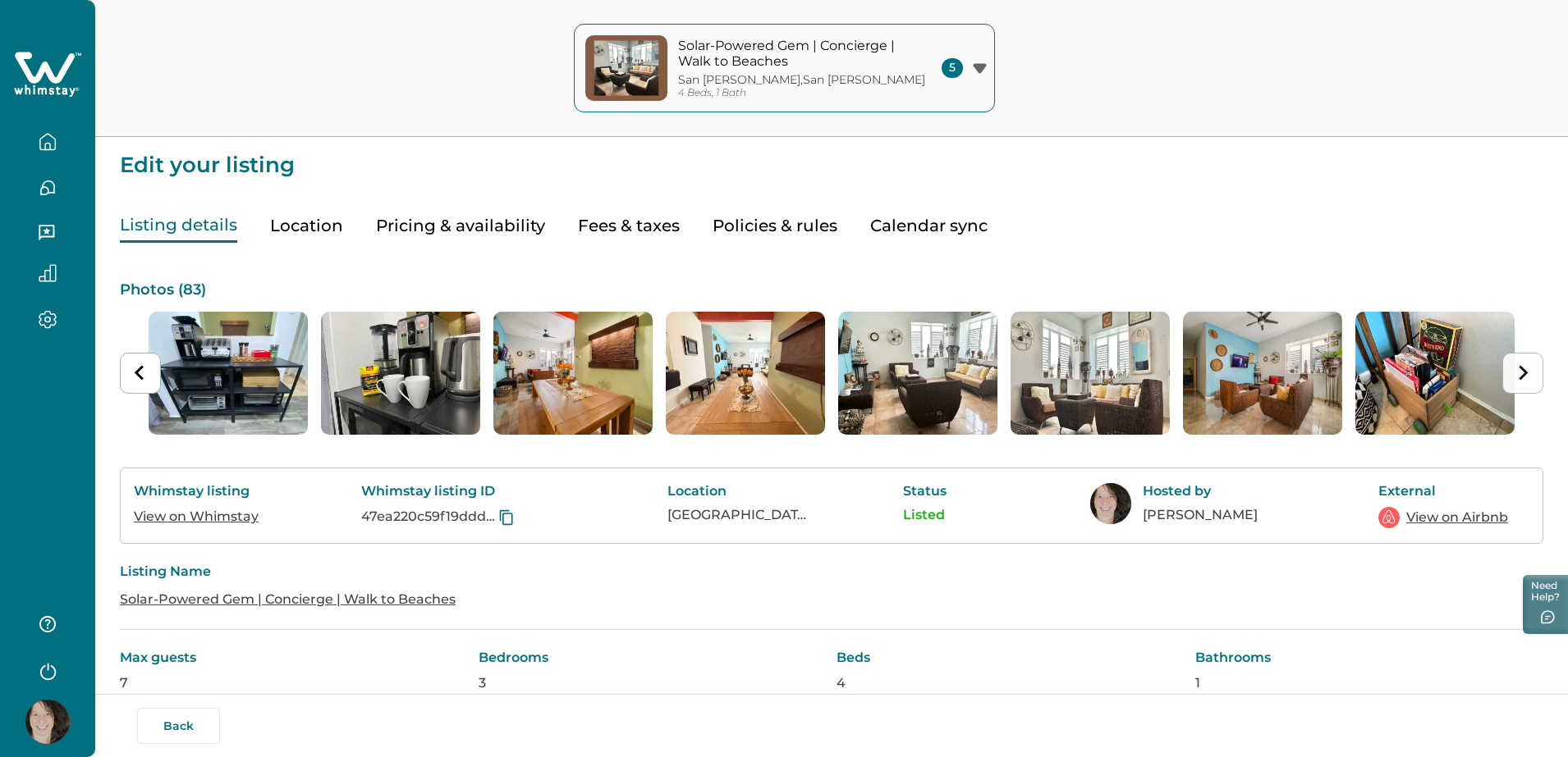
click at [1530, 373] on button "Next slide" at bounding box center [1522, 373] width 41 height 41
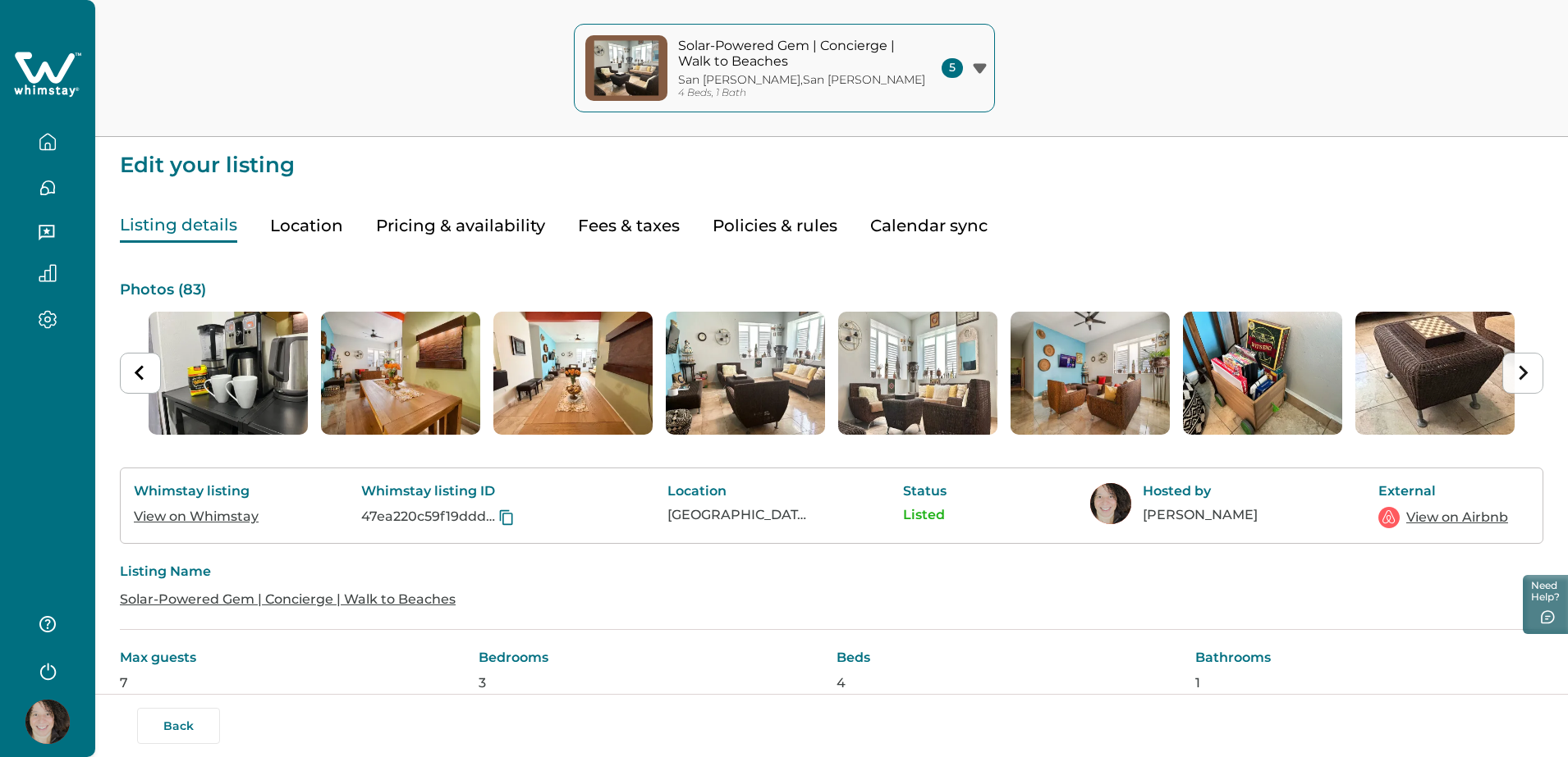
click at [1530, 373] on button "Next slide" at bounding box center [1522, 373] width 41 height 41
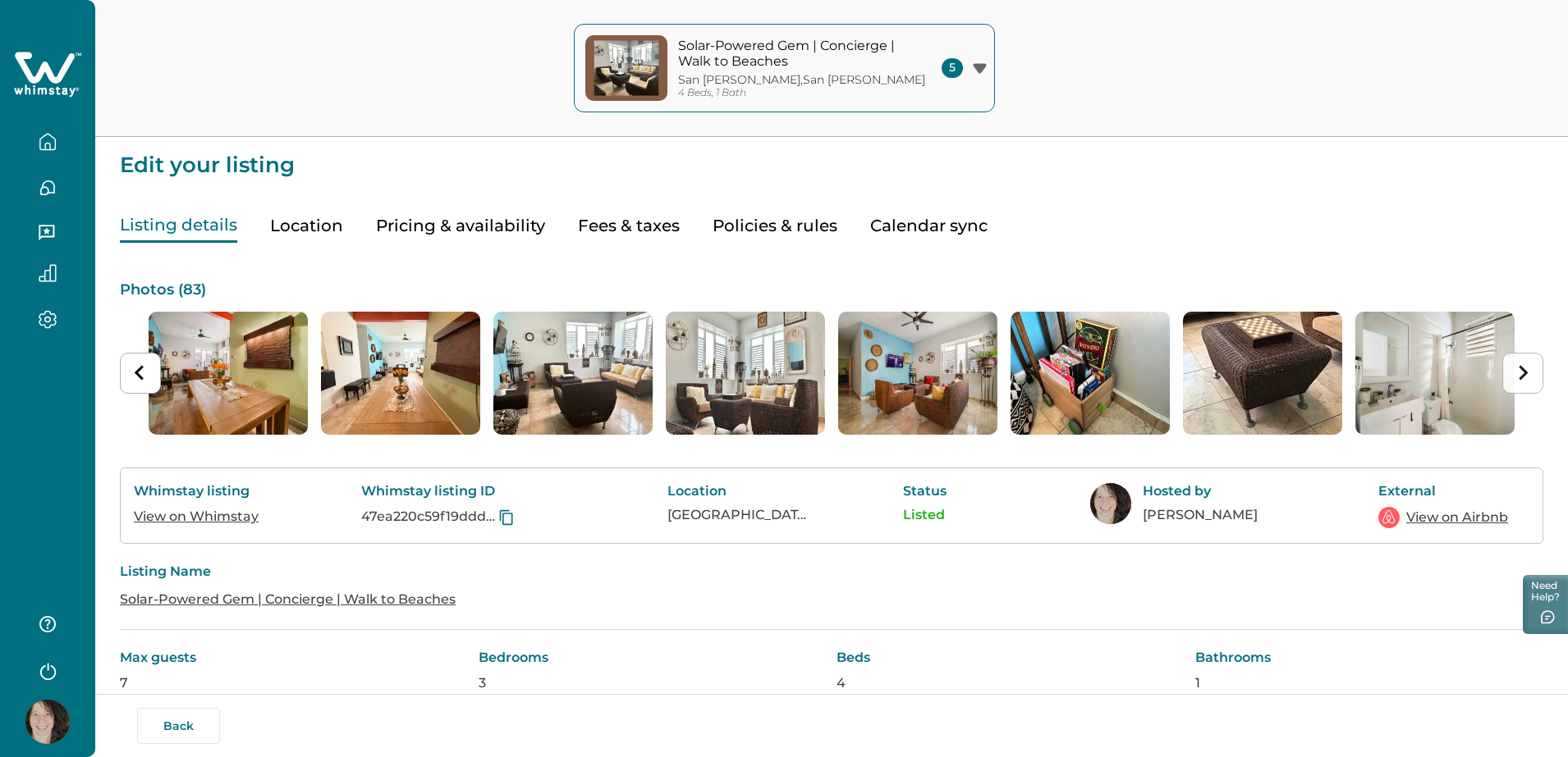
click at [1530, 373] on button "Next slide" at bounding box center [1522, 373] width 41 height 41
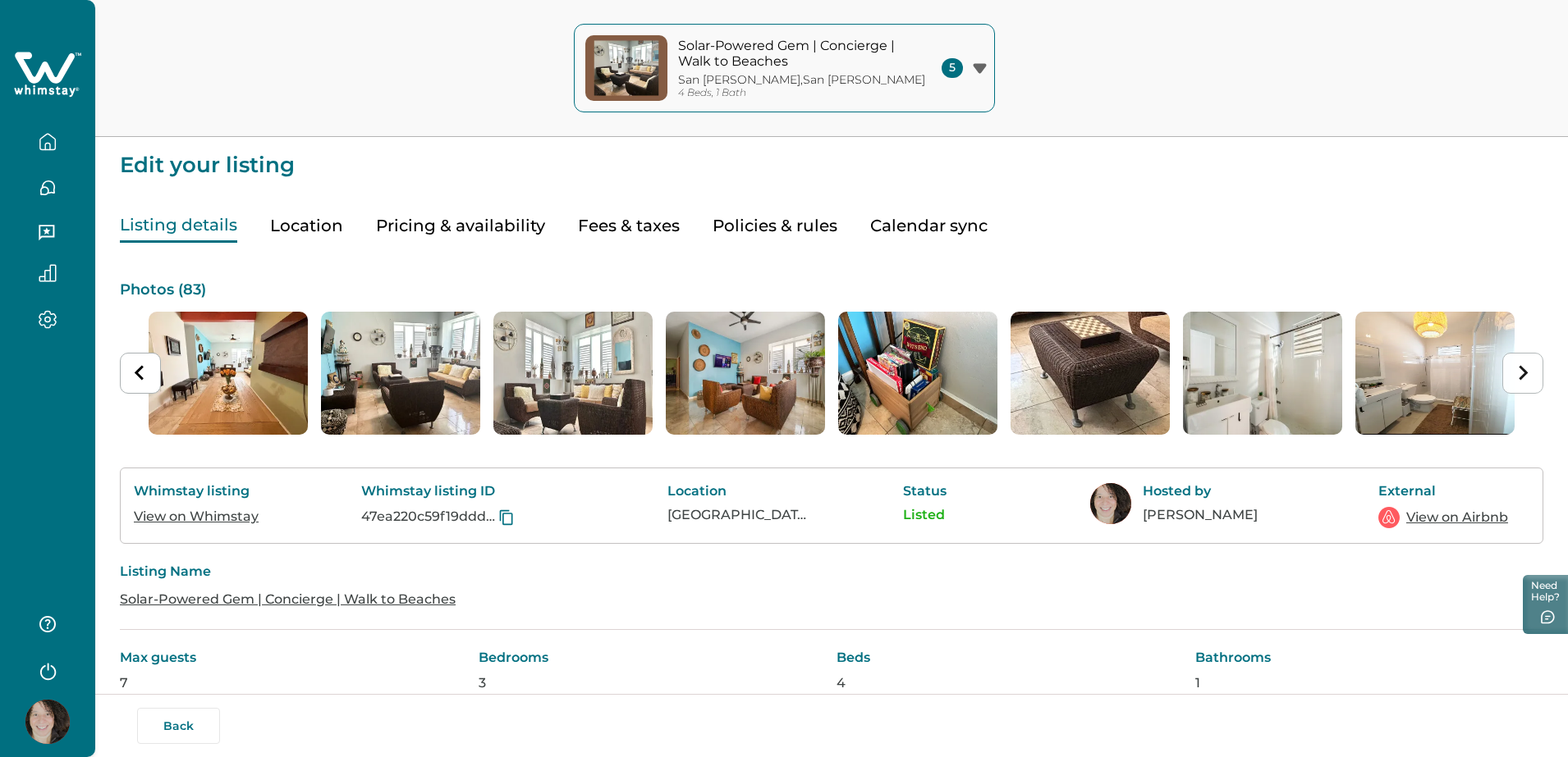
click at [1530, 373] on button "Next slide" at bounding box center [1522, 373] width 41 height 41
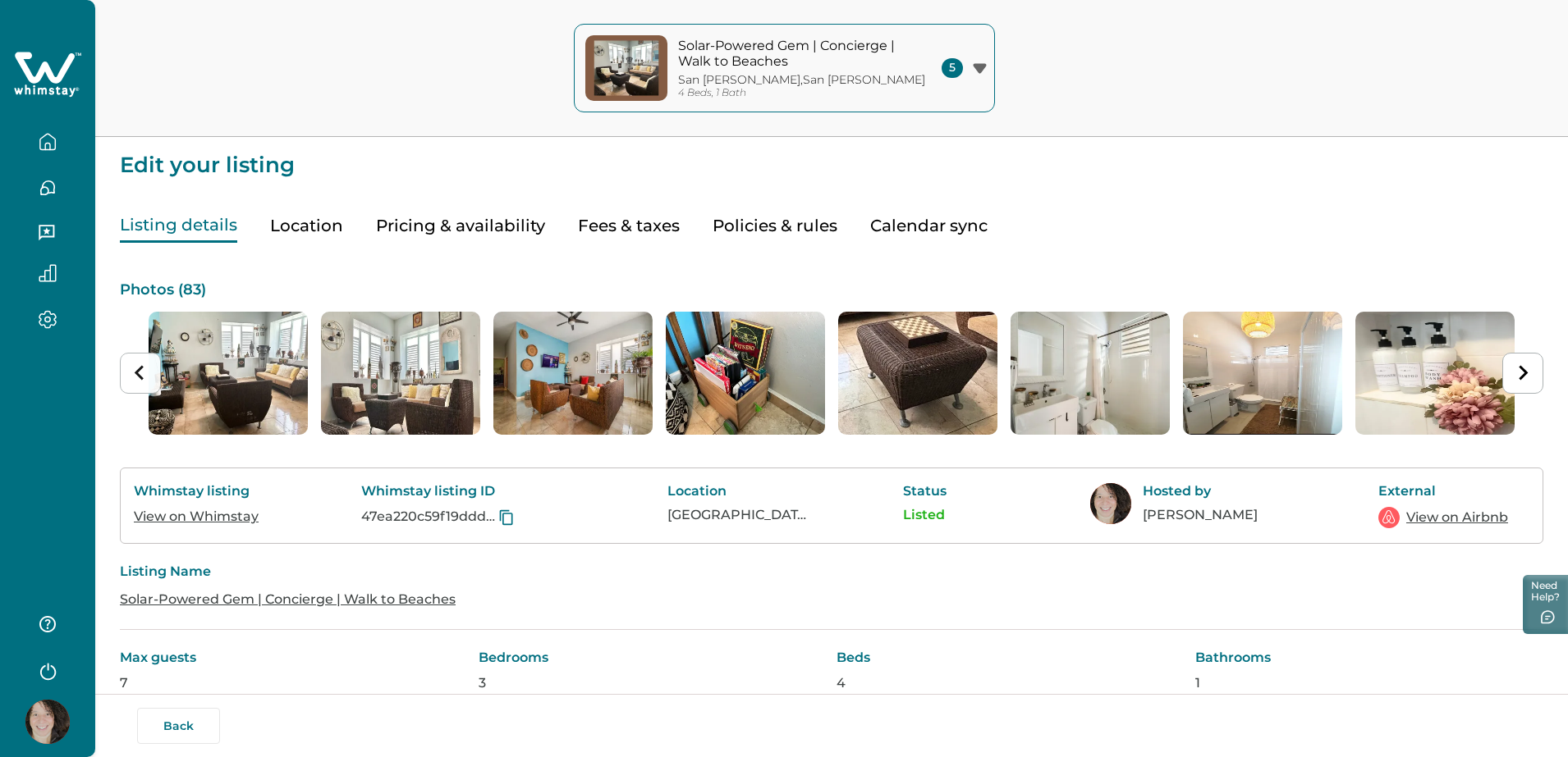
click at [134, 374] on icon "Previous slide" at bounding box center [140, 373] width 16 height 16
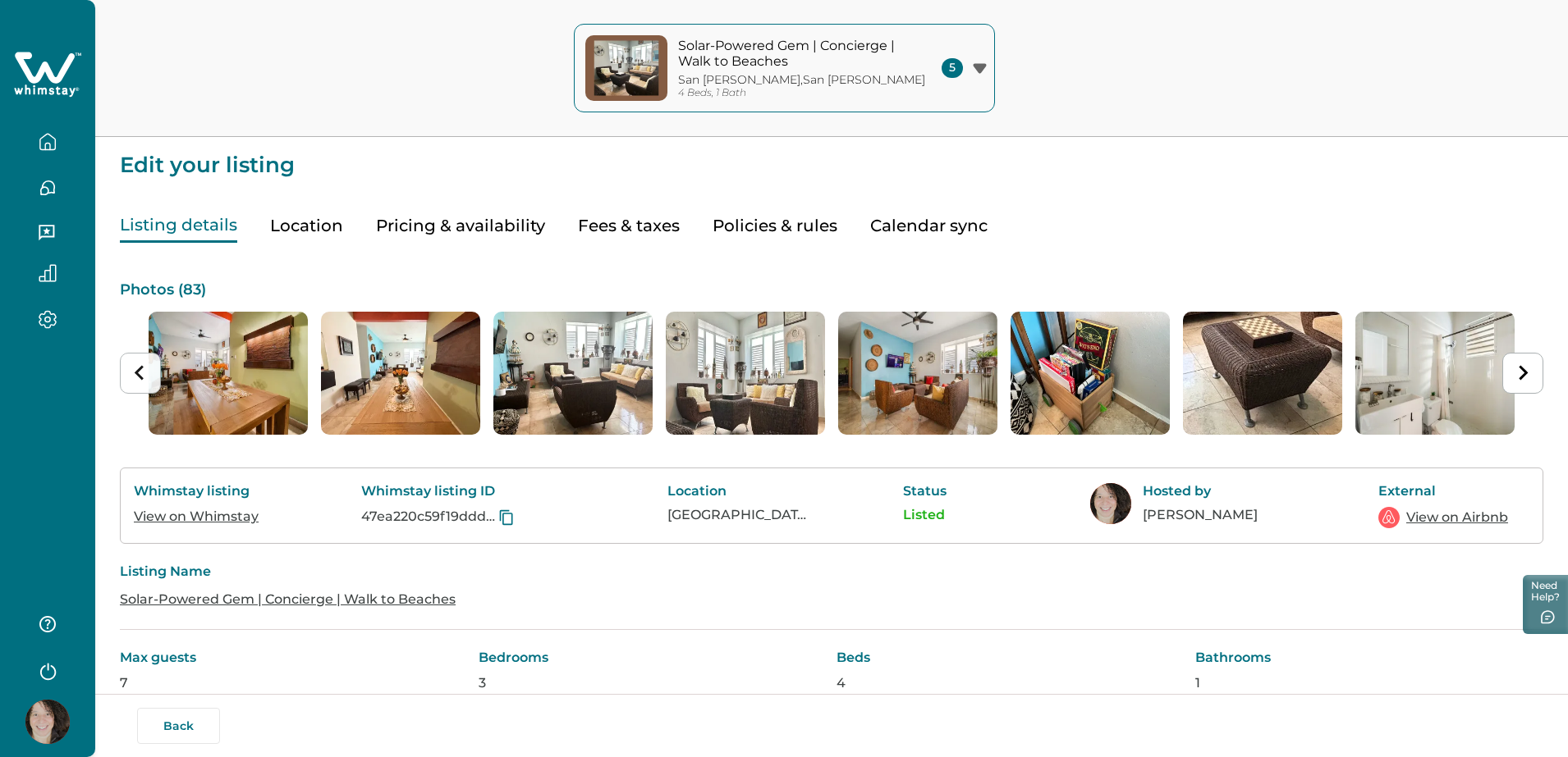
click at [134, 374] on icon "Previous slide" at bounding box center [140, 373] width 16 height 16
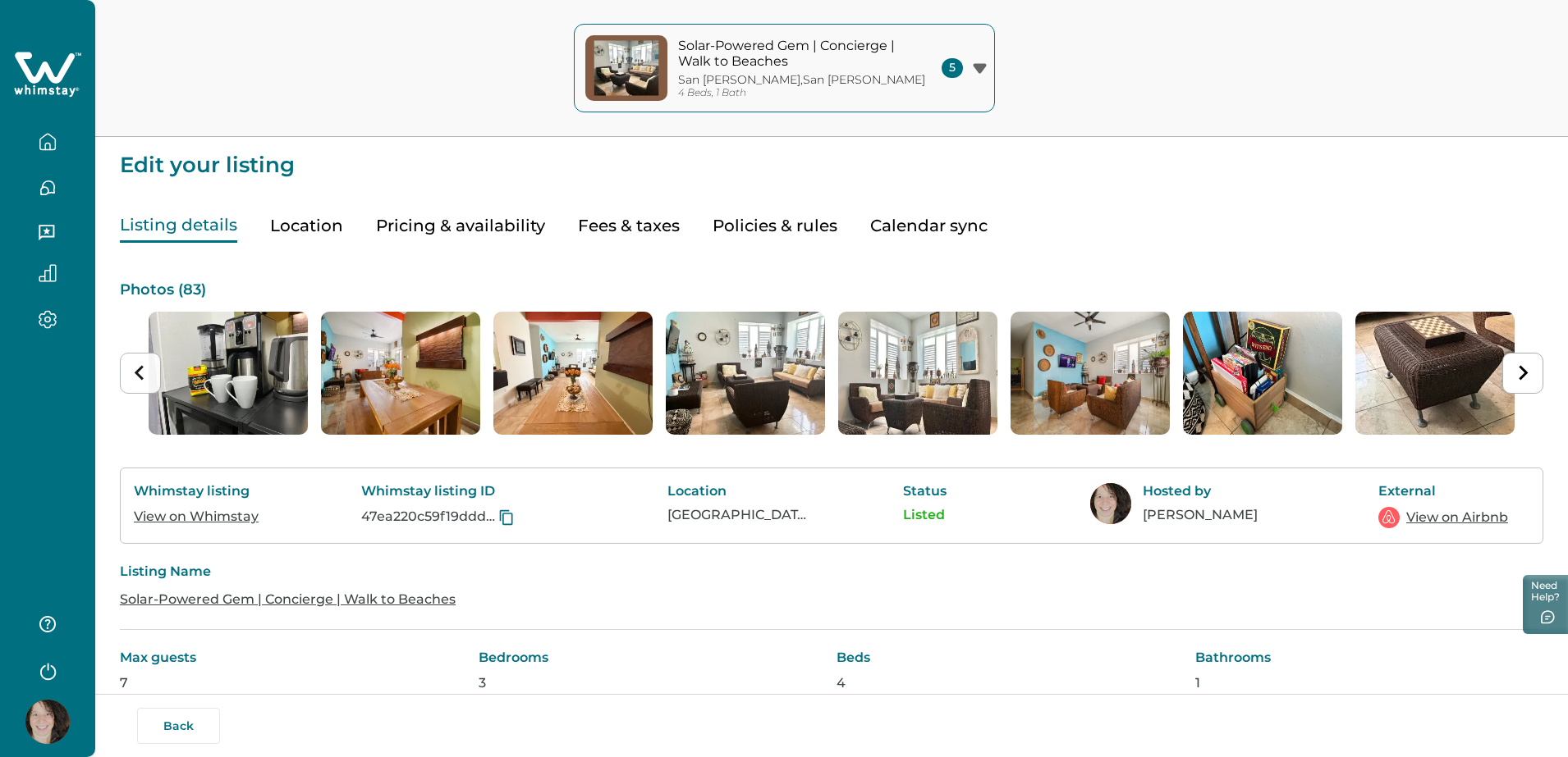
click at [134, 374] on icon "Previous slide" at bounding box center [140, 373] width 16 height 16
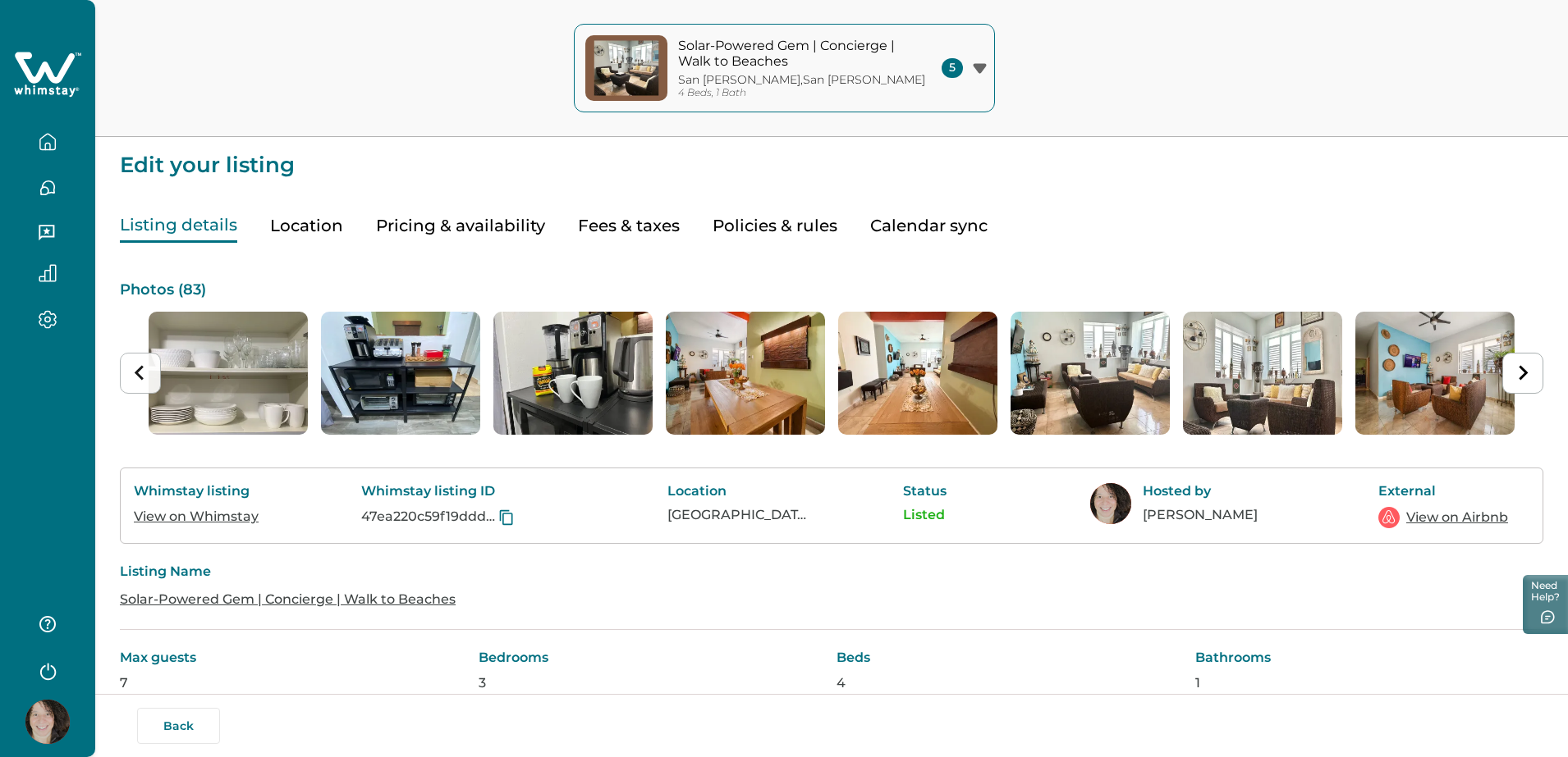
click at [134, 374] on icon "Previous slide" at bounding box center [140, 373] width 16 height 16
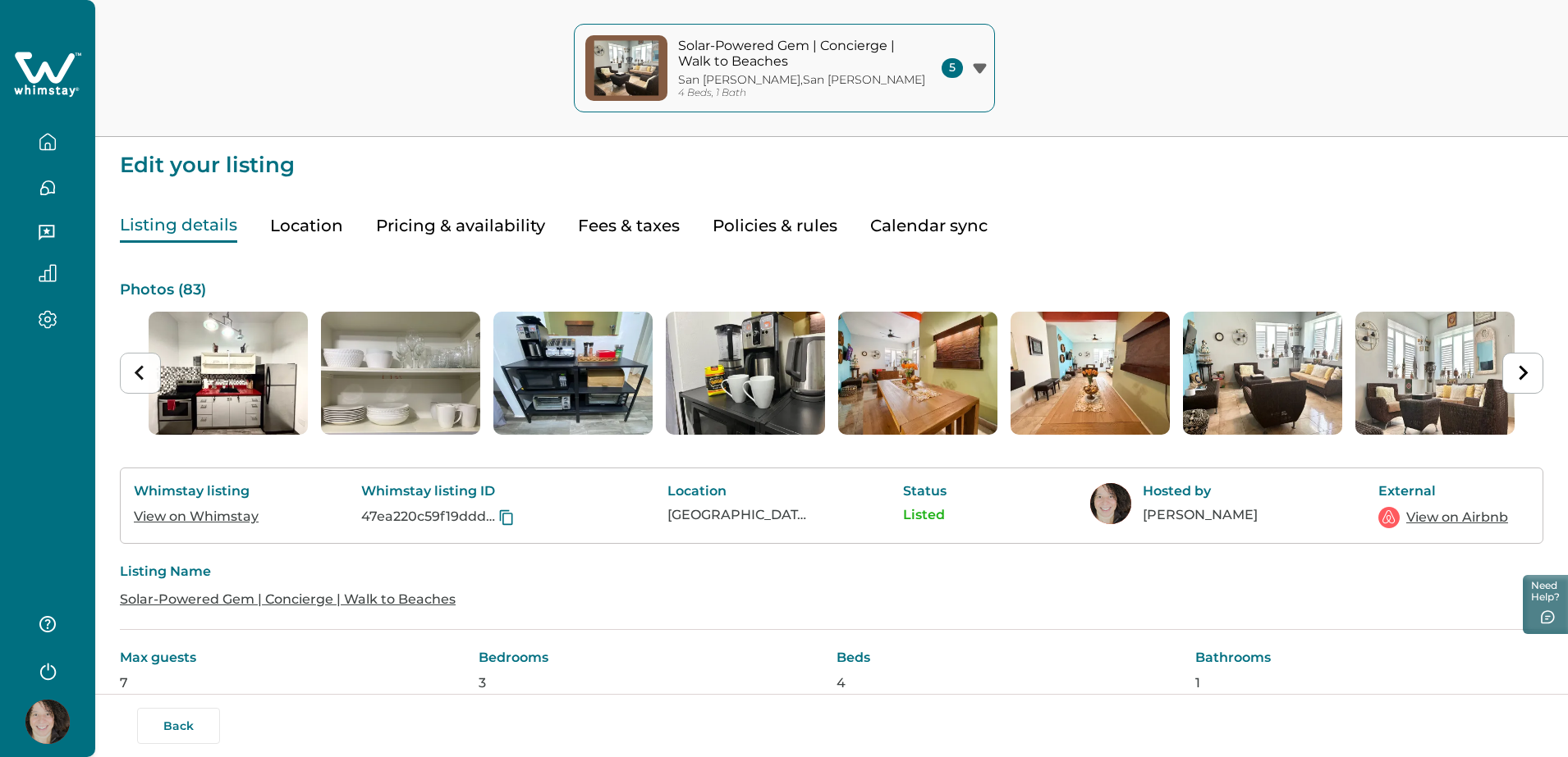
click at [134, 374] on icon "Previous slide" at bounding box center [140, 373] width 16 height 16
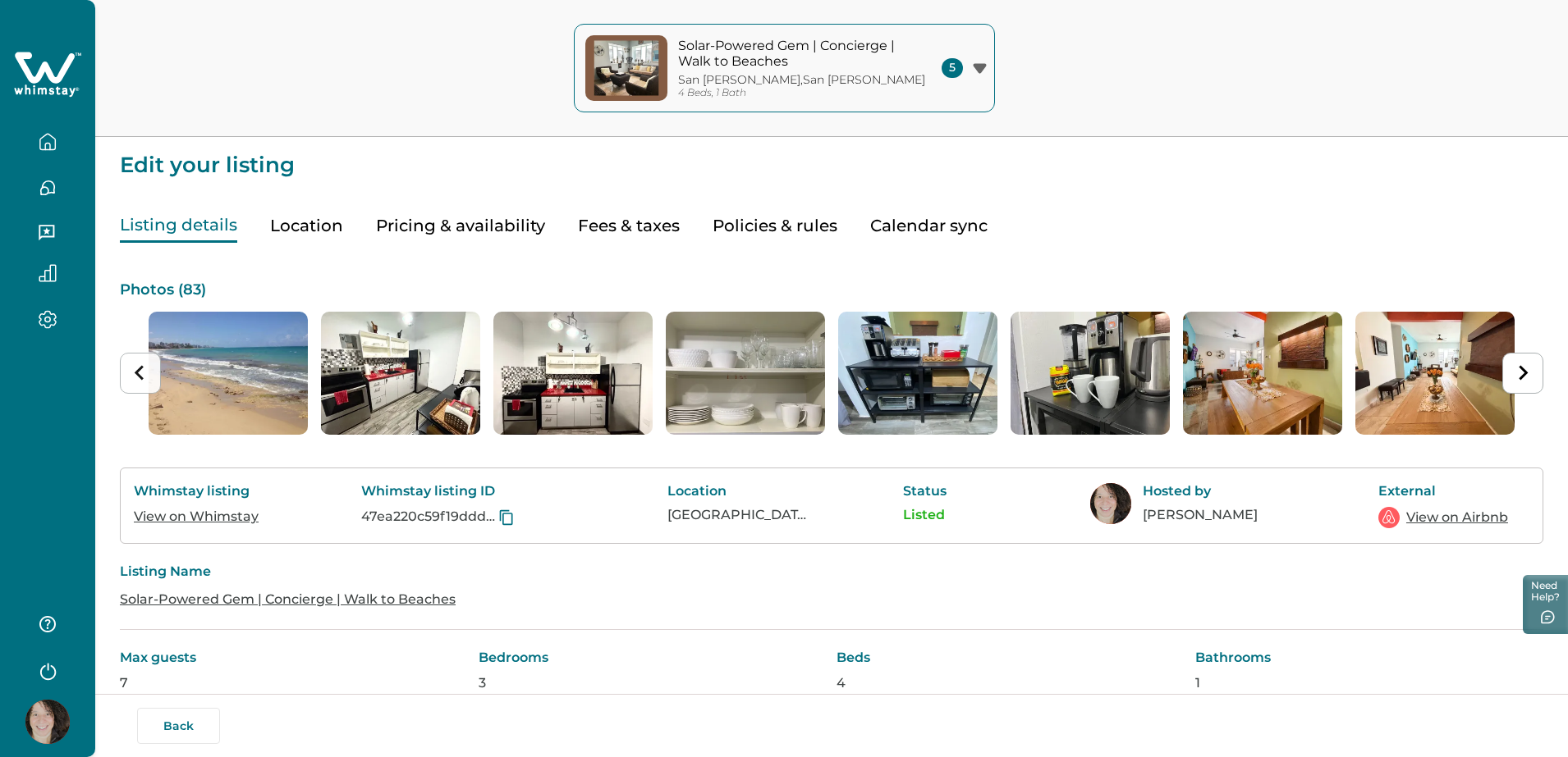
click at [134, 374] on icon "Previous slide" at bounding box center [140, 373] width 16 height 16
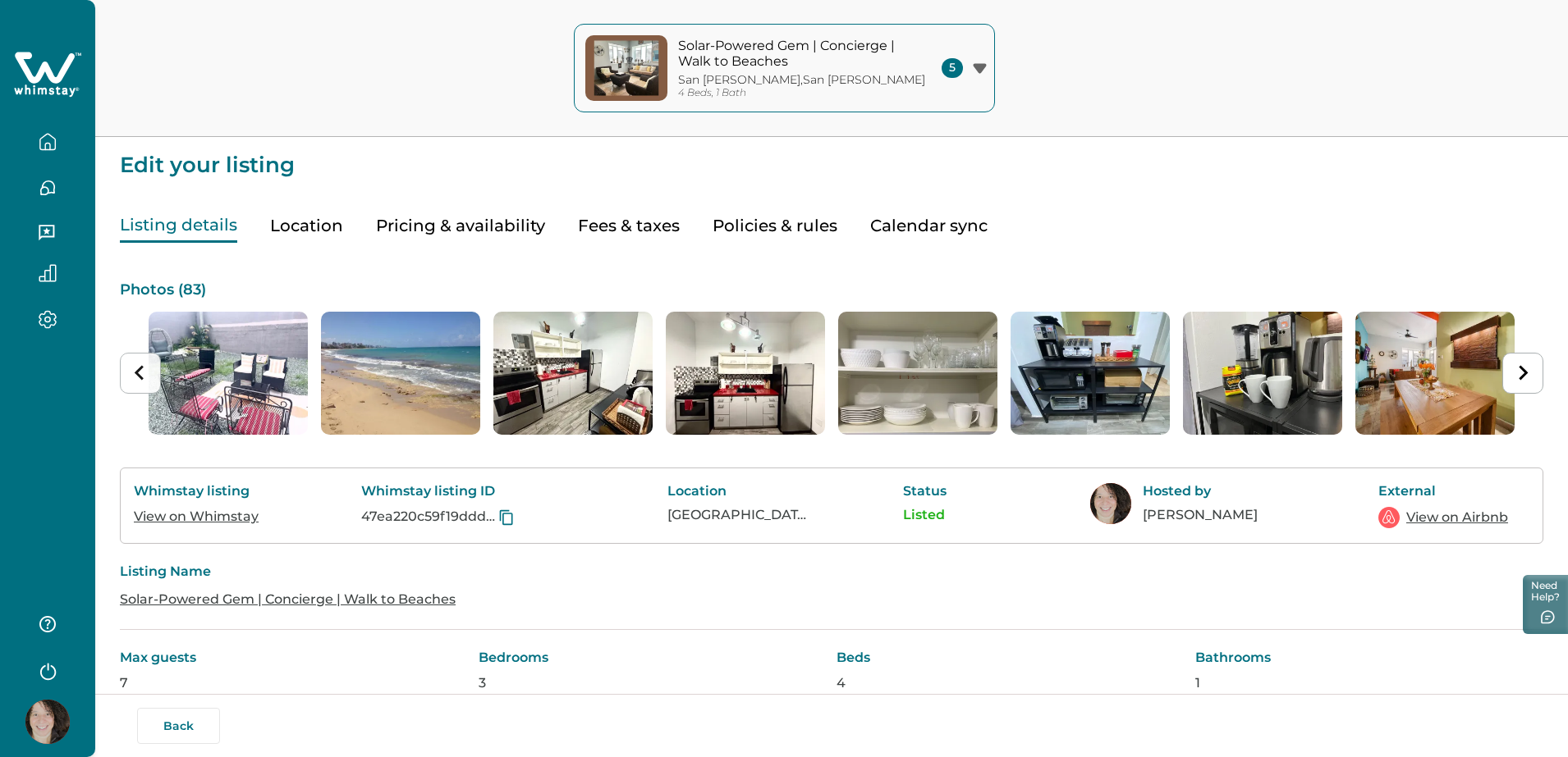
click at [134, 374] on icon "Previous slide" at bounding box center [140, 373] width 16 height 16
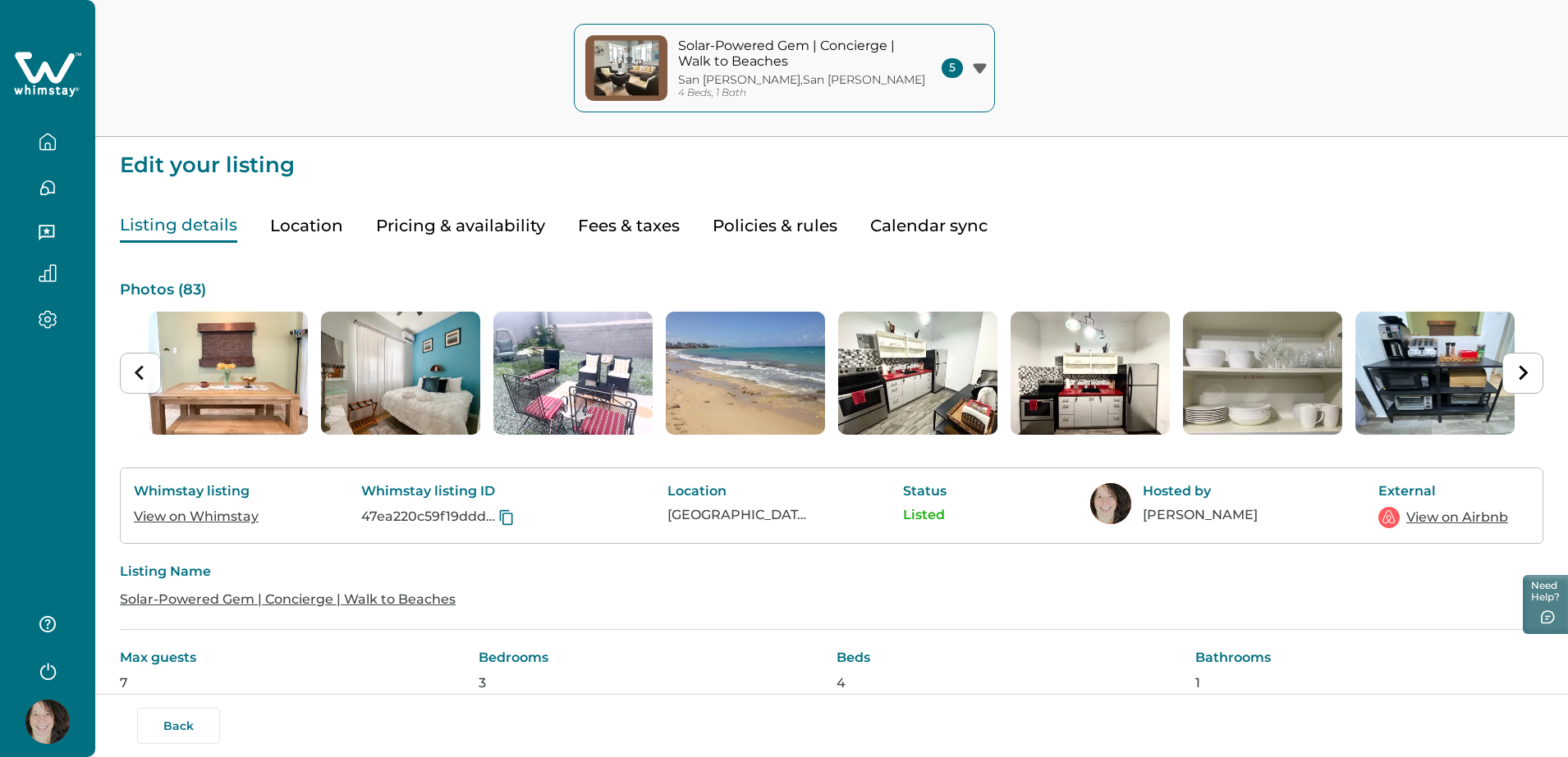
click at [134, 374] on icon "Previous slide" at bounding box center [140, 373] width 16 height 16
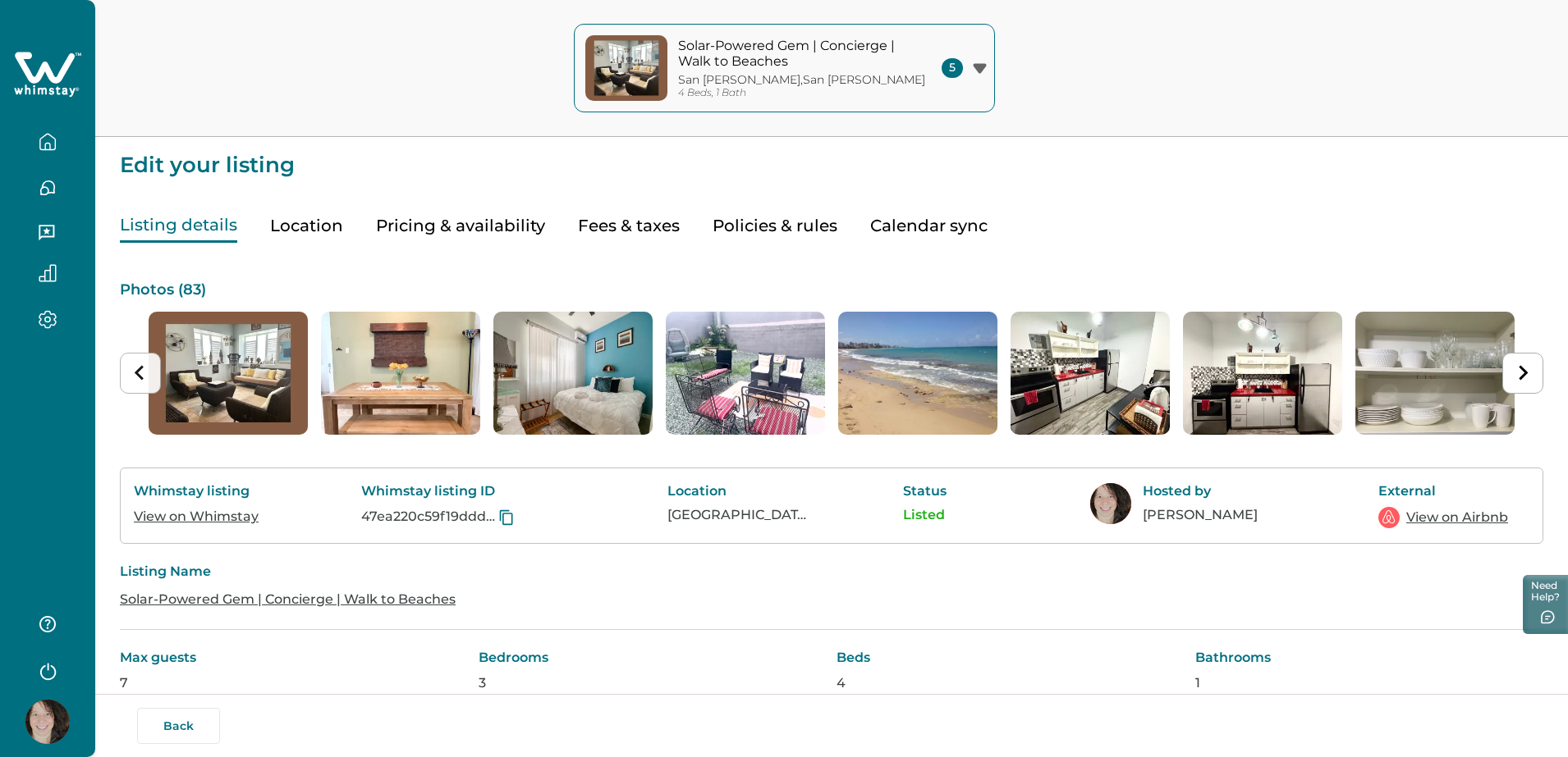
click at [134, 374] on icon "Previous slide" at bounding box center [140, 373] width 16 height 16
click at [220, 340] on img "1 of 83" at bounding box center [229, 373] width 159 height 123
click at [746, 80] on p "San Juan , San Juan" at bounding box center [801, 80] width 247 height 14
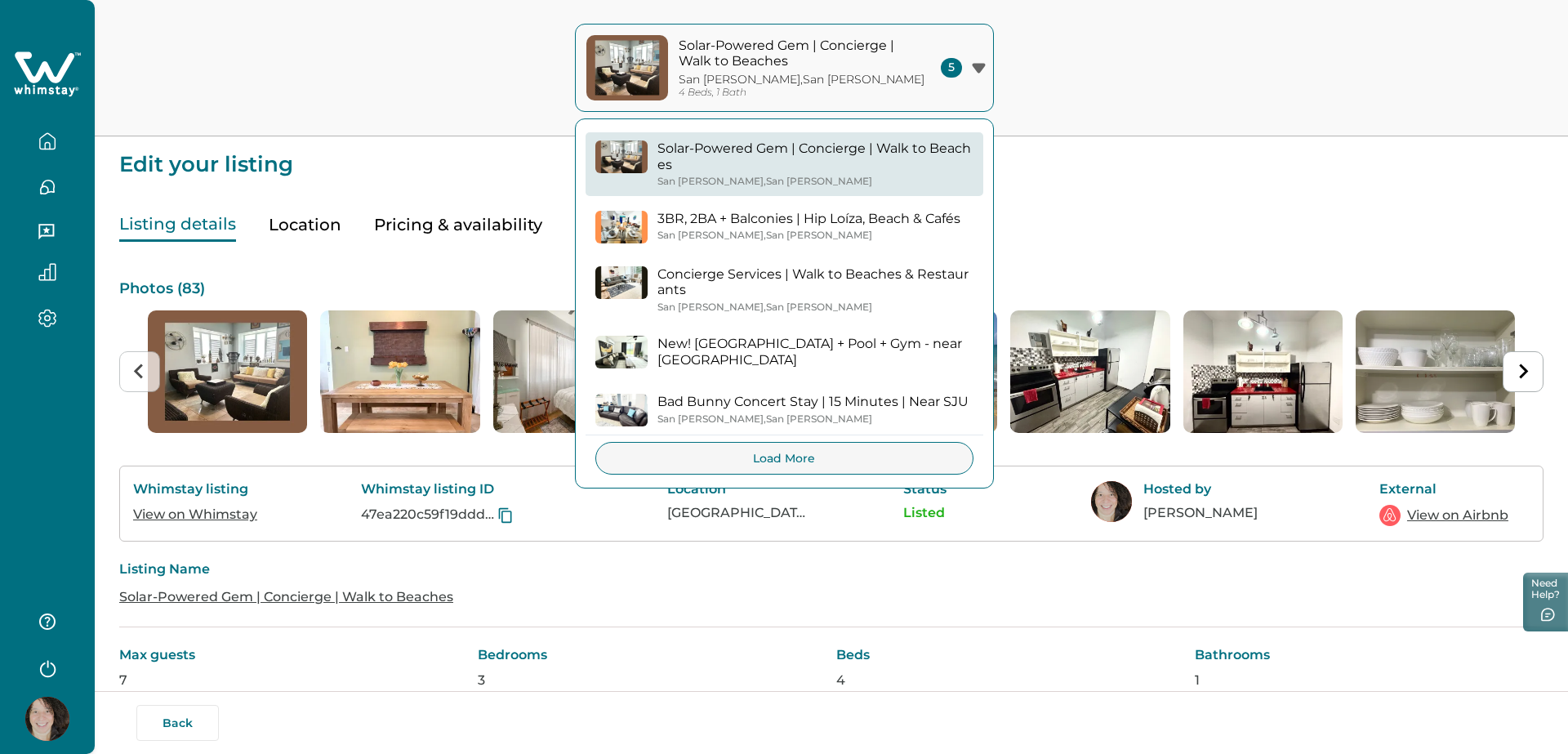
click at [1066, 124] on div "Solar-Powered Gem | Concierge | Walk to Beaches San Juan , San Juan 4 Beds, 1 B…" at bounding box center [784, 68] width 1568 height 137
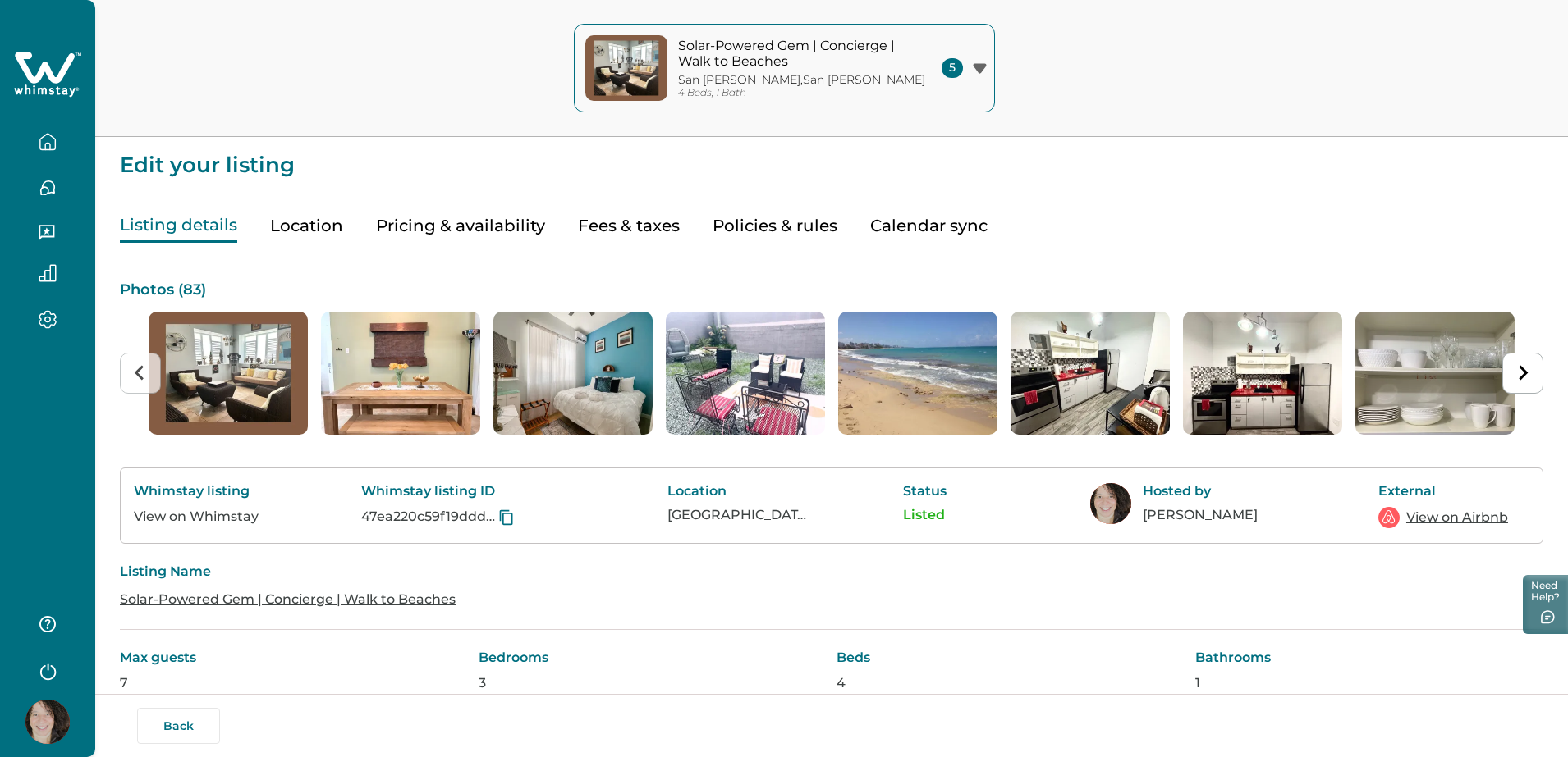
click at [330, 224] on button "Location" at bounding box center [306, 226] width 73 height 33
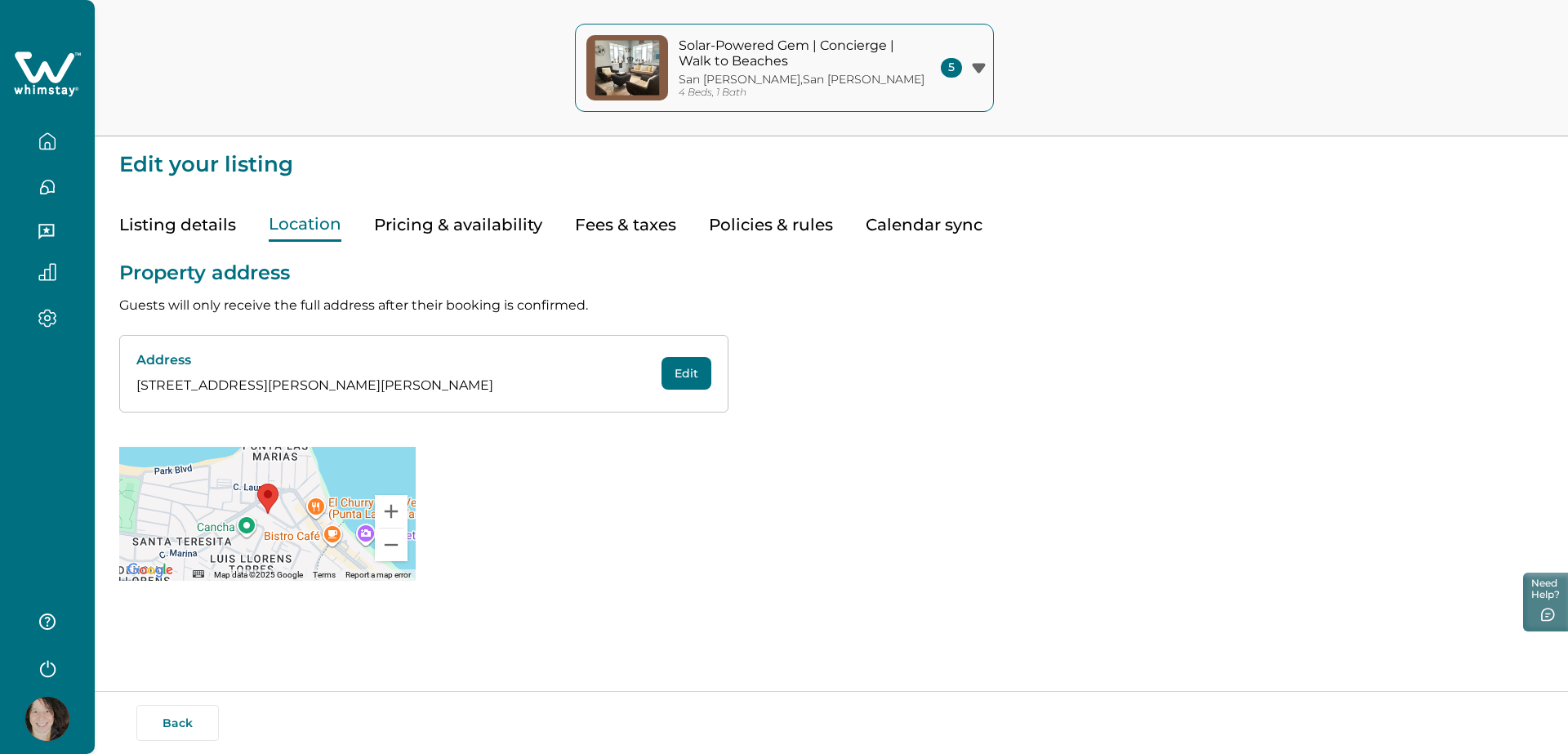
click at [444, 224] on button "Pricing & availability" at bounding box center [457, 225] width 168 height 33
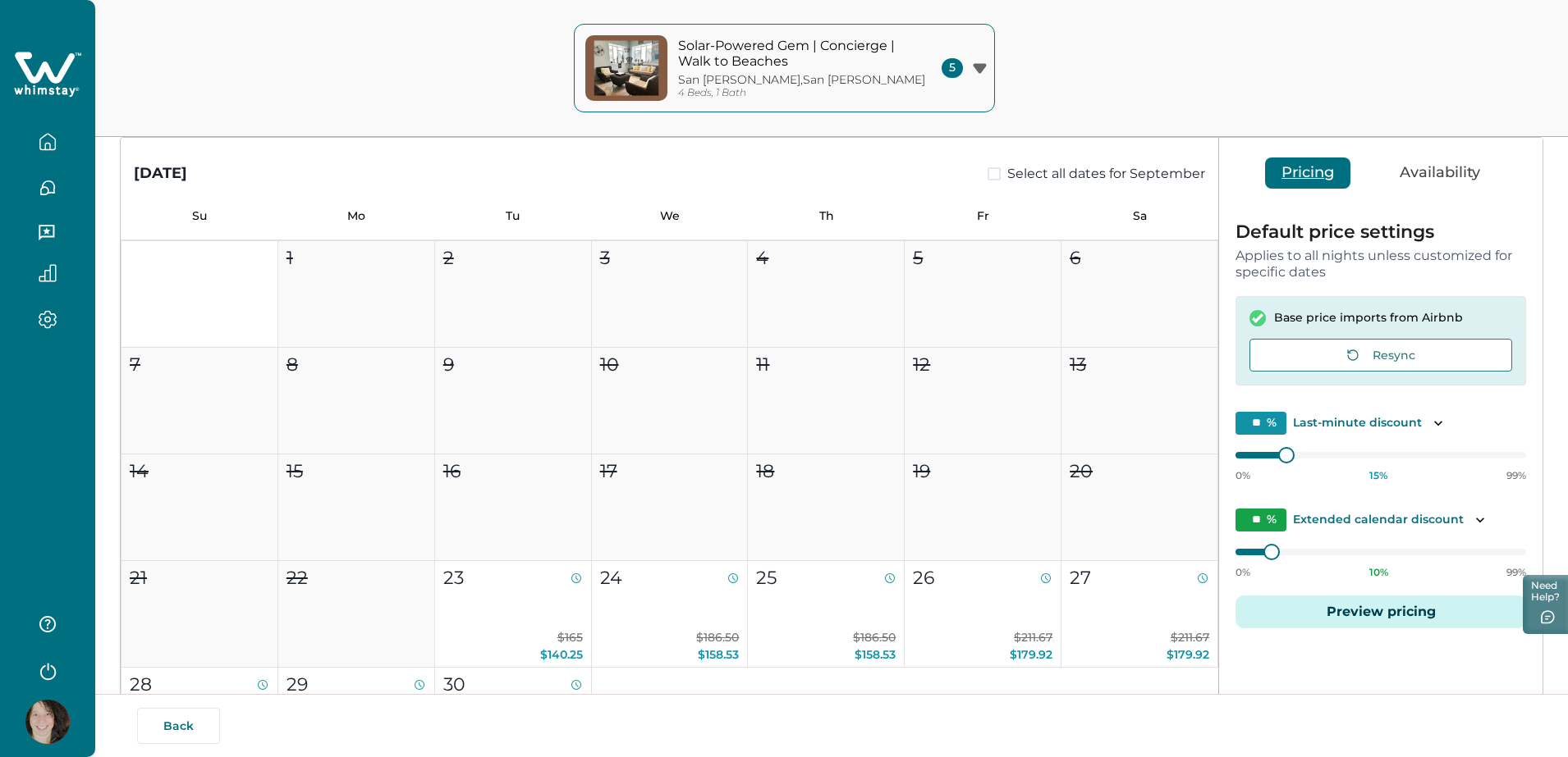
click at [1445, 171] on button "Availability" at bounding box center [1439, 173] width 113 height 32
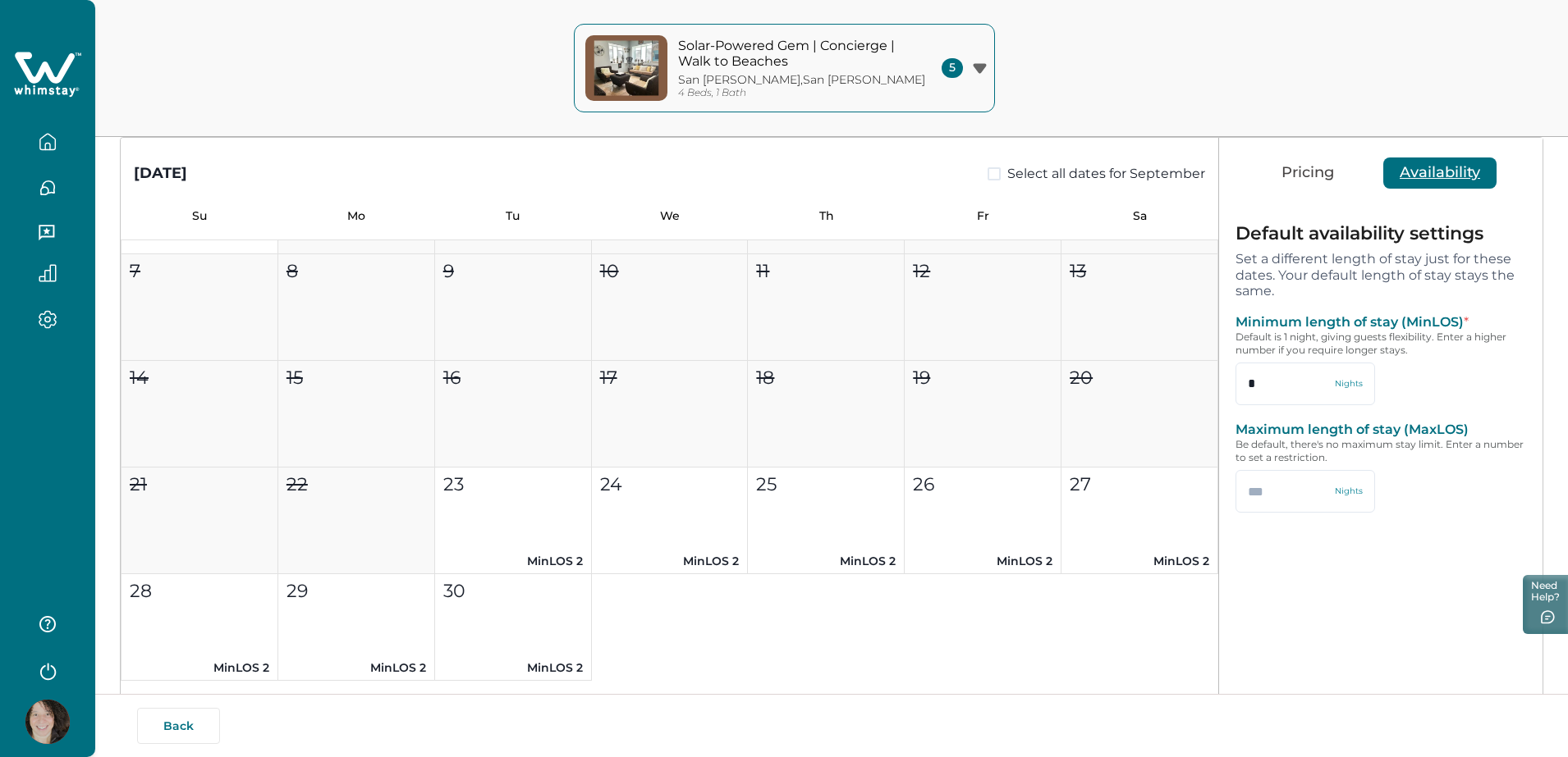
scroll to position [88, 0]
click at [1297, 174] on button "Pricing" at bounding box center [1307, 173] width 85 height 32
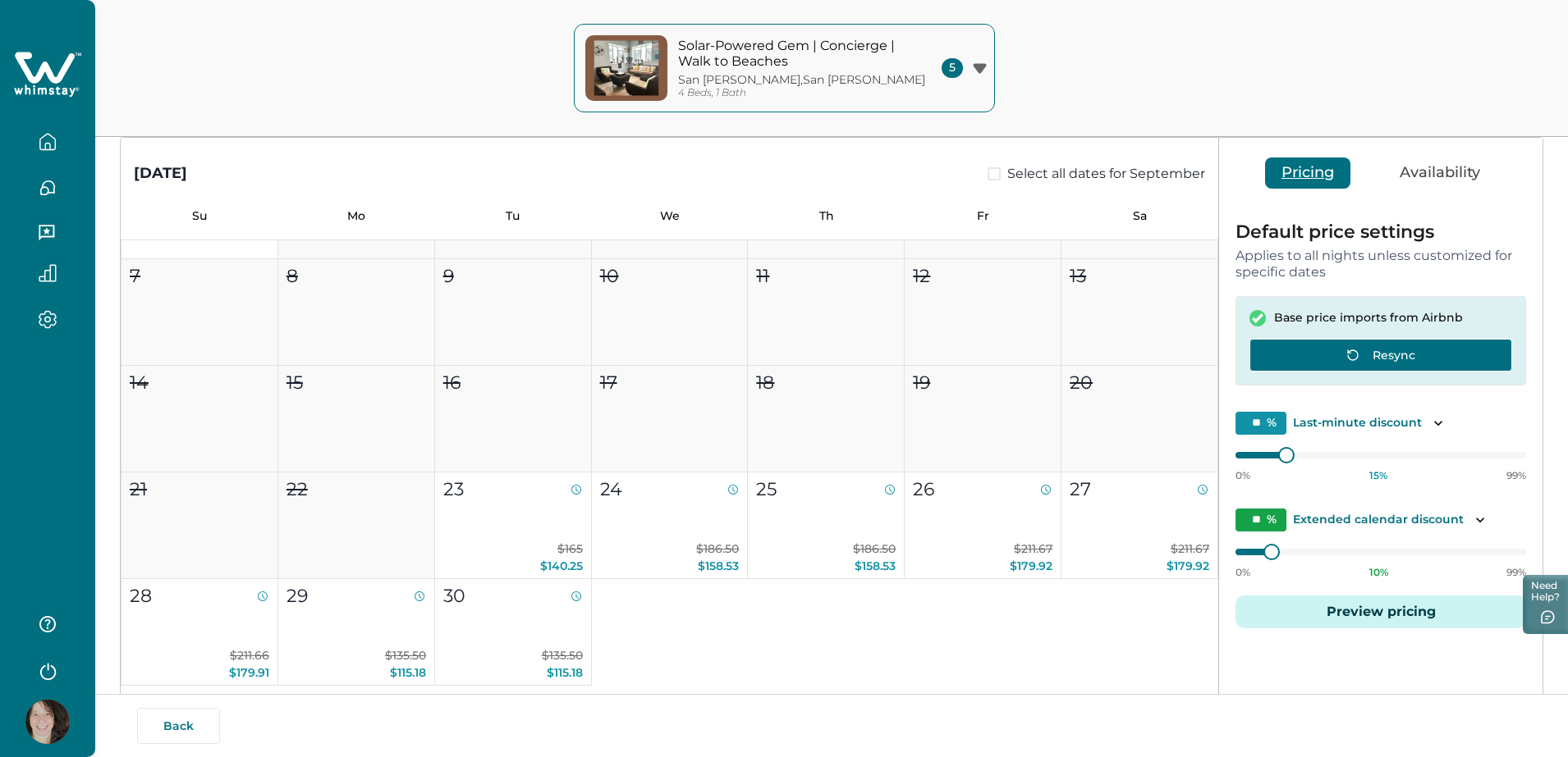
click at [1403, 354] on button "Resync" at bounding box center [1381, 354] width 263 height 32
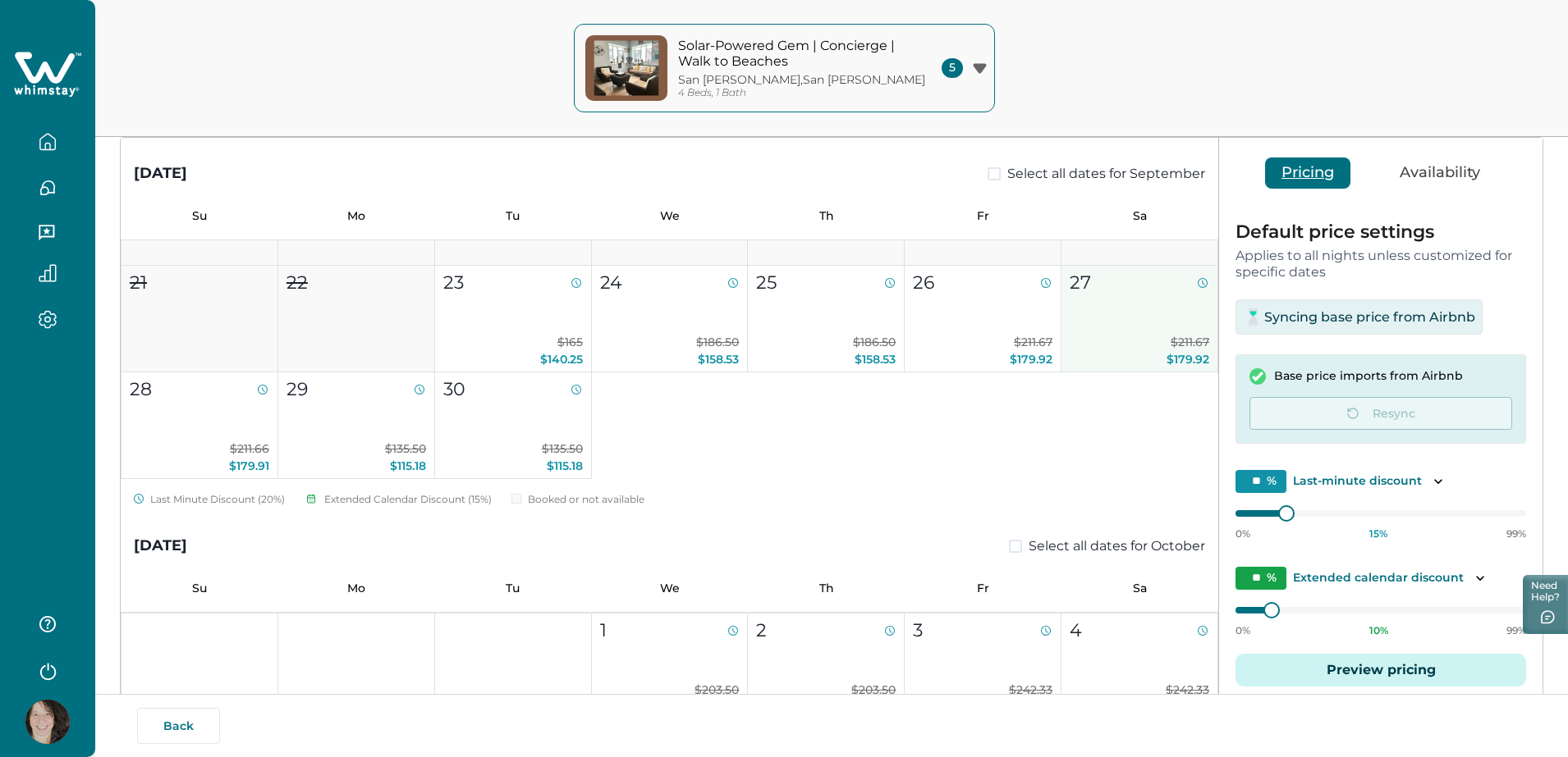
scroll to position [0, 0]
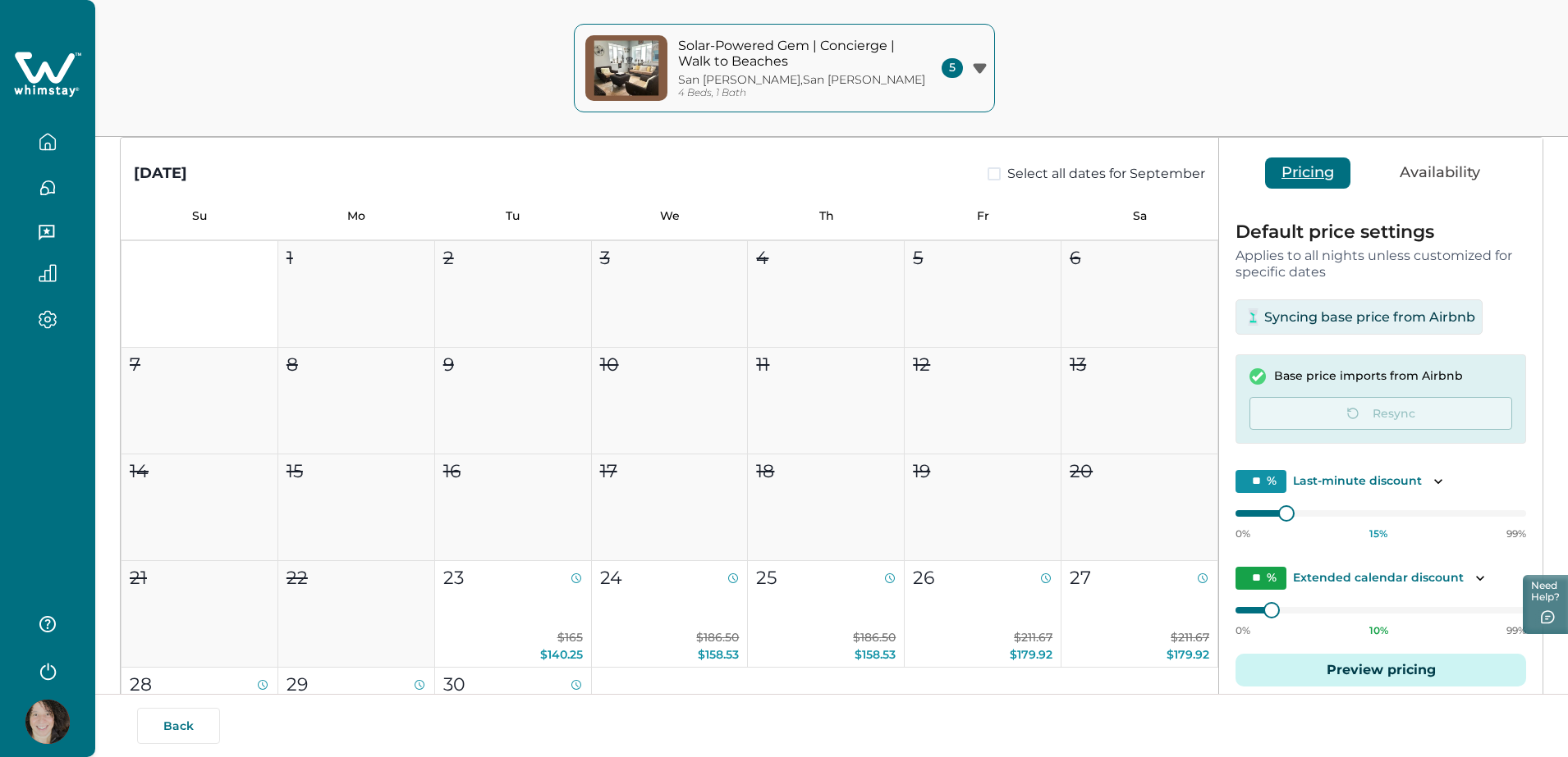
click at [48, 145] on icon "button" at bounding box center [47, 142] width 18 height 18
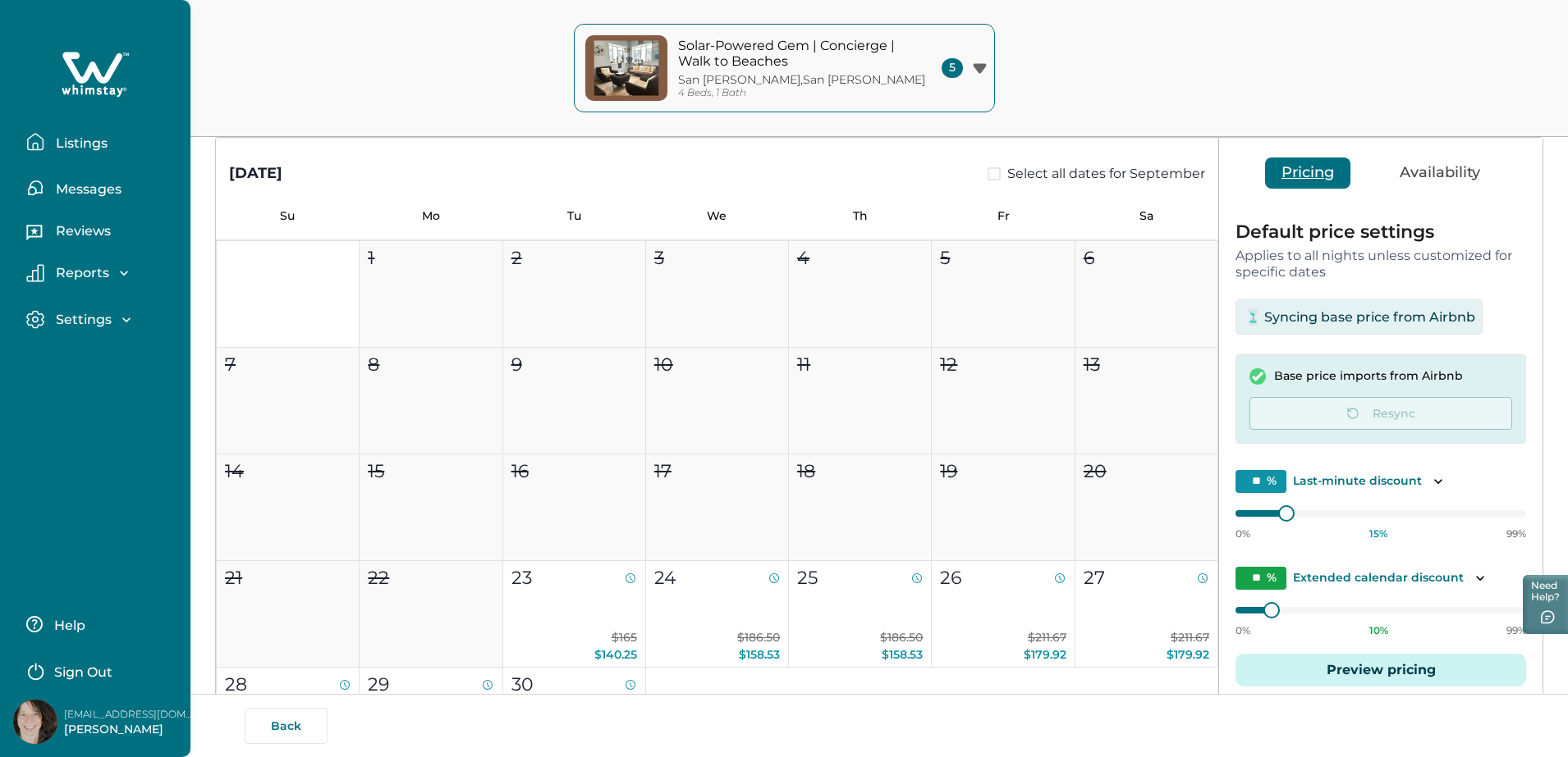
click at [90, 144] on p "Listings" at bounding box center [79, 144] width 57 height 17
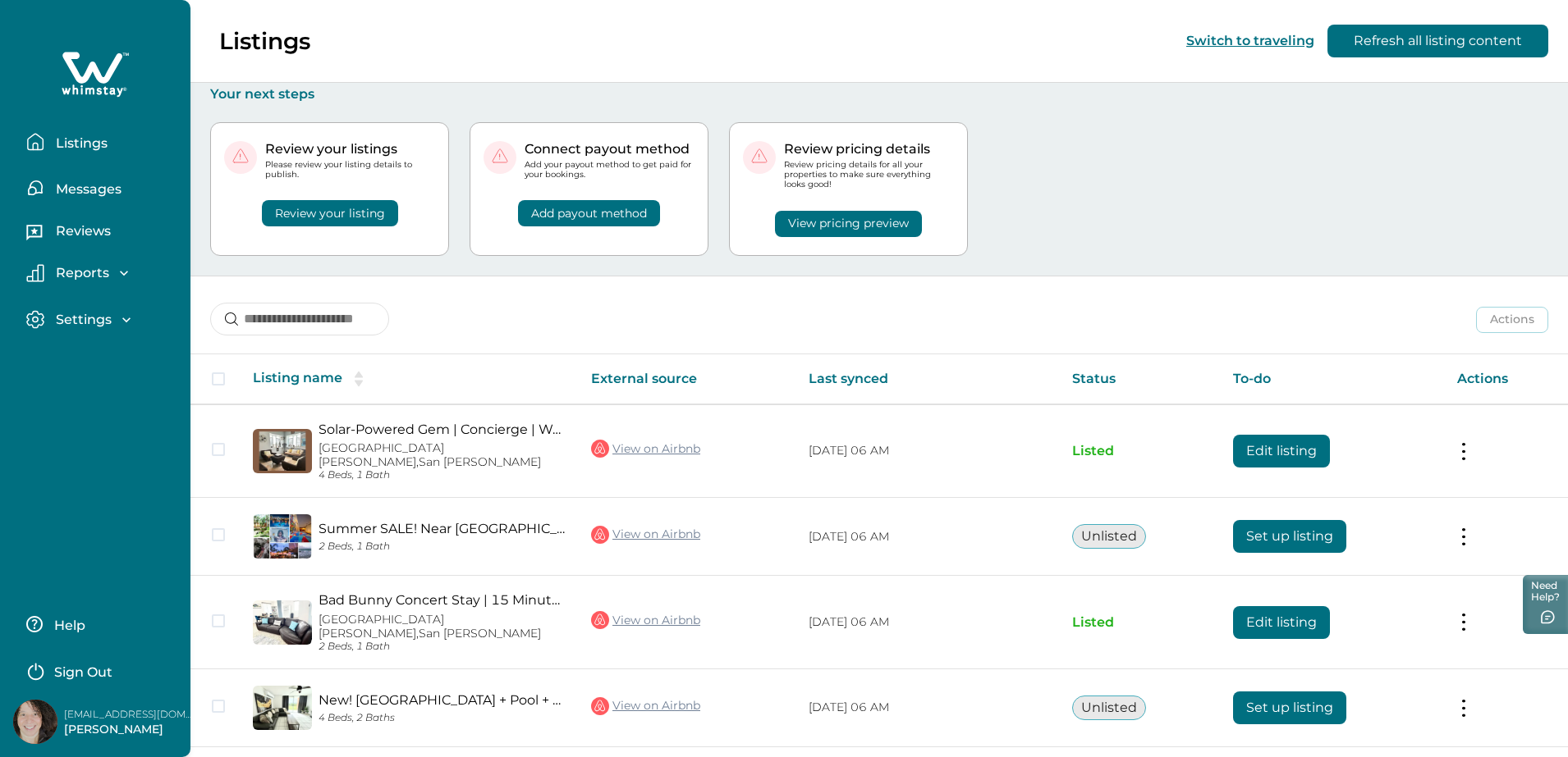
scroll to position [5, 0]
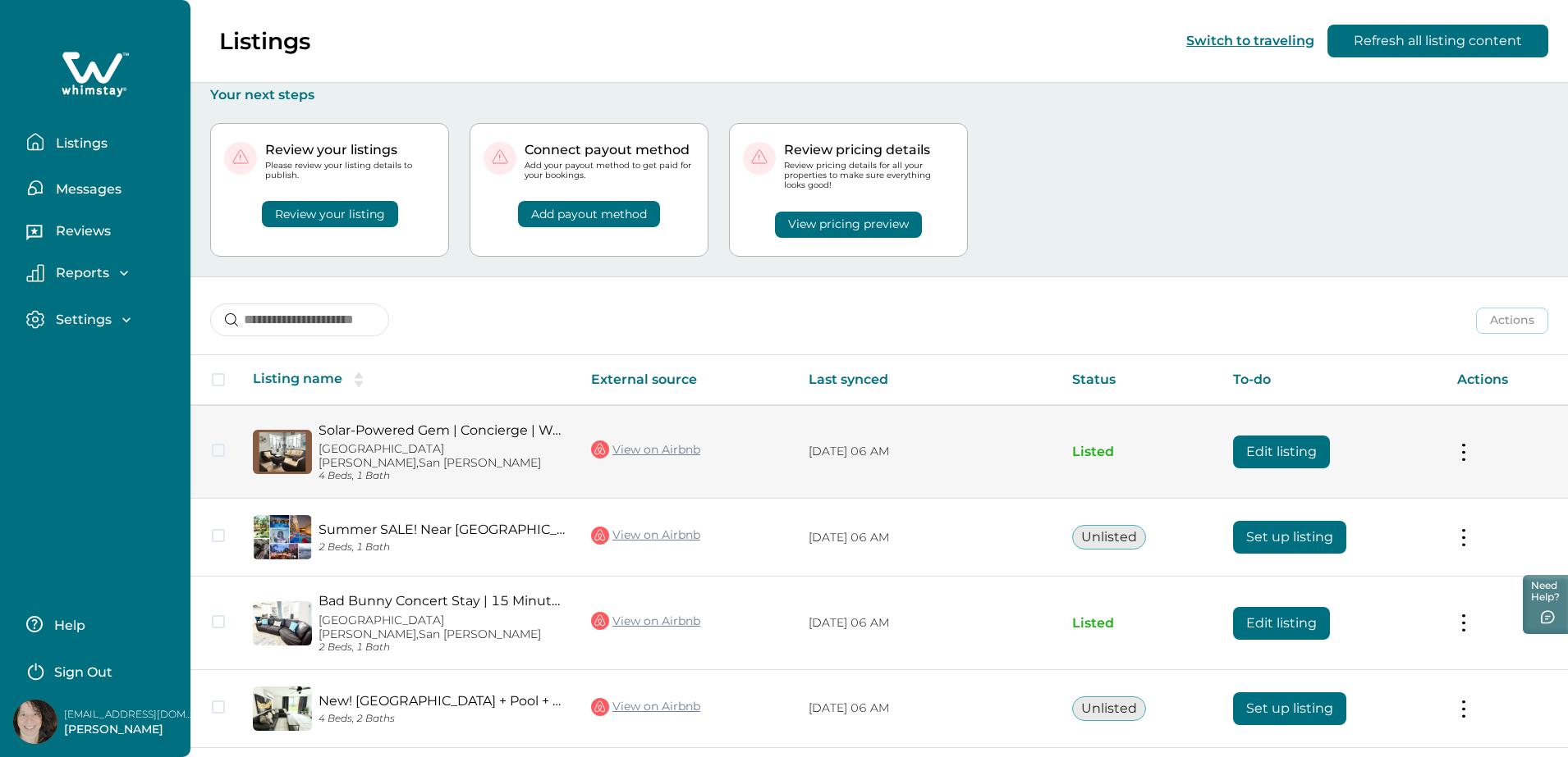
click at [1263, 439] on button "Edit listing" at bounding box center [1281, 452] width 97 height 32
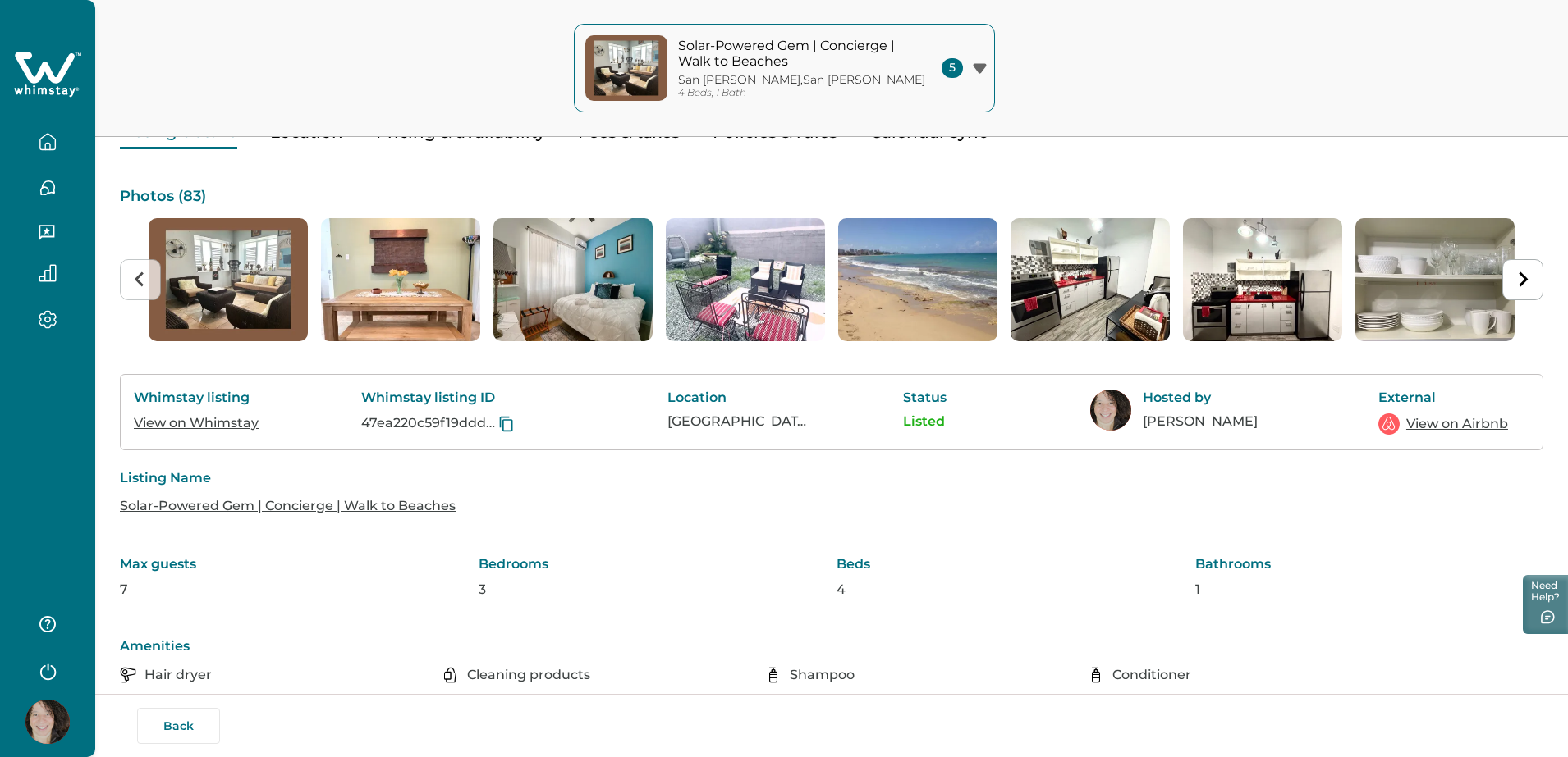
scroll to position [107, 0]
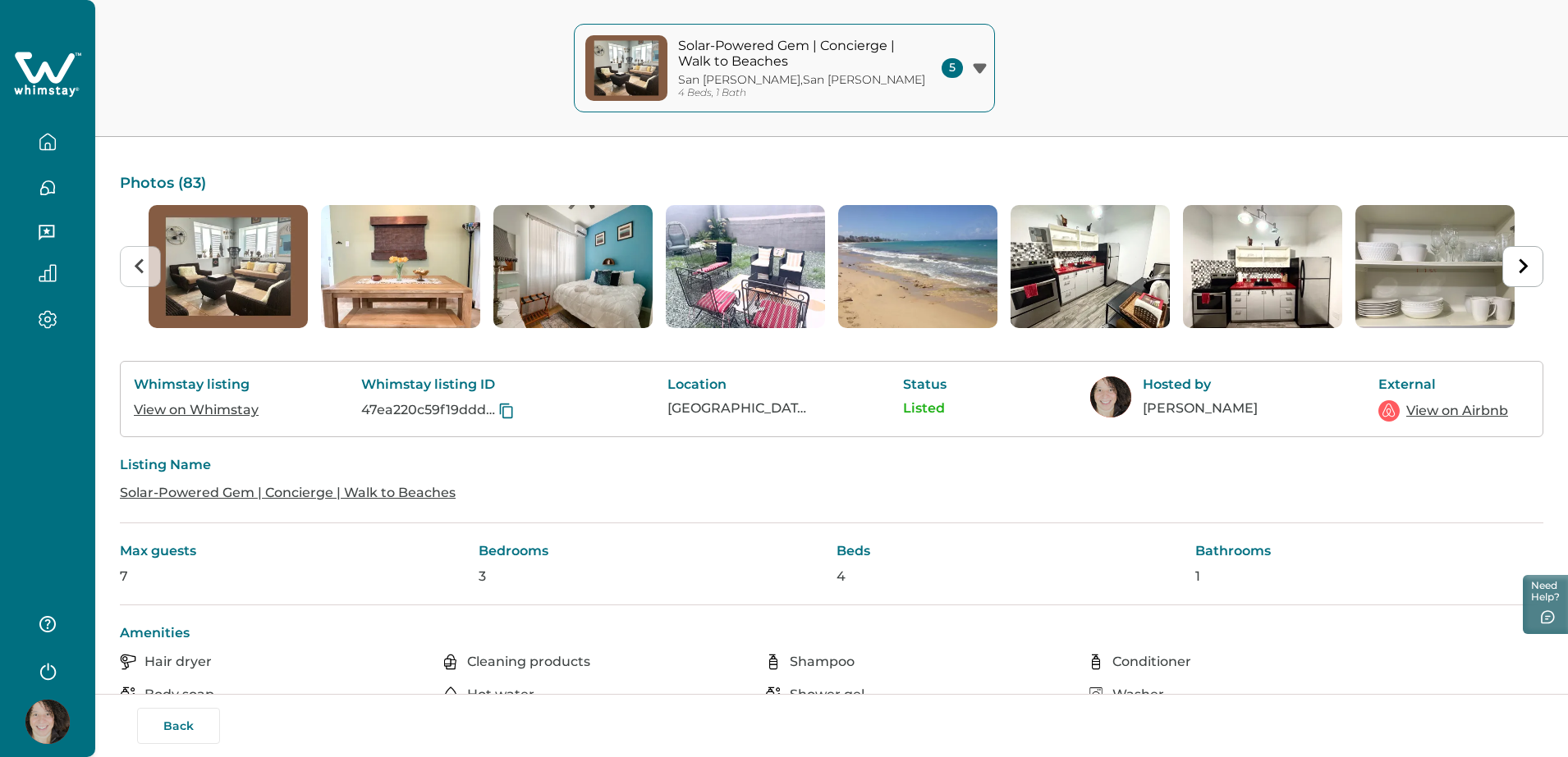
click at [427, 494] on link "Solar-Powered Gem | Concierge | Walk to Beaches" at bounding box center [287, 493] width 335 height 16
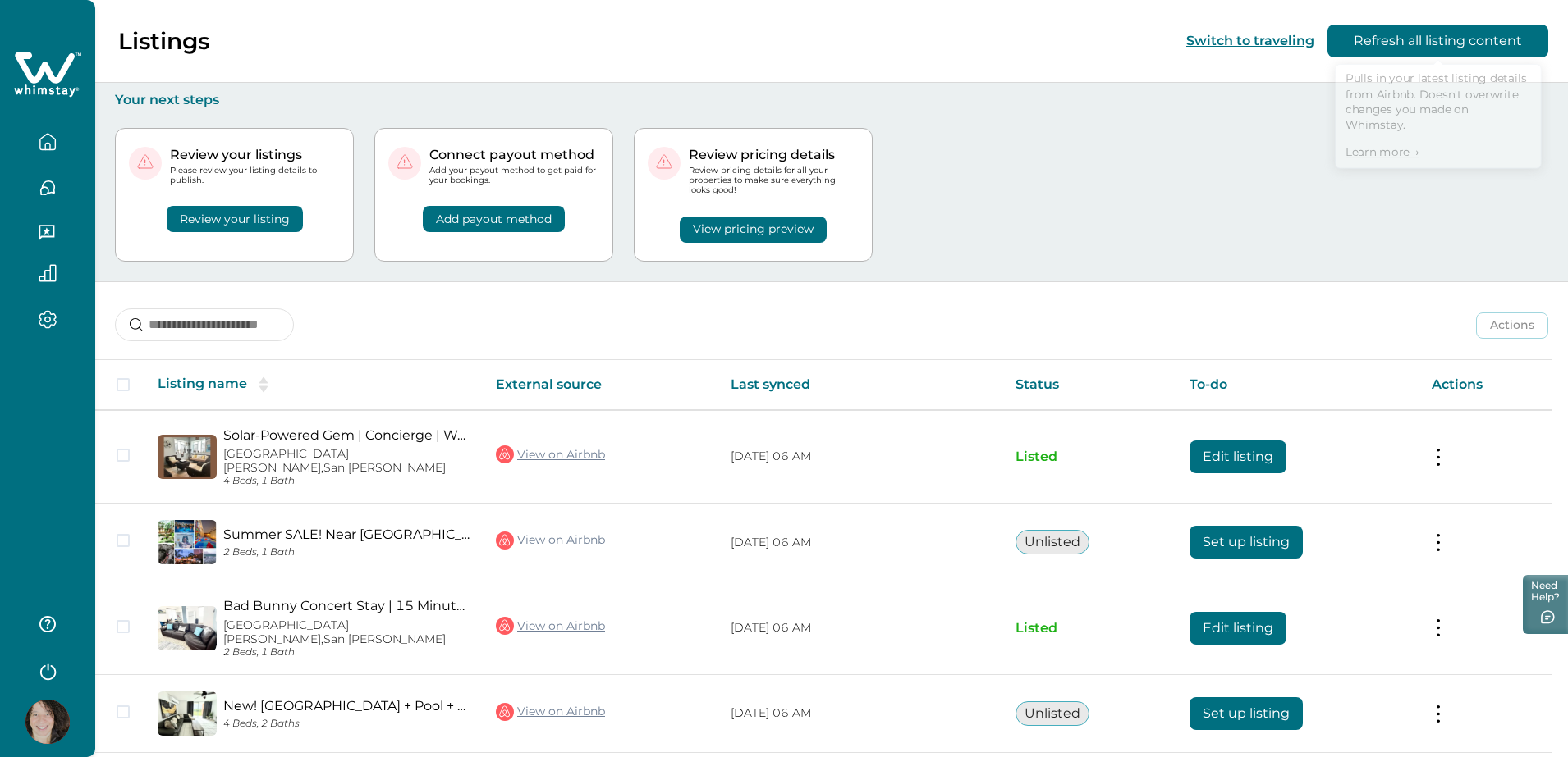
click at [1431, 46] on button "Refresh all listing content" at bounding box center [1438, 40] width 221 height 32
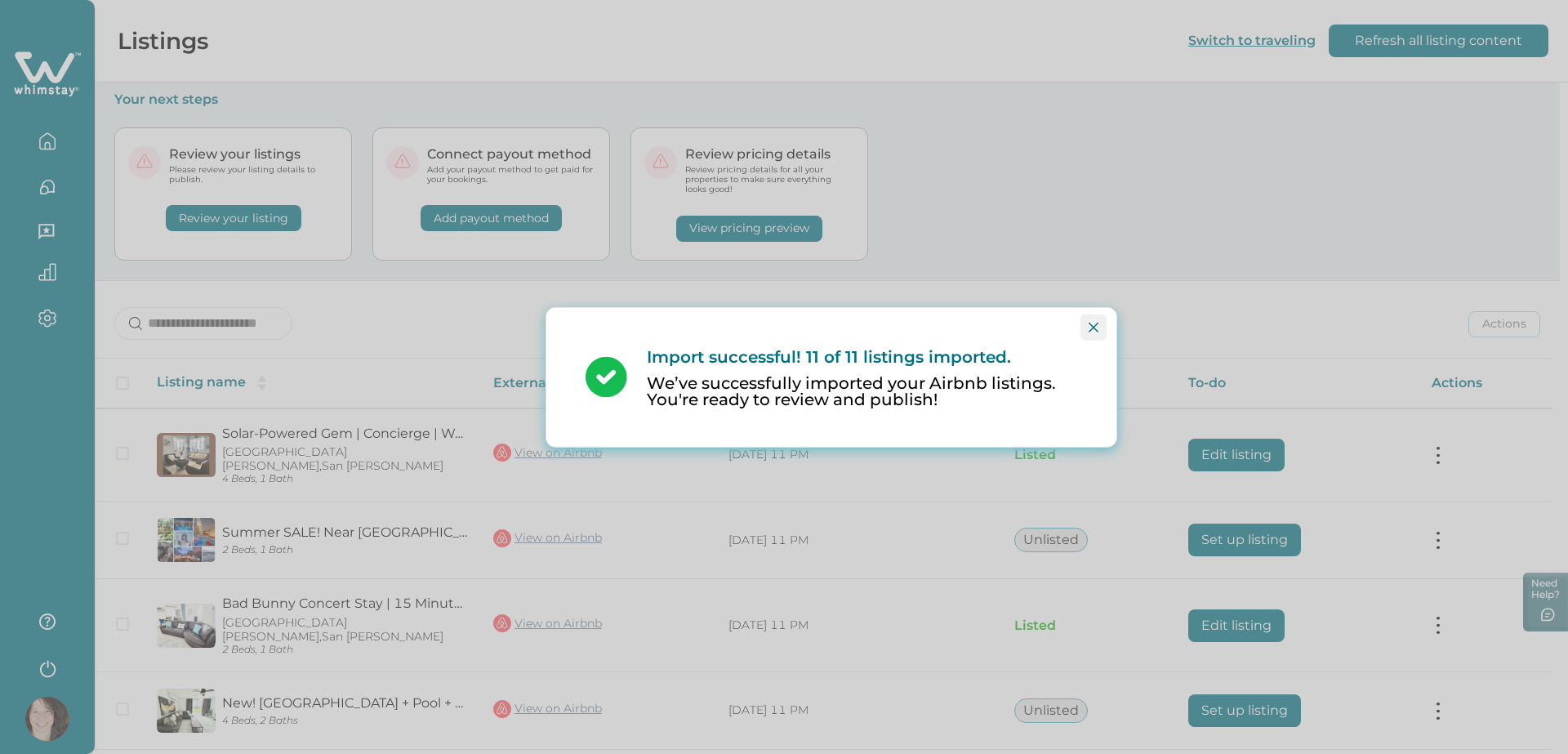
click at [1096, 328] on icon "Close" at bounding box center [1093, 326] width 10 height 10
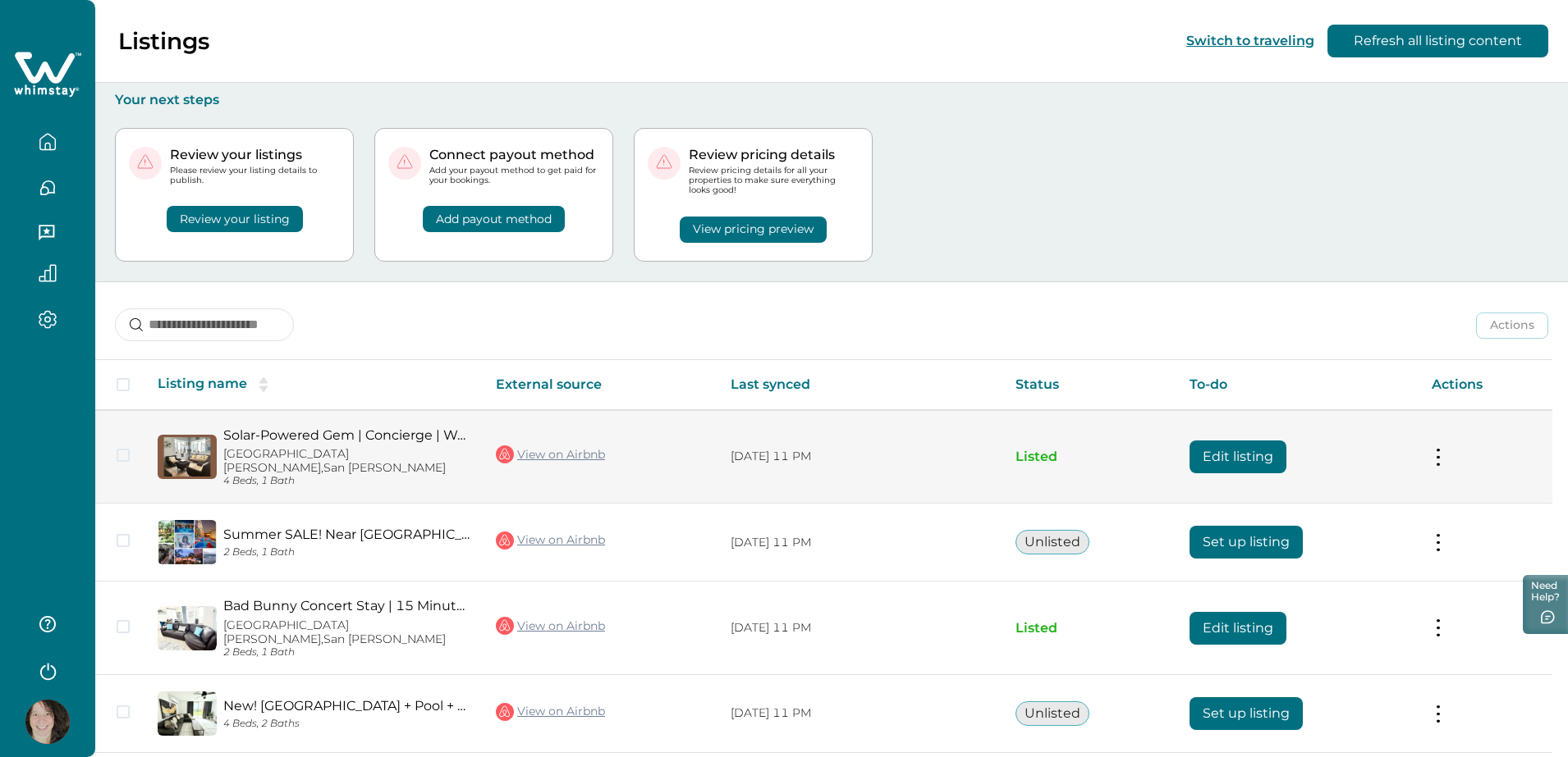
click at [1445, 449] on button at bounding box center [1438, 457] width 13 height 18
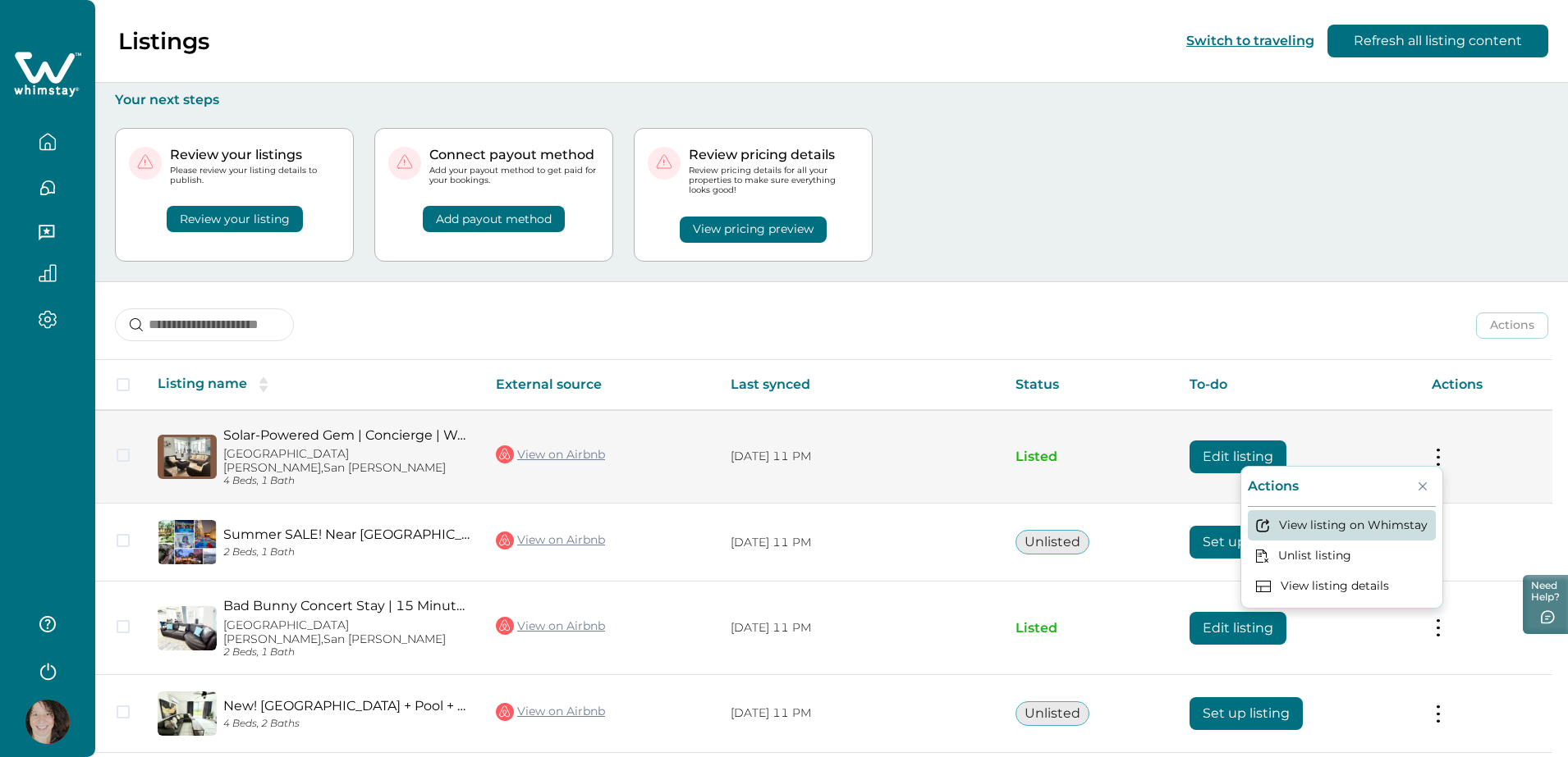
click at [1339, 518] on button "View listing on Whimstay" at bounding box center [1341, 525] width 188 height 31
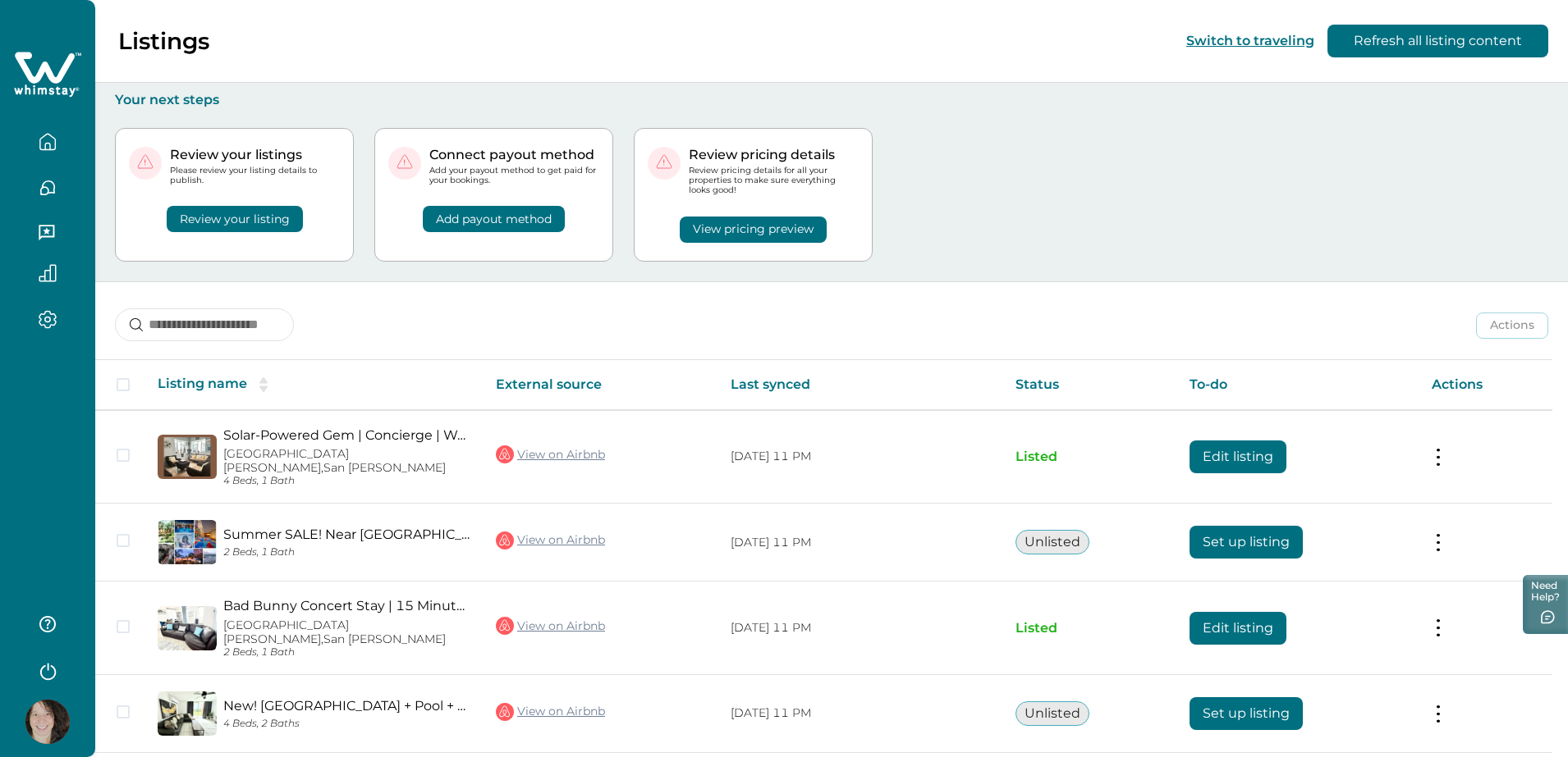
click at [1459, 42] on button "Refresh all listing content" at bounding box center [1438, 40] width 221 height 32
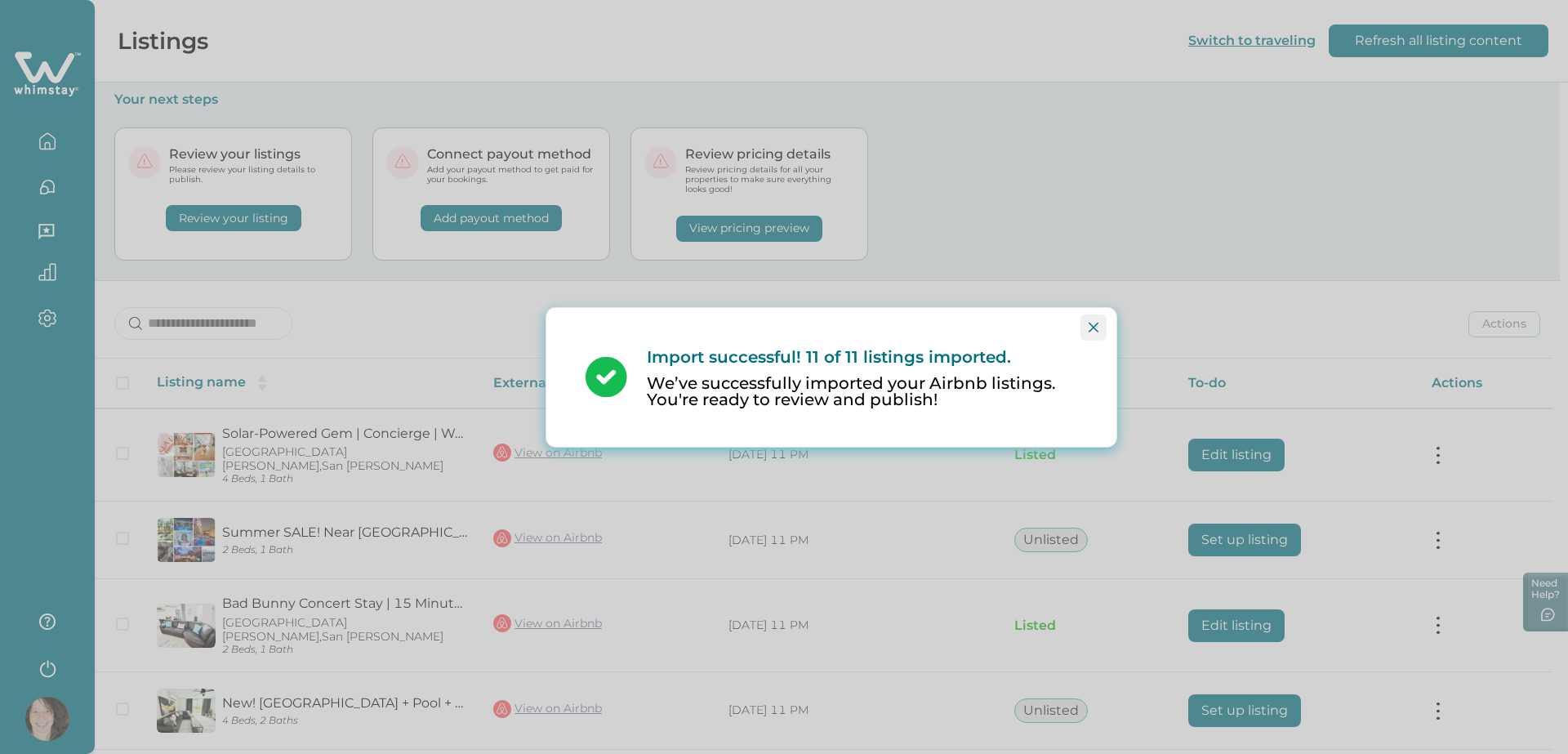
click at [1098, 330] on icon "Close" at bounding box center [1093, 326] width 10 height 10
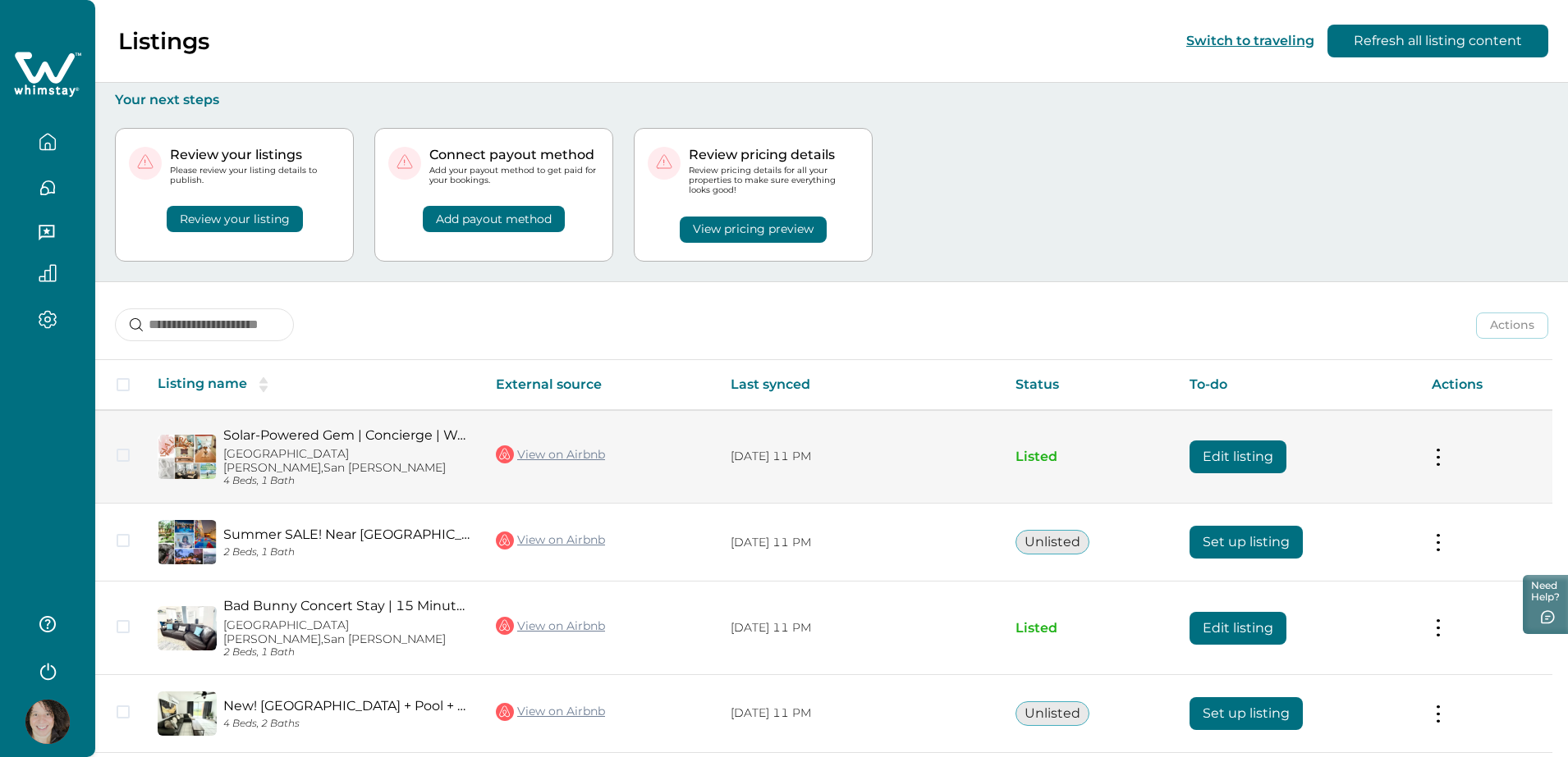
click at [1227, 445] on button "Edit listing" at bounding box center [1237, 456] width 97 height 32
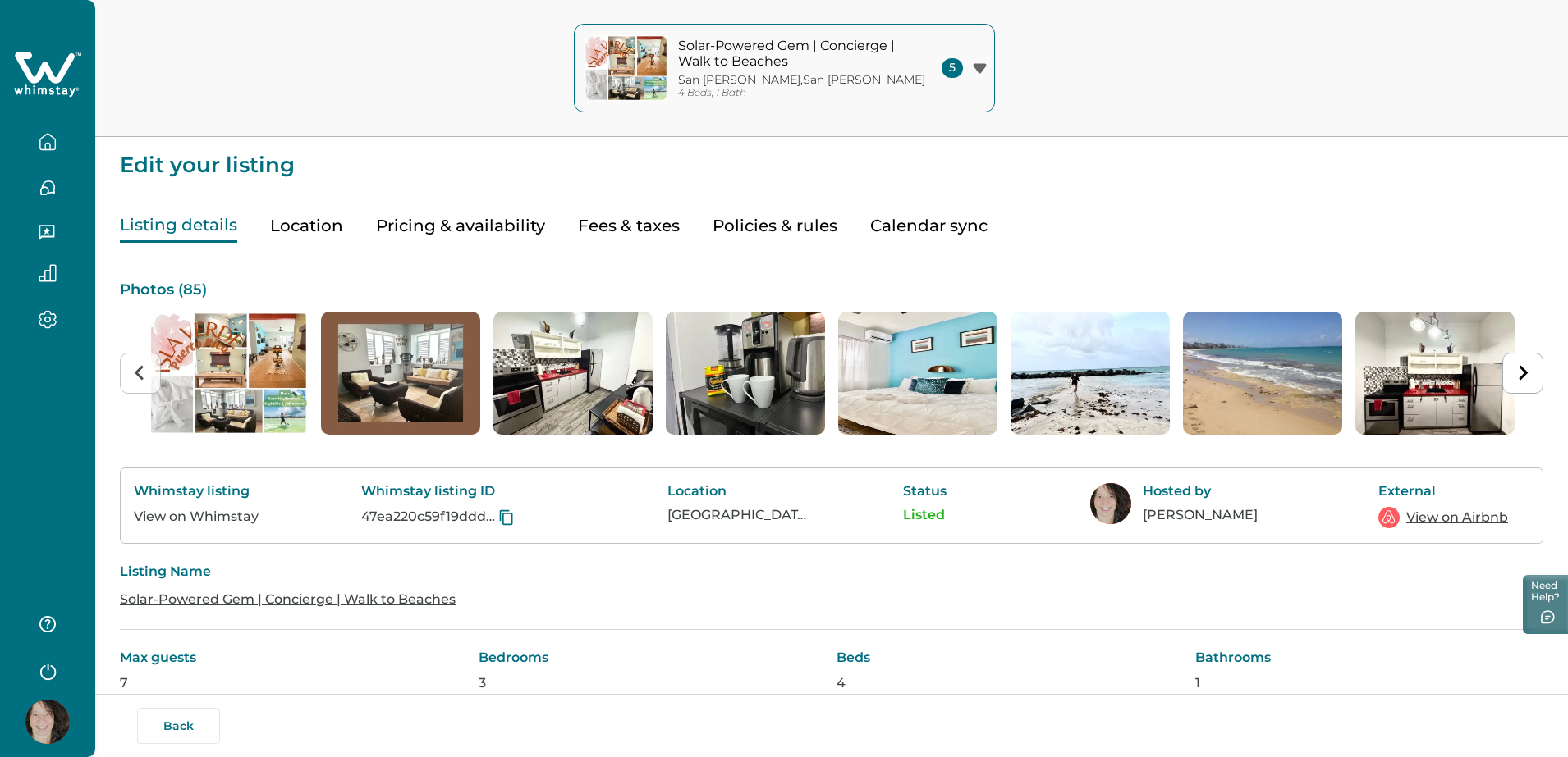
click at [453, 372] on img "2 of 85" at bounding box center [401, 373] width 159 height 123
click at [248, 516] on link "View on Whimstay" at bounding box center [196, 516] width 124 height 16
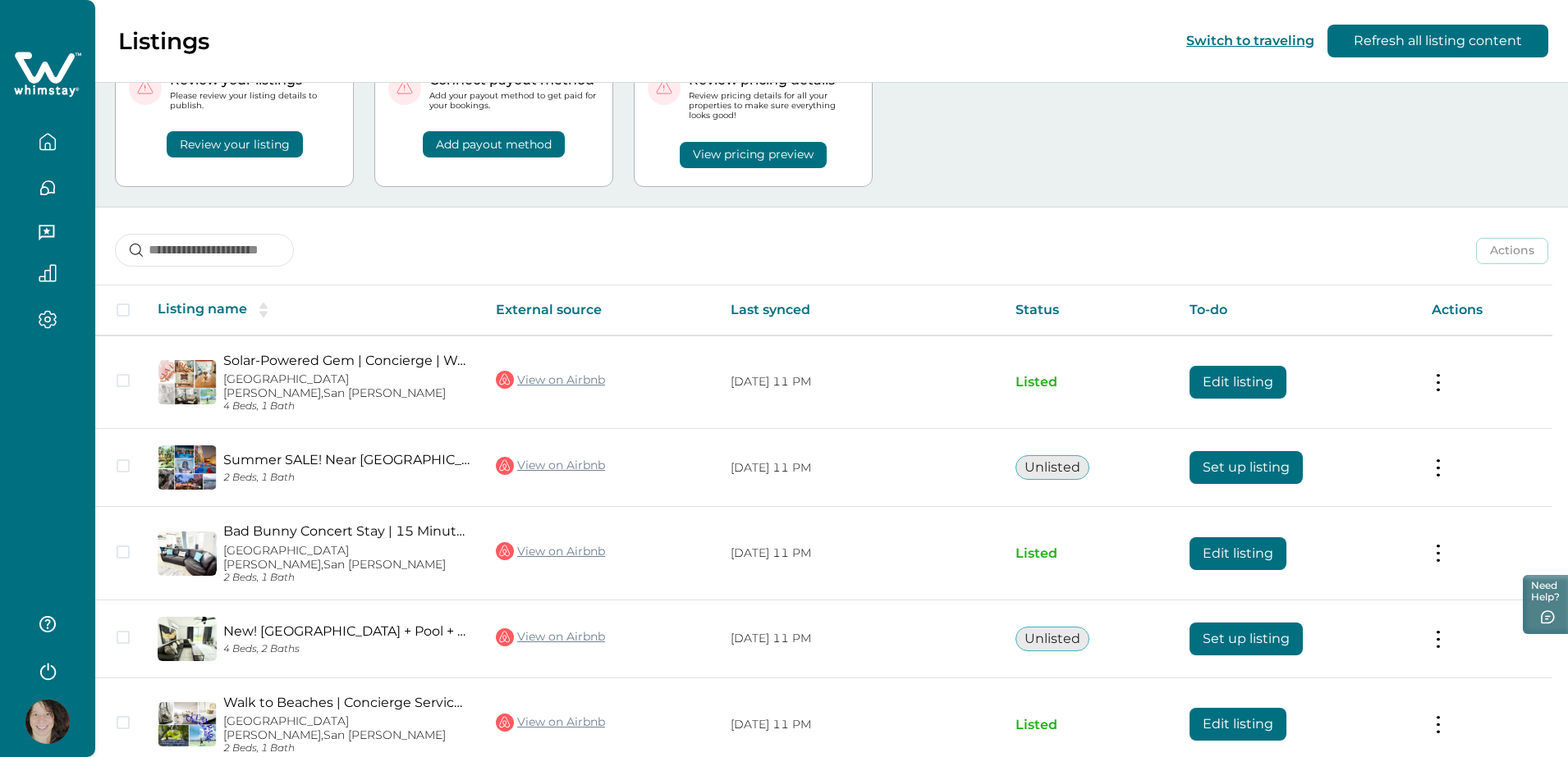
scroll to position [116, 0]
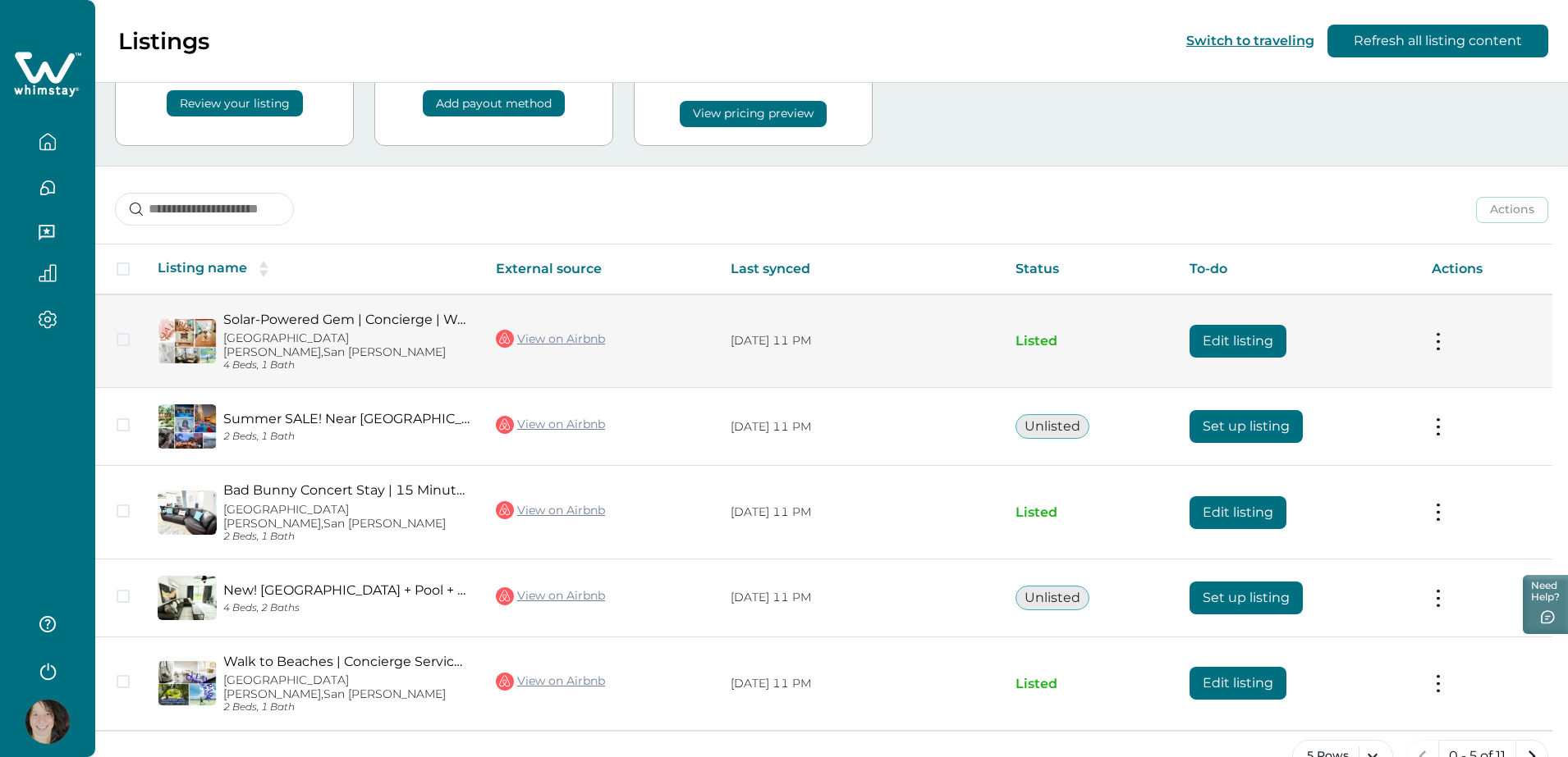
click at [1248, 332] on button "Edit listing" at bounding box center [1237, 340] width 97 height 32
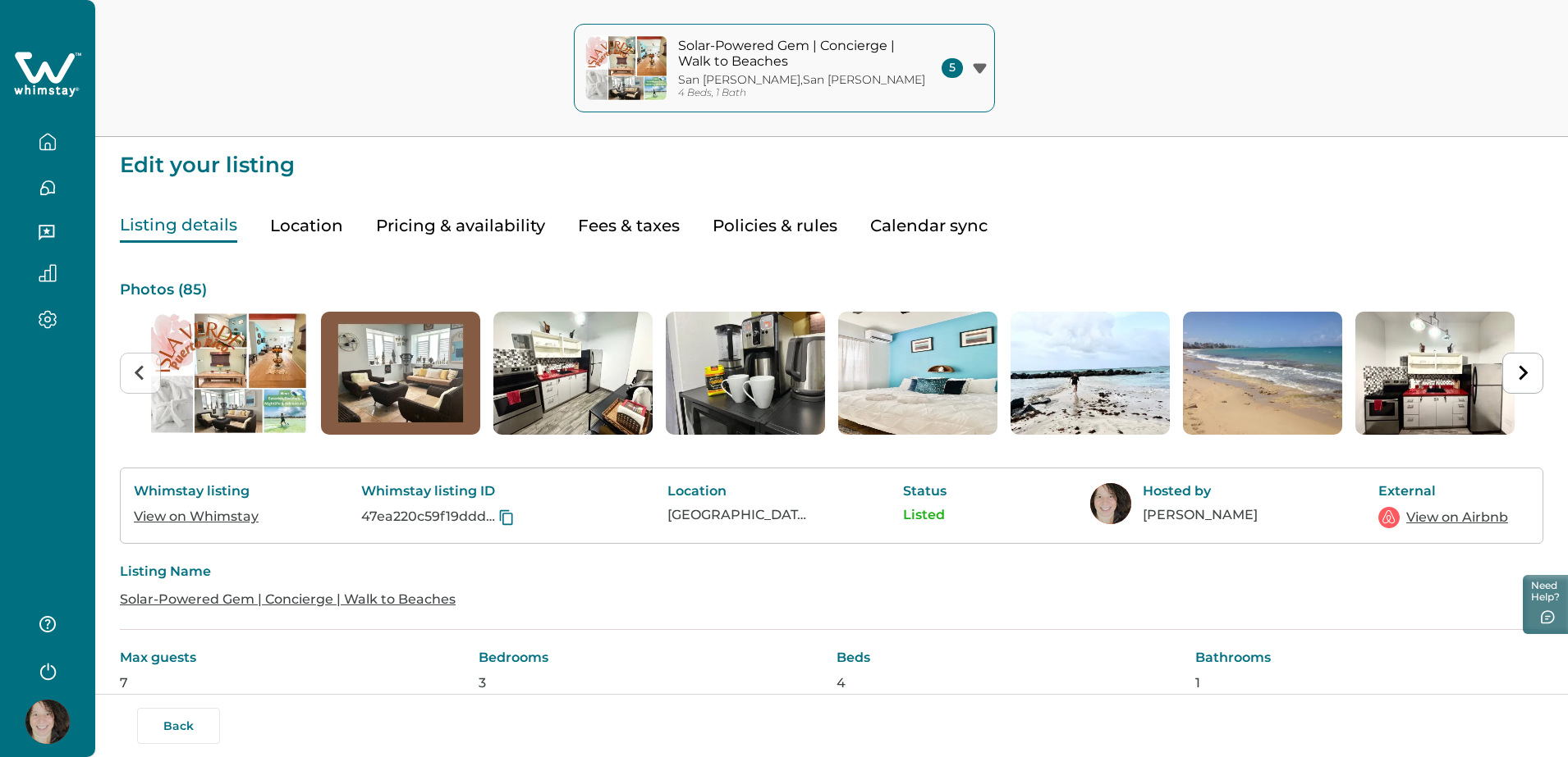
click at [981, 69] on icon "button" at bounding box center [980, 68] width 14 height 11
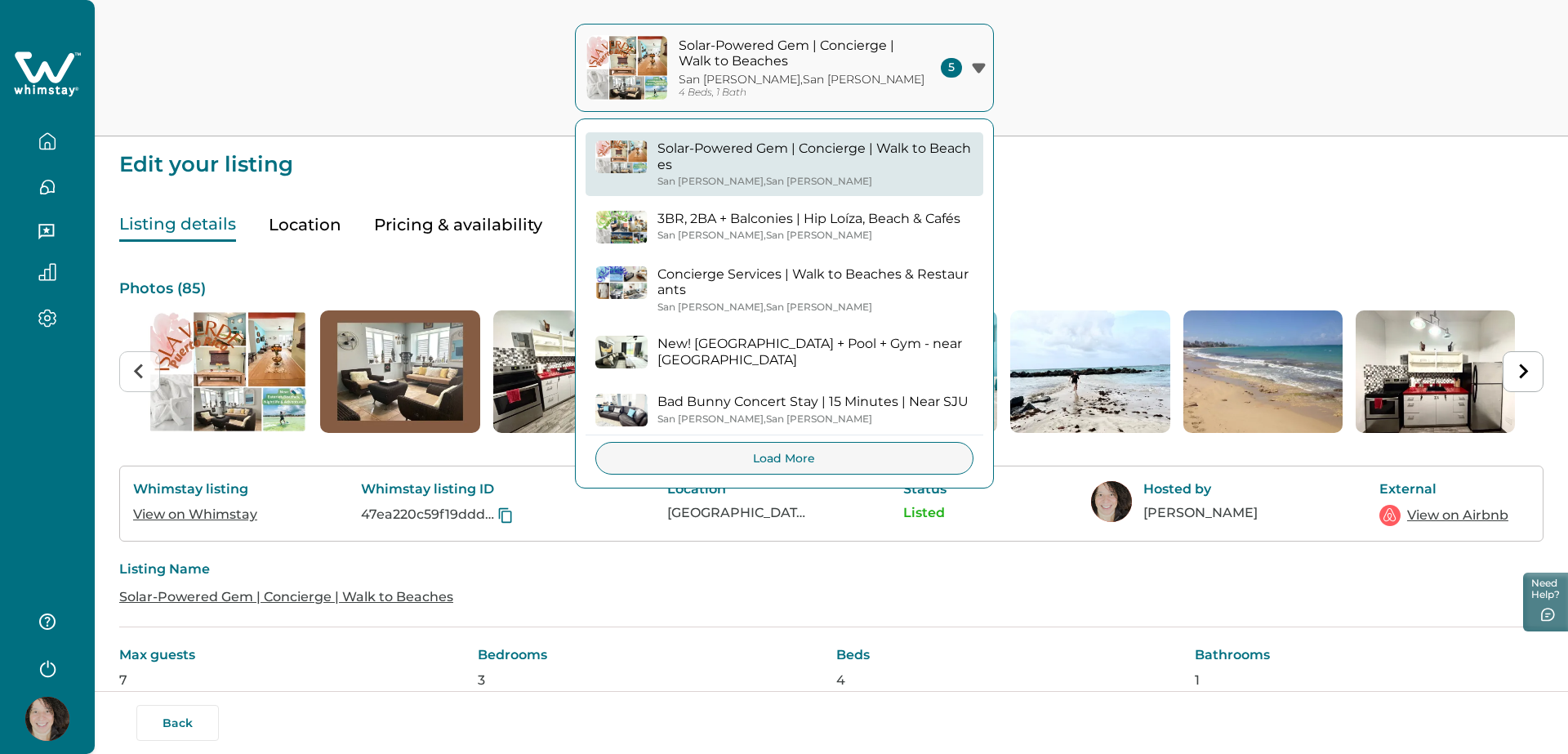
click at [878, 218] on p "3BR, 2BA + Balconies | Hip Loíza, Beach & Cafés" at bounding box center [809, 219] width 303 height 17
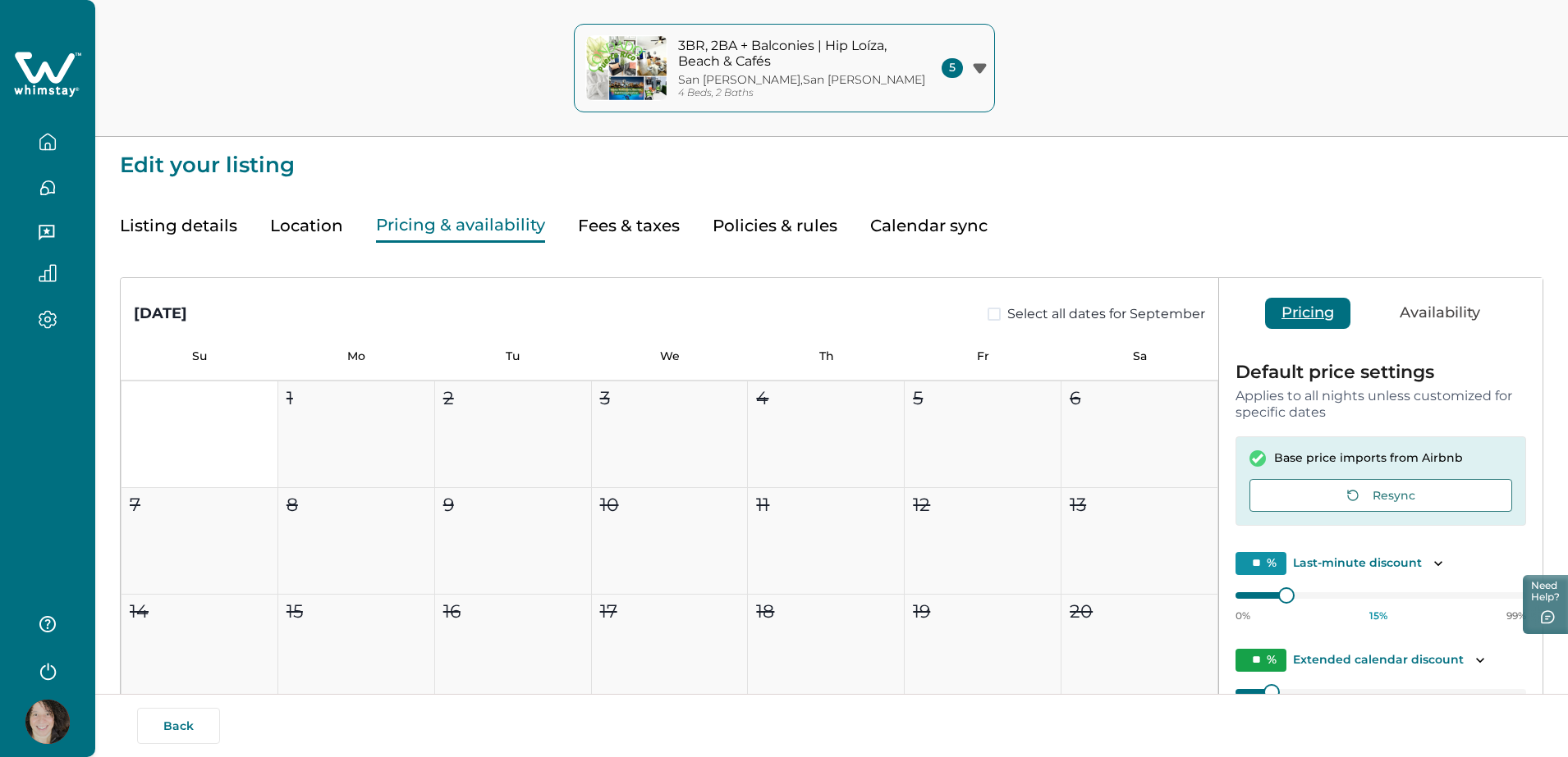
click at [531, 224] on button "Pricing & availability" at bounding box center [460, 226] width 169 height 33
click at [973, 72] on icon "button" at bounding box center [980, 68] width 14 height 11
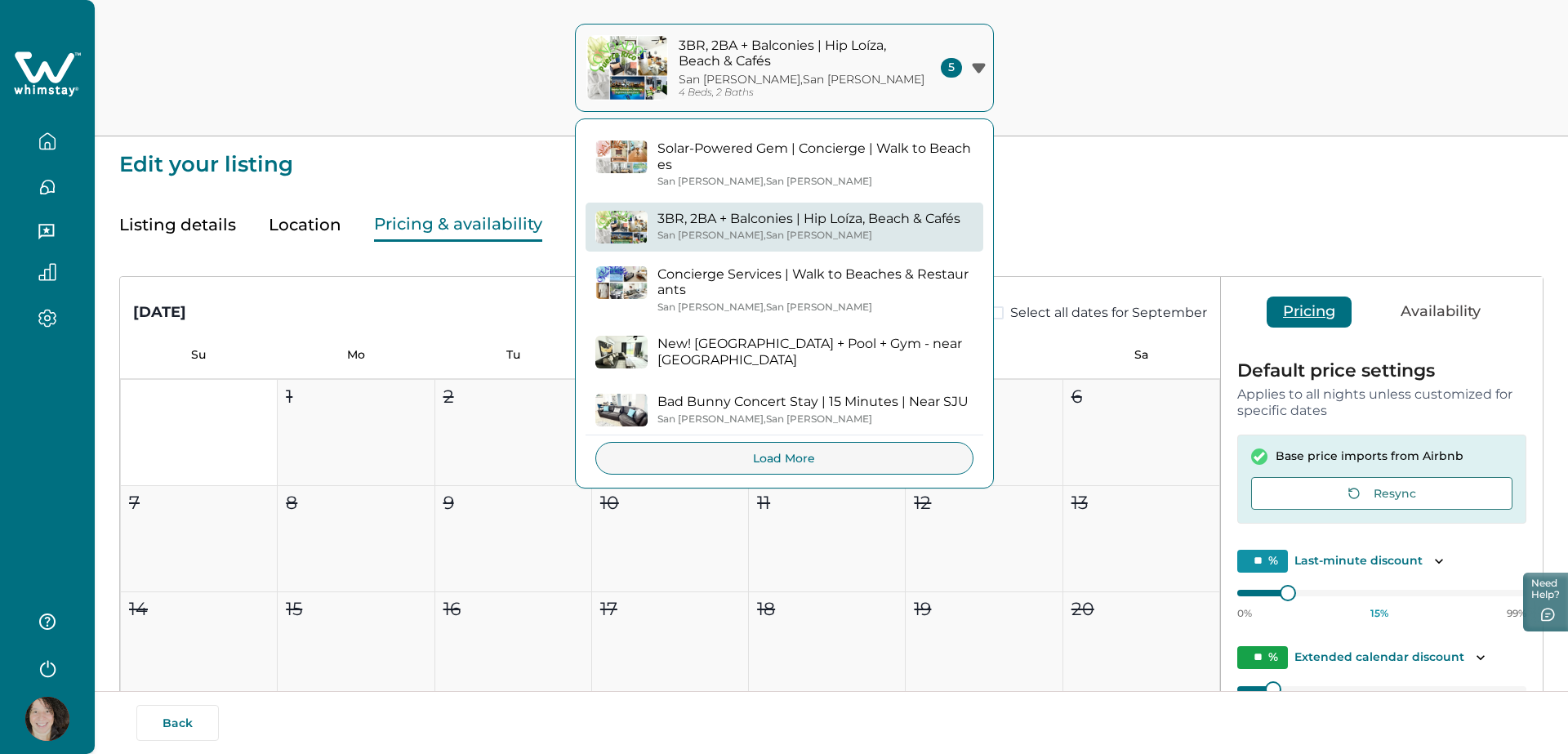
click at [915, 336] on p "New! [GEOGRAPHIC_DATA] + Pool + Gym - near [GEOGRAPHIC_DATA]" at bounding box center [815, 351] width 316 height 32
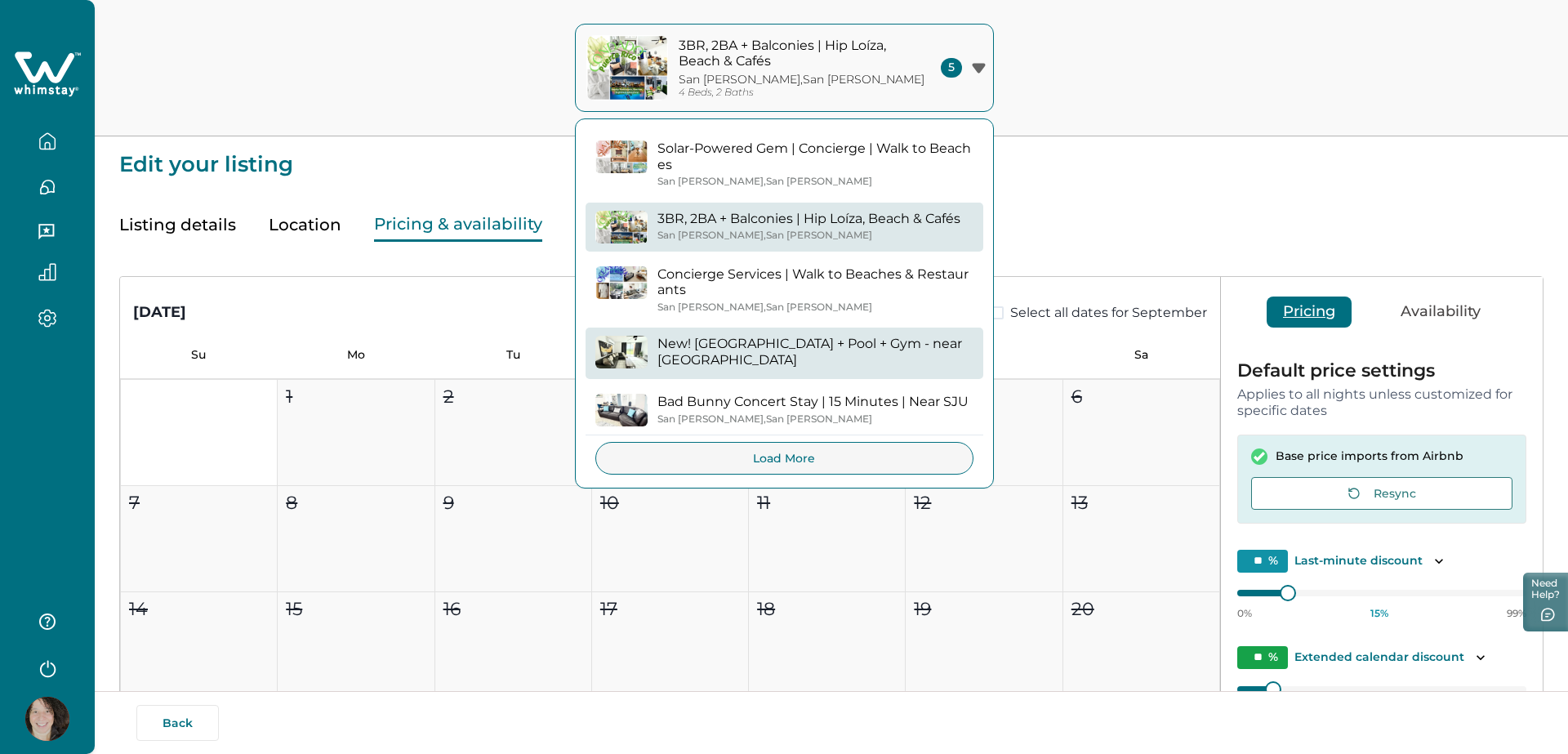
type input "*"
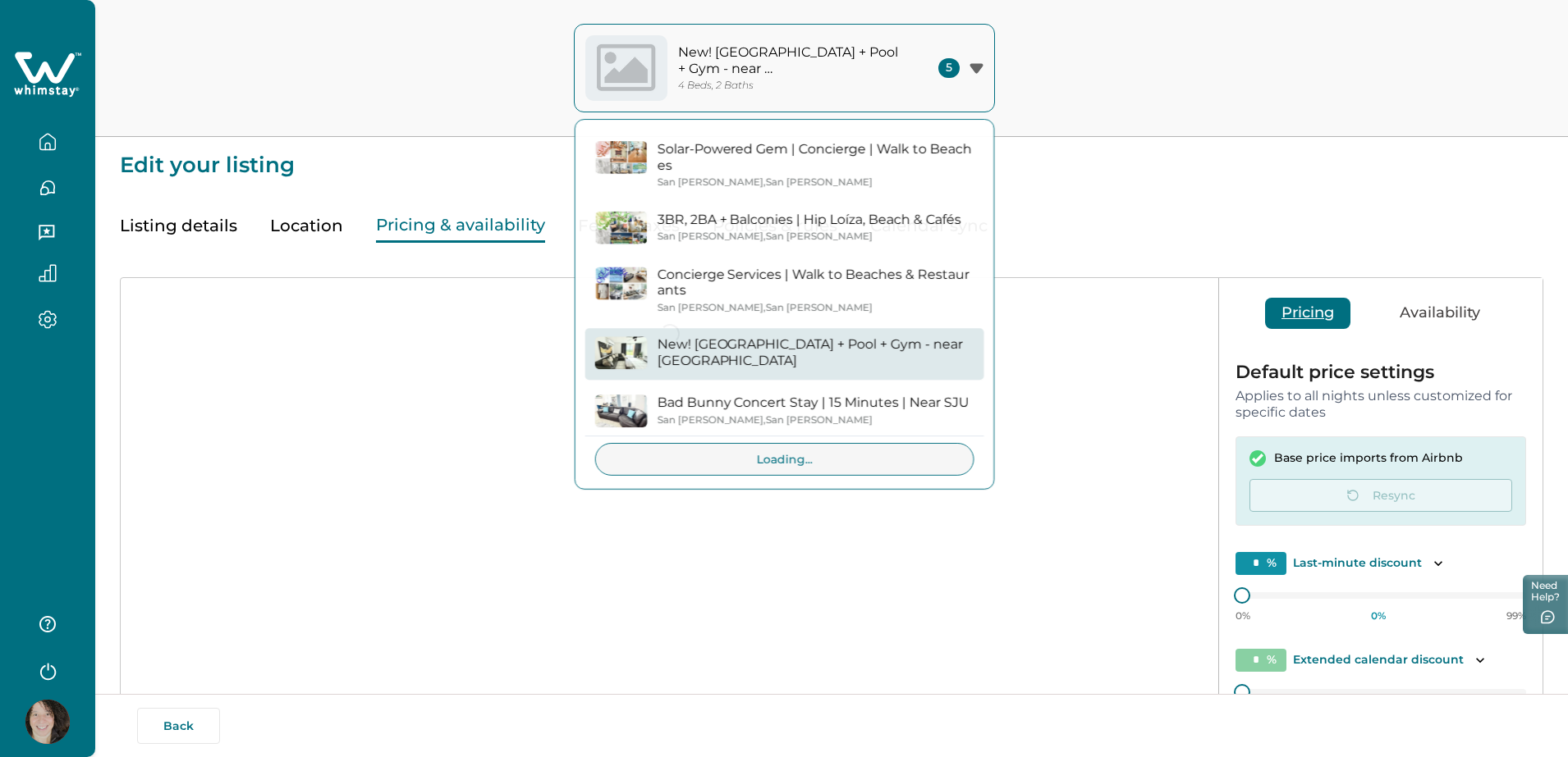
type input "**"
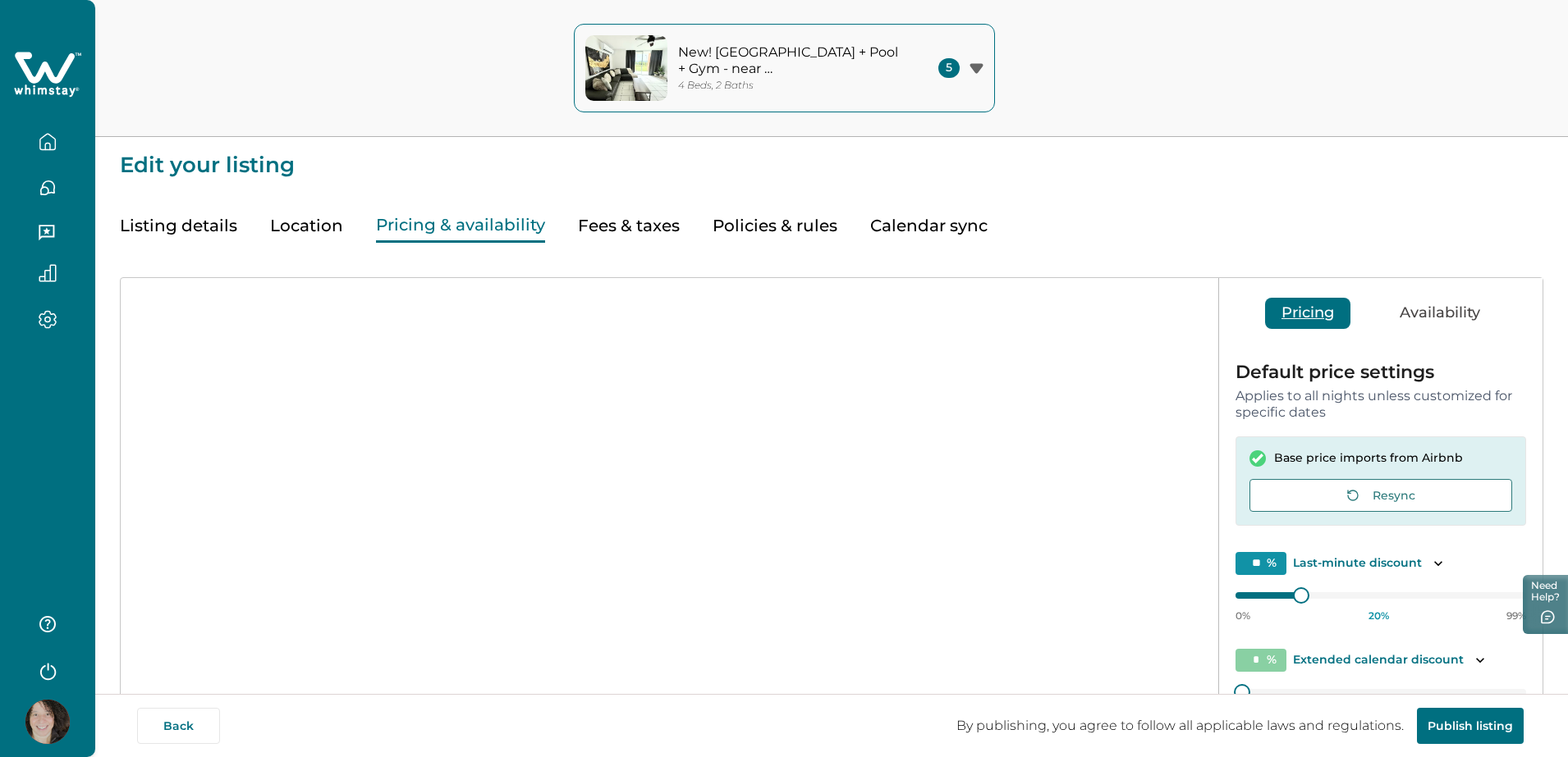
click at [201, 220] on button "Listing details" at bounding box center [179, 226] width 117 height 33
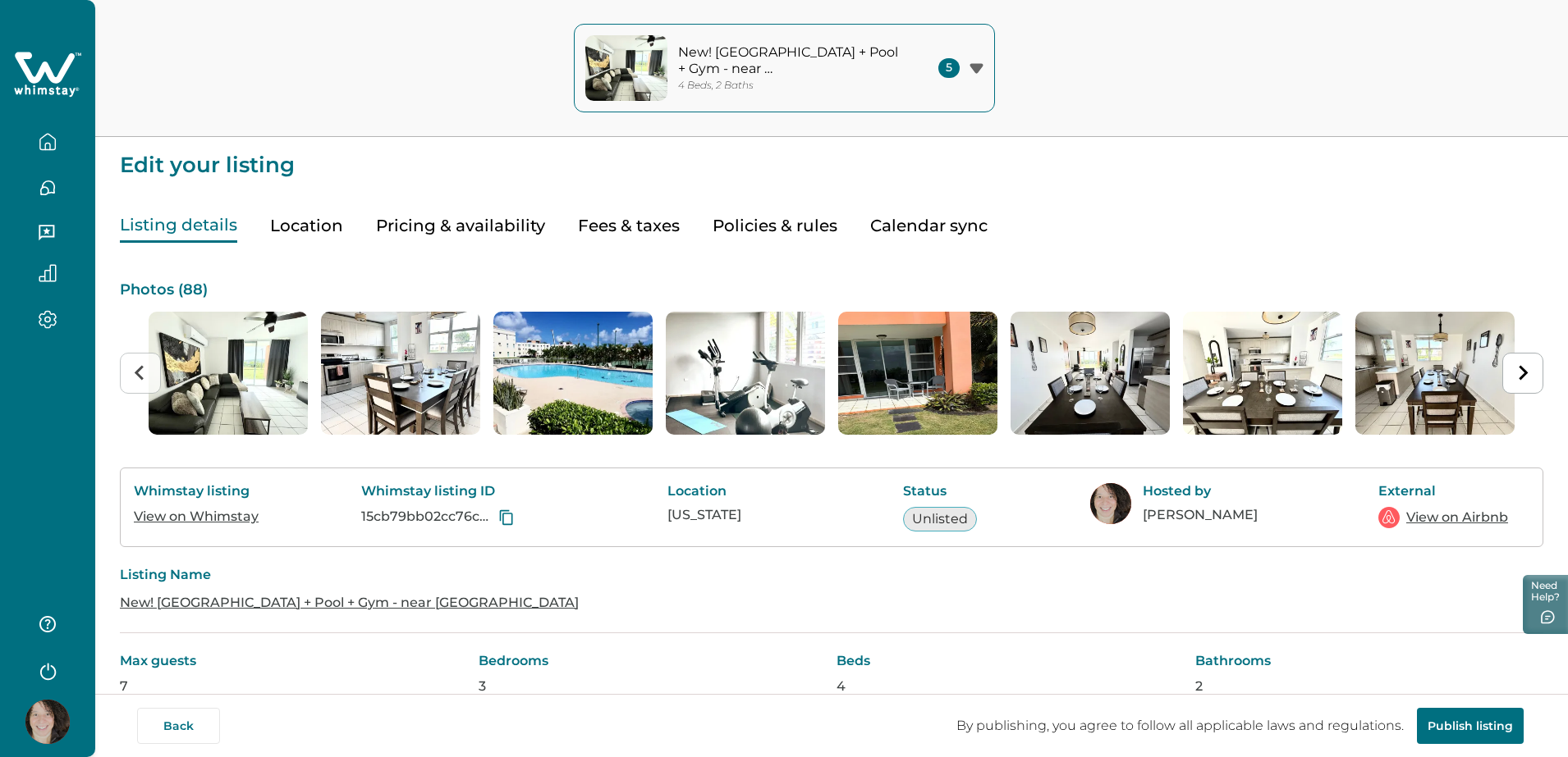
click at [52, 136] on icon "button" at bounding box center [47, 142] width 18 height 18
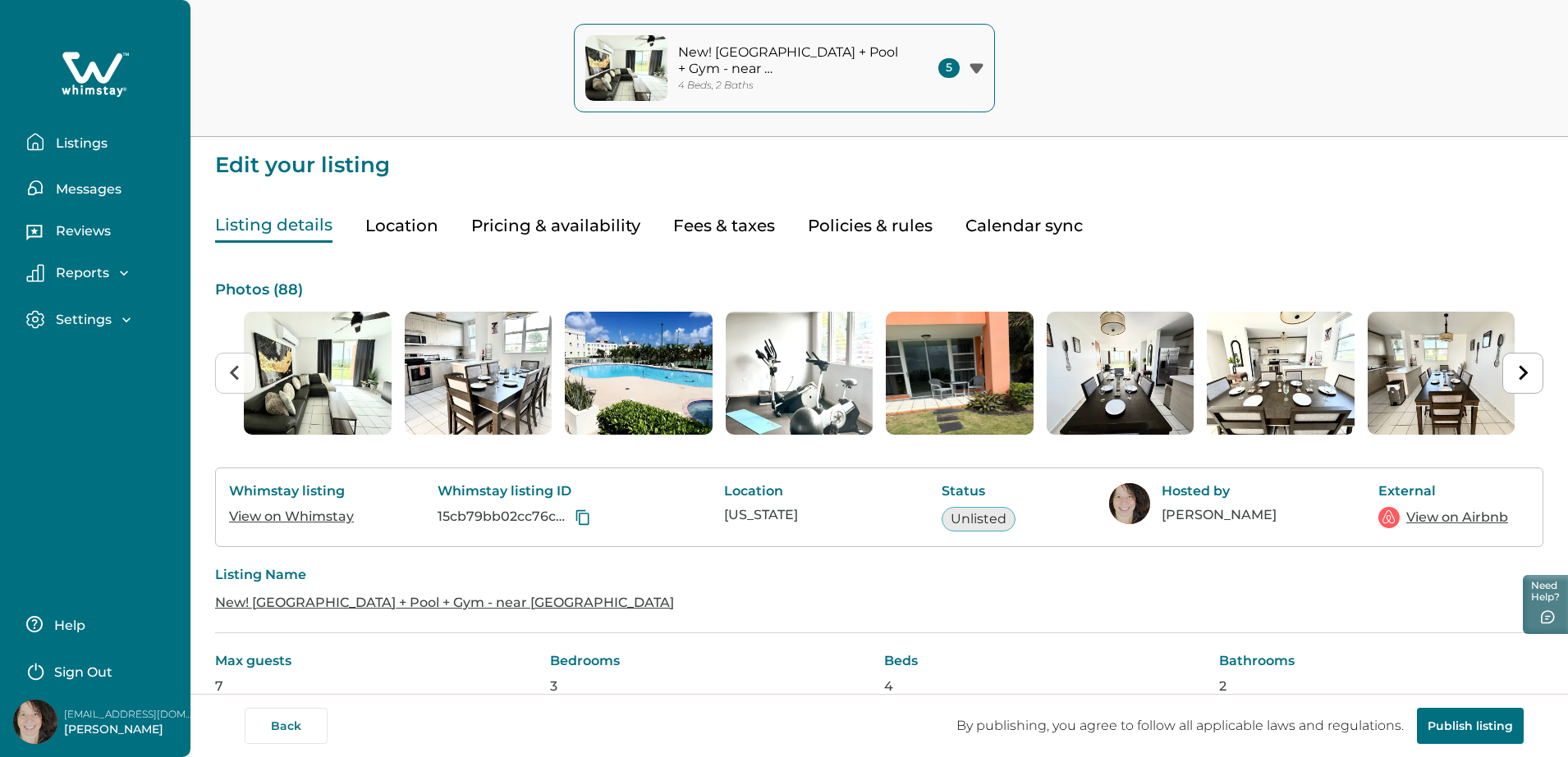
click at [92, 137] on p "Listings" at bounding box center [79, 144] width 57 height 17
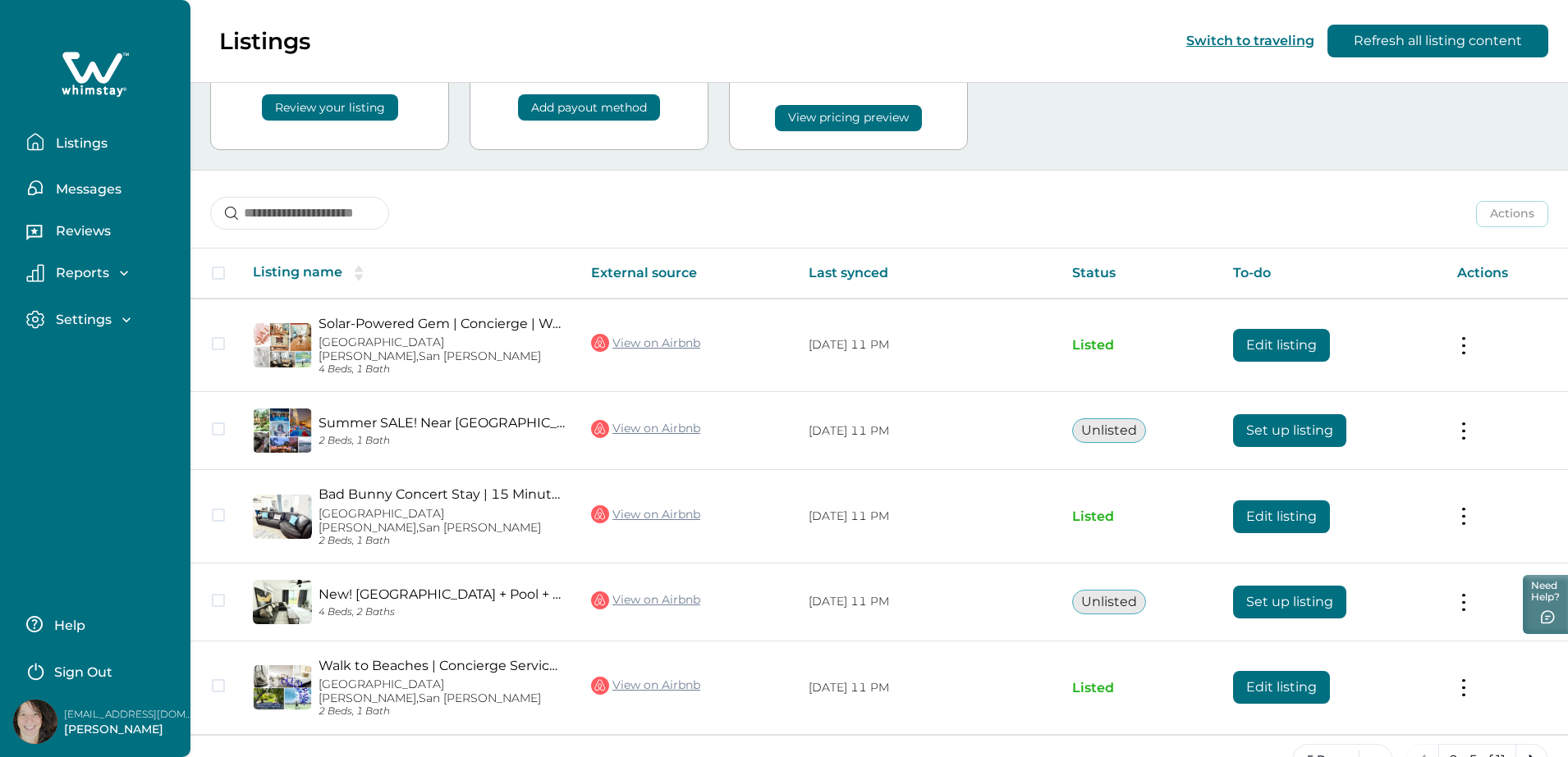
scroll to position [116, 0]
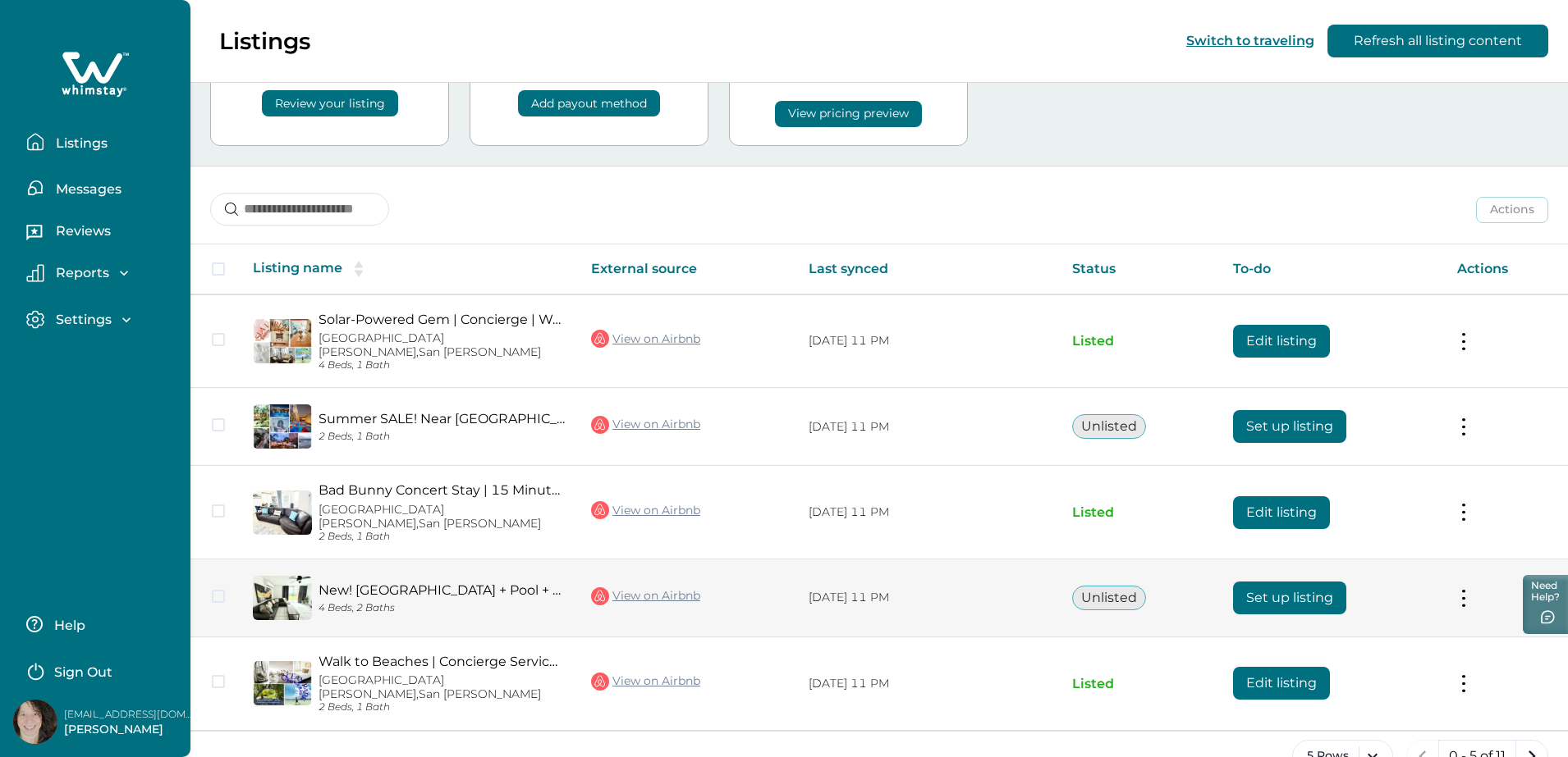
click at [1464, 589] on button at bounding box center [1463, 598] width 13 height 18
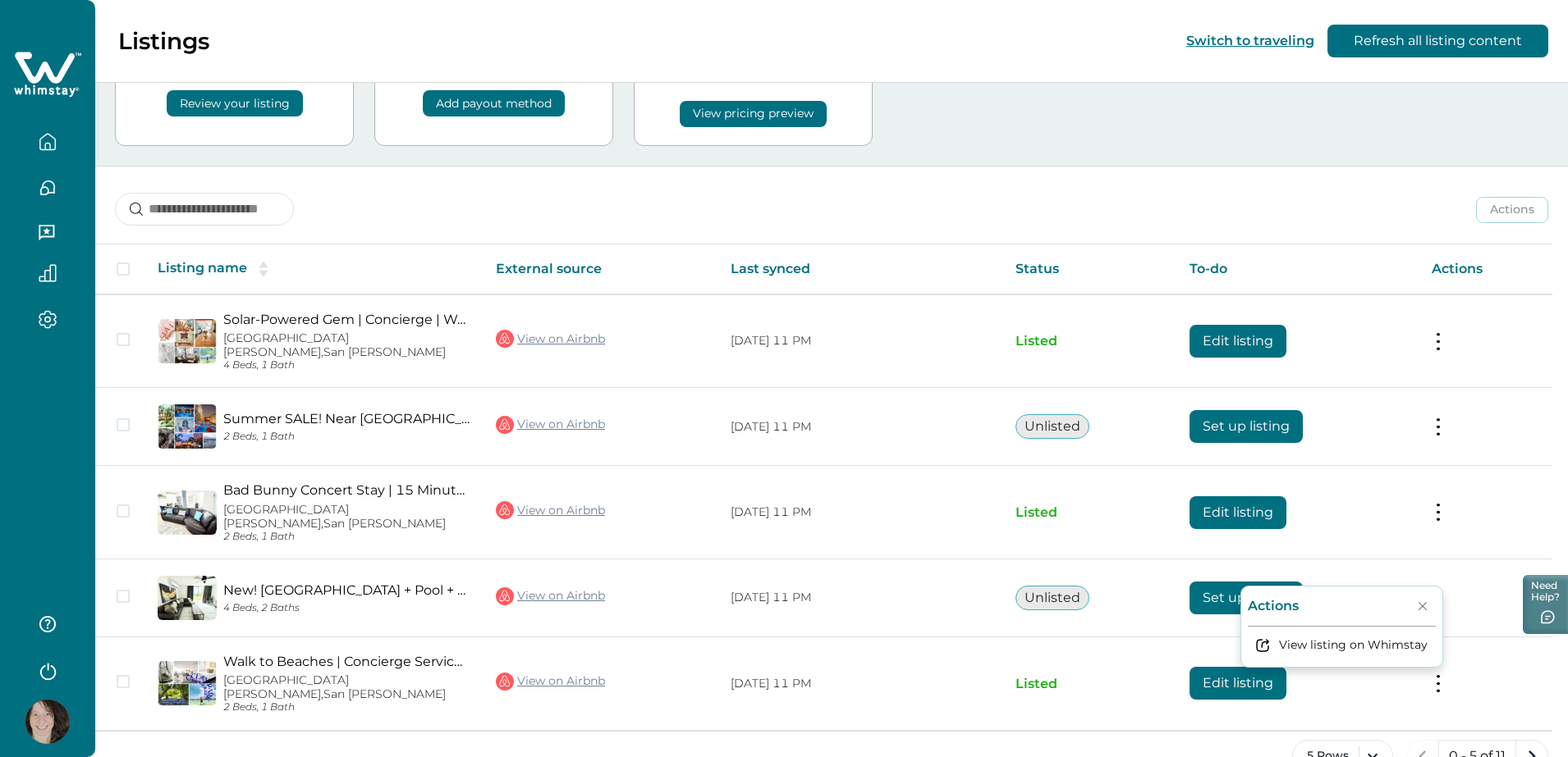
click at [1406, 169] on div "Actions Actions Publish listing Unlist listing" at bounding box center [832, 196] width 1473 height 60
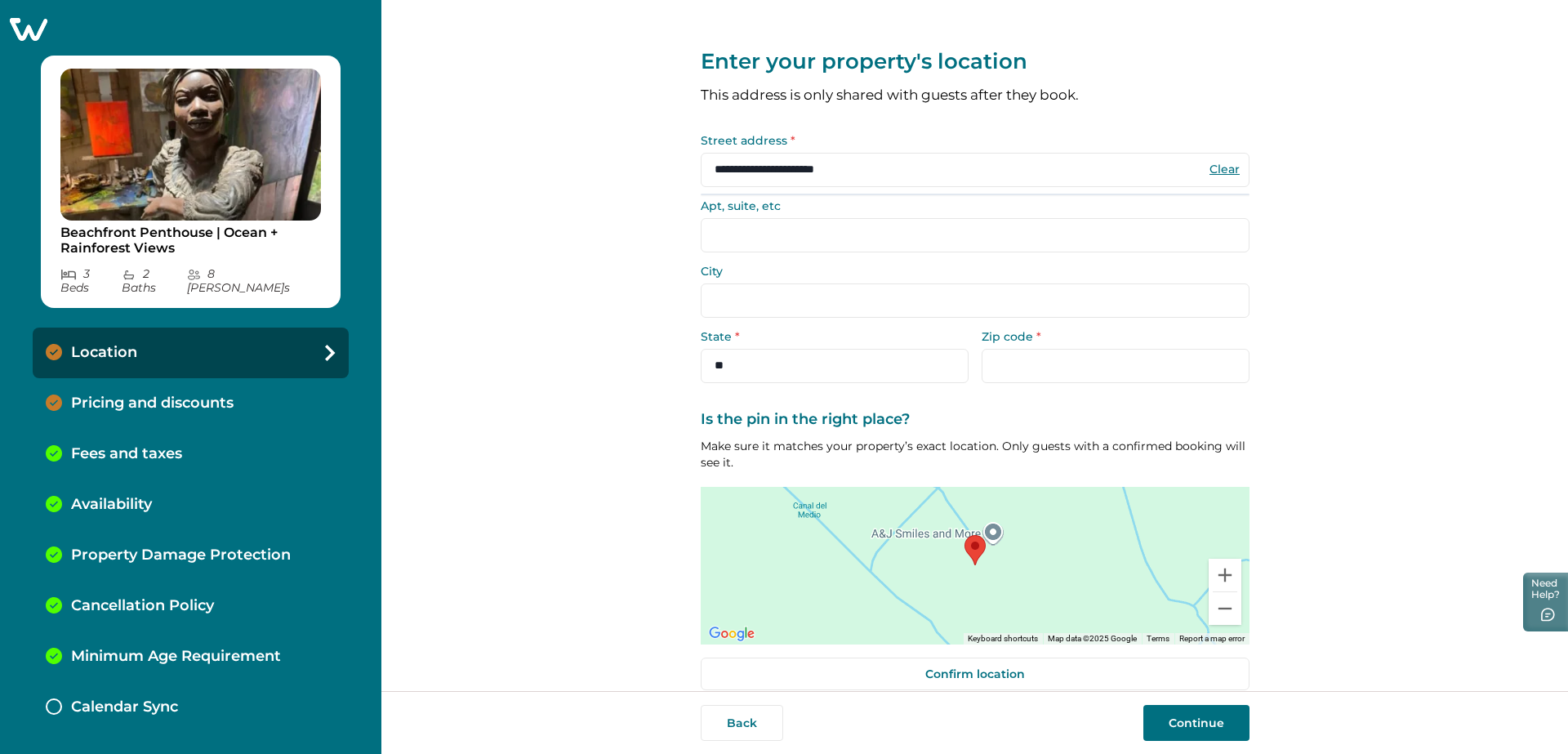
click at [742, 173] on input "**********" at bounding box center [975, 169] width 549 height 34
click at [47, 44] on div "Beachfront Penthouse | Ocean + Rainforest Views 3 Bed s 2 Bath s 8 Max Guest s …" at bounding box center [191, 377] width 382 height 754
click at [32, 32] on icon at bounding box center [28, 29] width 40 height 25
